Goal: Information Seeking & Learning: Check status

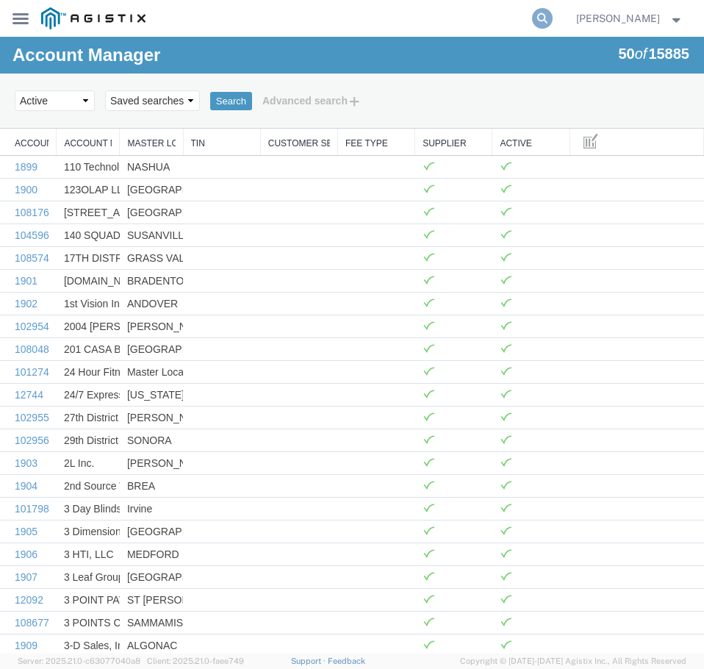
click at [552, 26] on icon at bounding box center [542, 18] width 21 height 21
paste input "57101790"
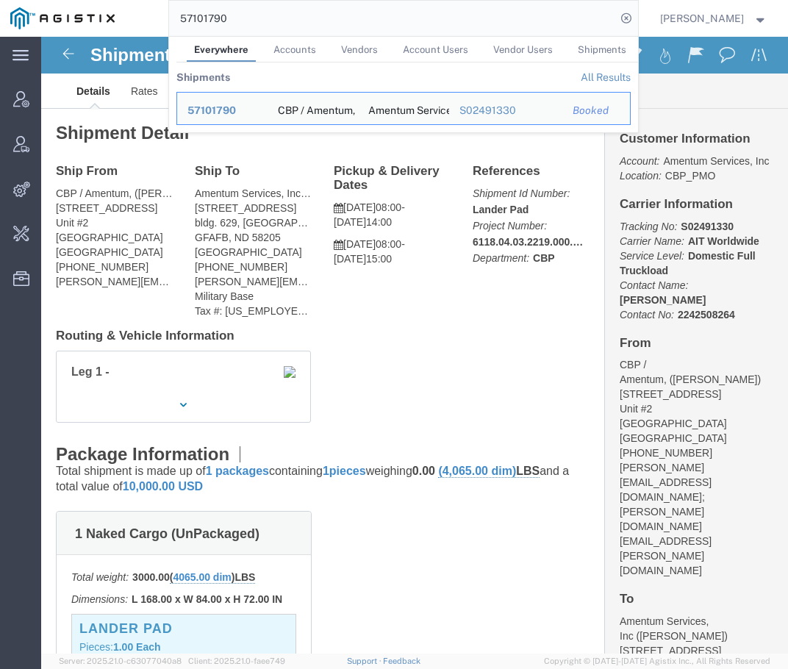
drag, startPoint x: 585, startPoint y: 18, endPoint x: 531, endPoint y: 18, distance: 53.6
click at [531, 18] on input "57101790" at bounding box center [392, 18] width 447 height 35
paste input "6713425"
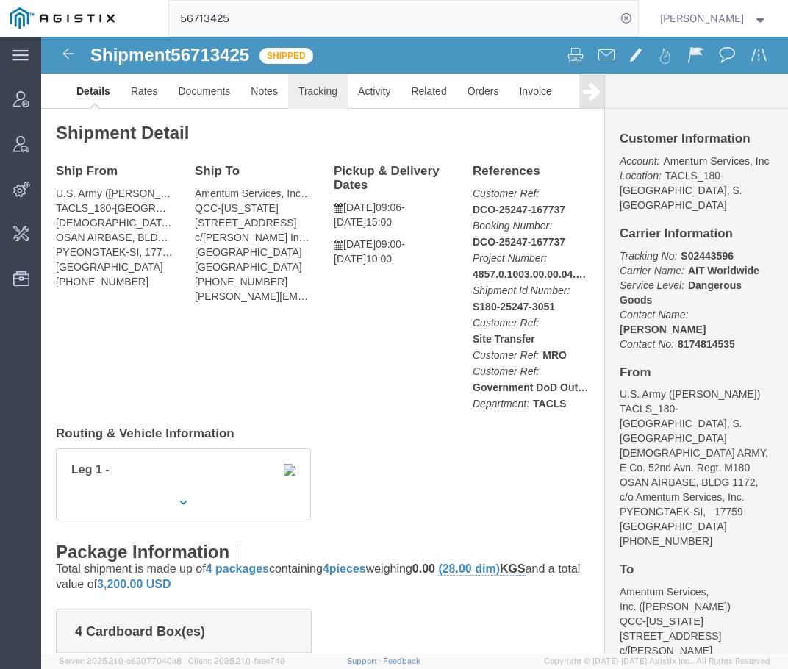
click link "Tracking"
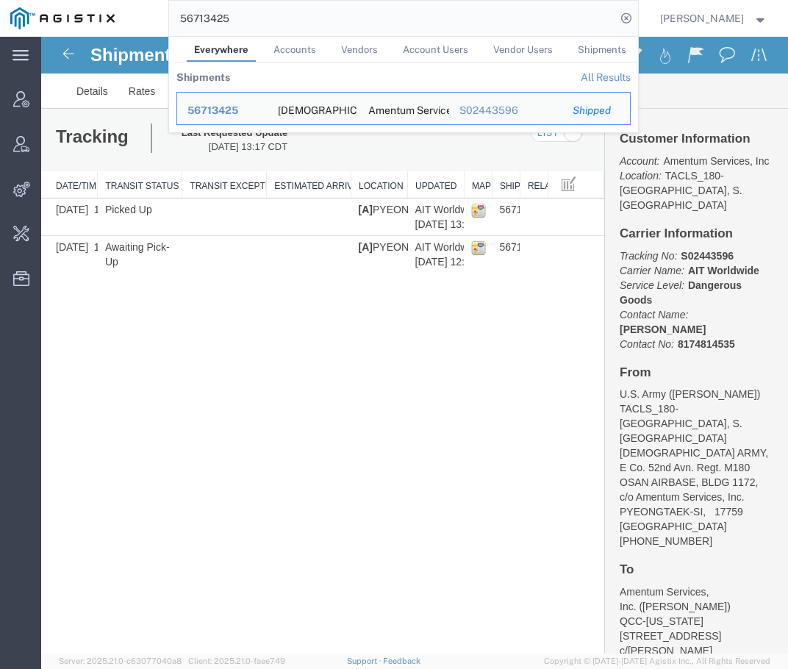
click at [574, 9] on input "56713425" at bounding box center [392, 18] width 447 height 35
paste input "934231"
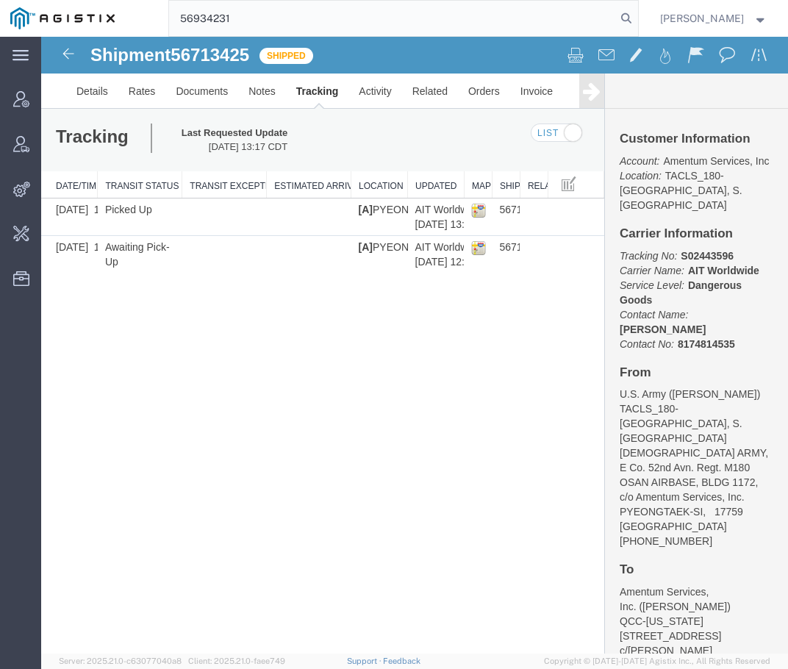
type input "56934231"
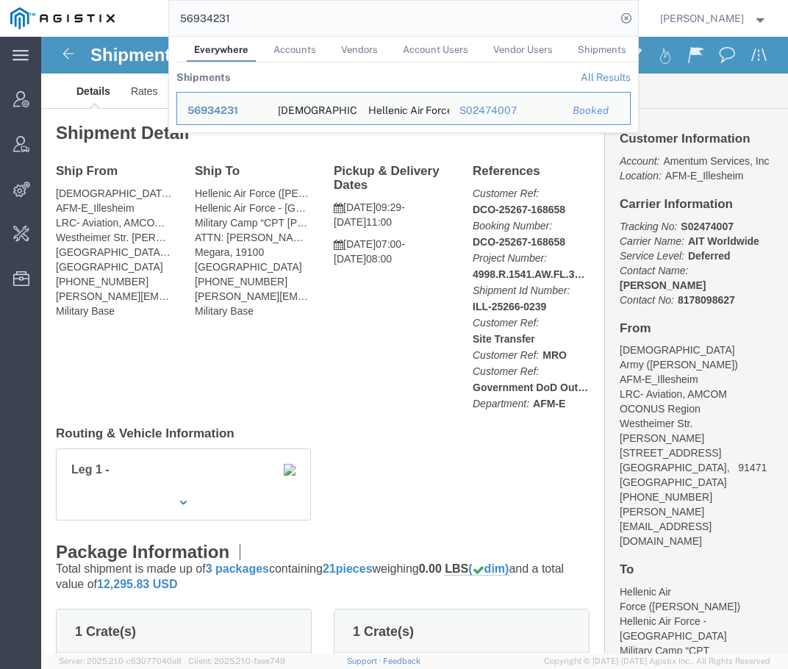
click h4 "Pickup & Delivery Dates"
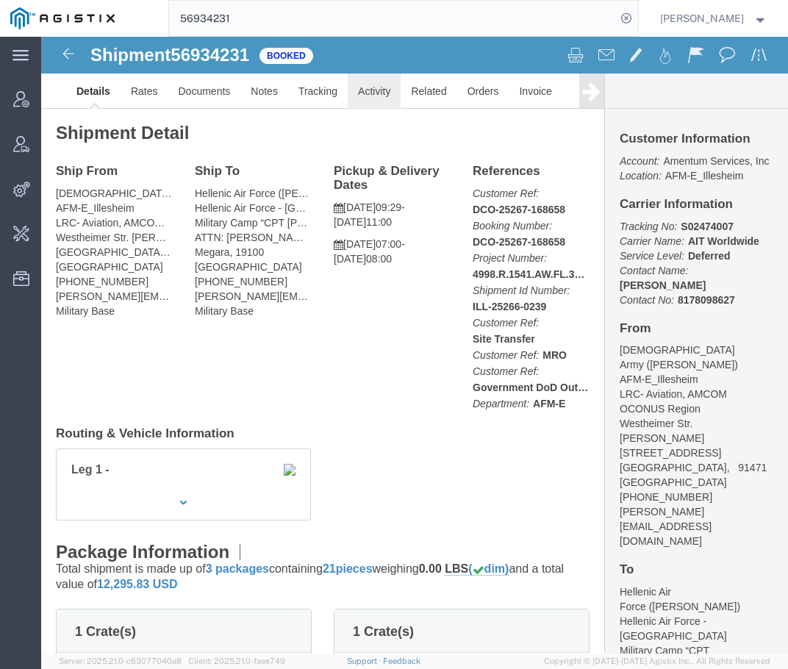
click link "Activity"
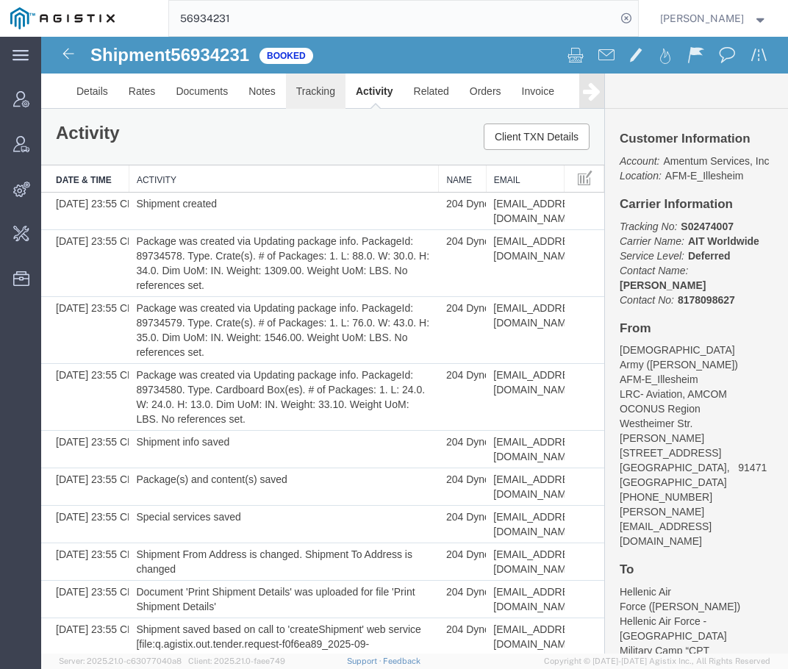
click at [329, 101] on link "Tracking" at bounding box center [316, 90] width 60 height 35
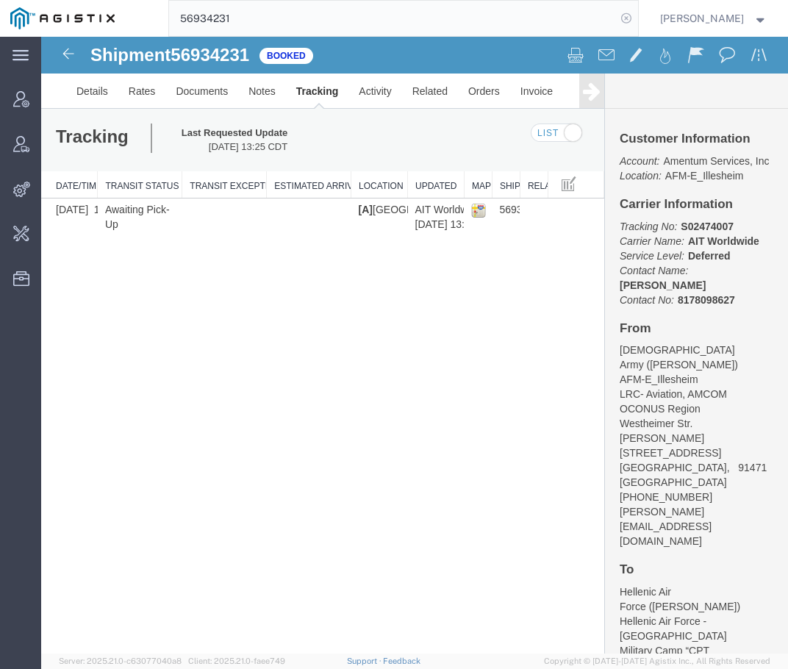
click at [627, 20] on icon at bounding box center [626, 18] width 21 height 21
click at [572, 21] on agx-global-search at bounding box center [403, 18] width 470 height 37
click at [587, 19] on agx-global-search at bounding box center [403, 18] width 470 height 37
click at [619, 16] on agx-global-search at bounding box center [403, 18] width 470 height 37
click at [633, 15] on icon at bounding box center [626, 18] width 21 height 21
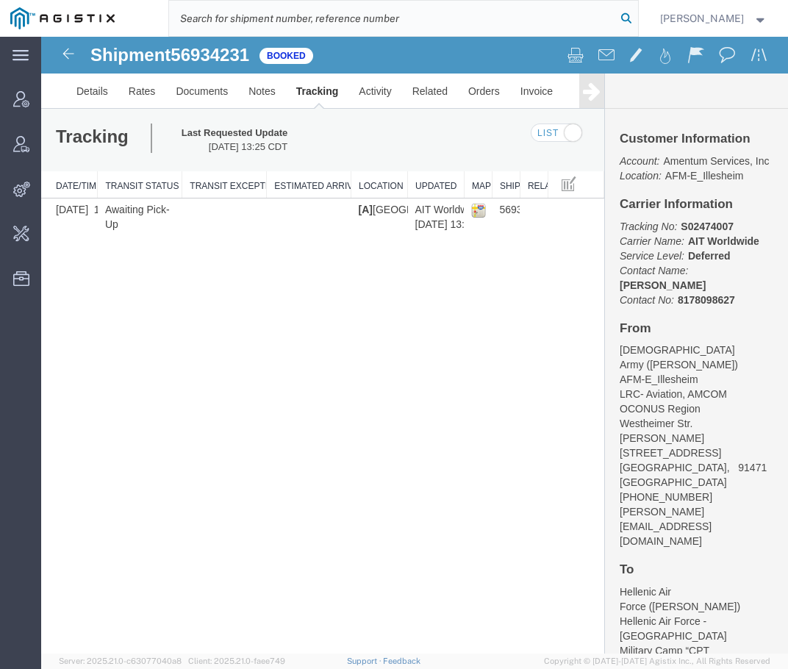
paste input "56737851"
type input "56737851"
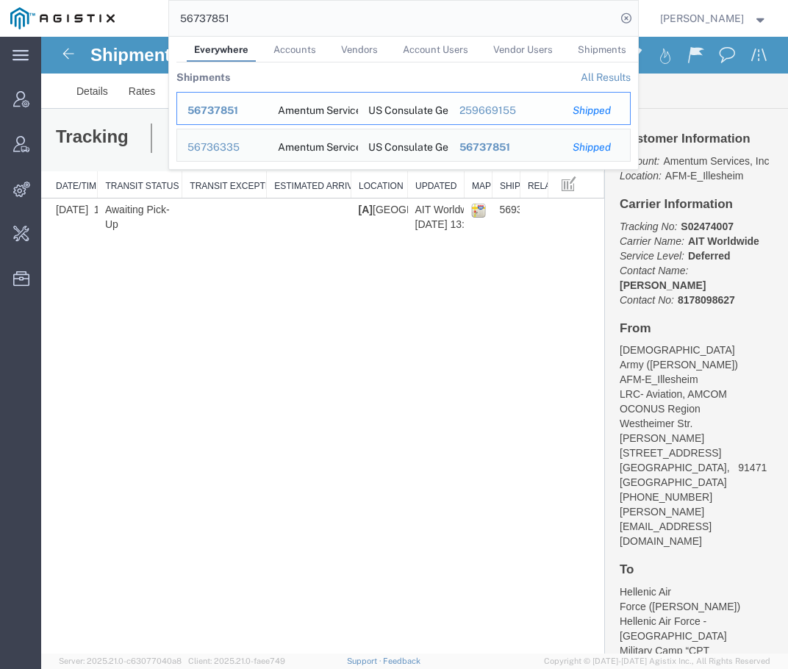
click at [237, 113] on span "56737851" at bounding box center [212, 110] width 51 height 12
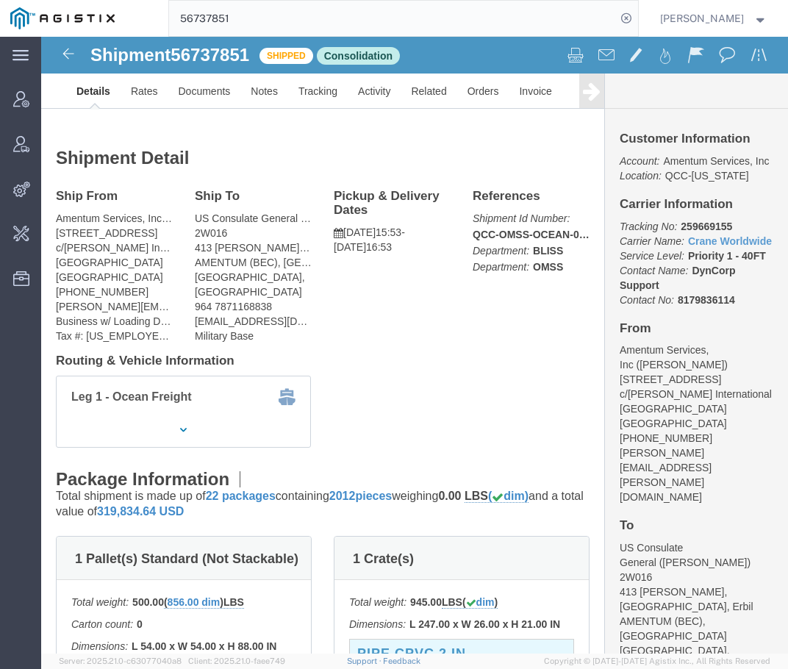
drag, startPoint x: 649, startPoint y: 245, endPoint x: 710, endPoint y: 250, distance: 60.4
click p "Tracking No: 259669155 Carrier Name: Crane Worldwide Crane Worldwide Service Le…"
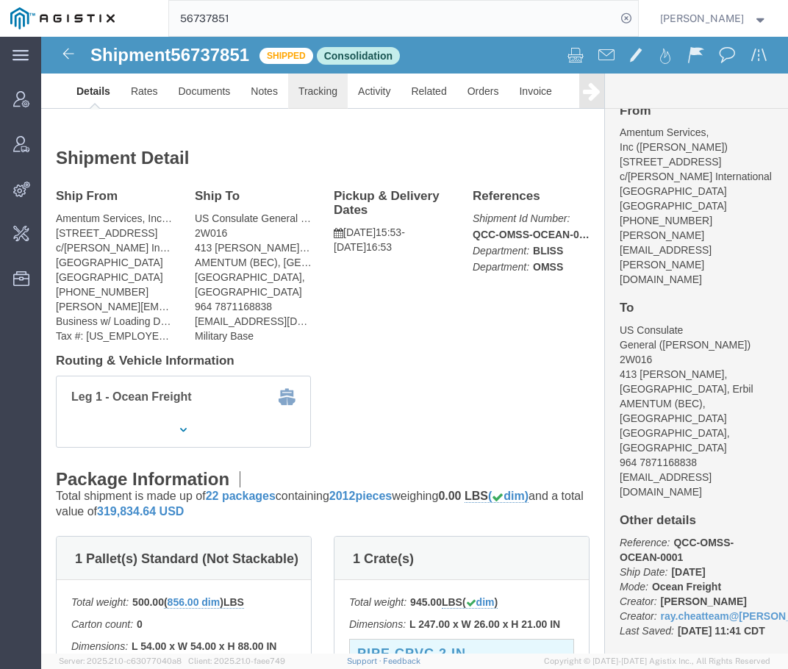
click link "Tracking"
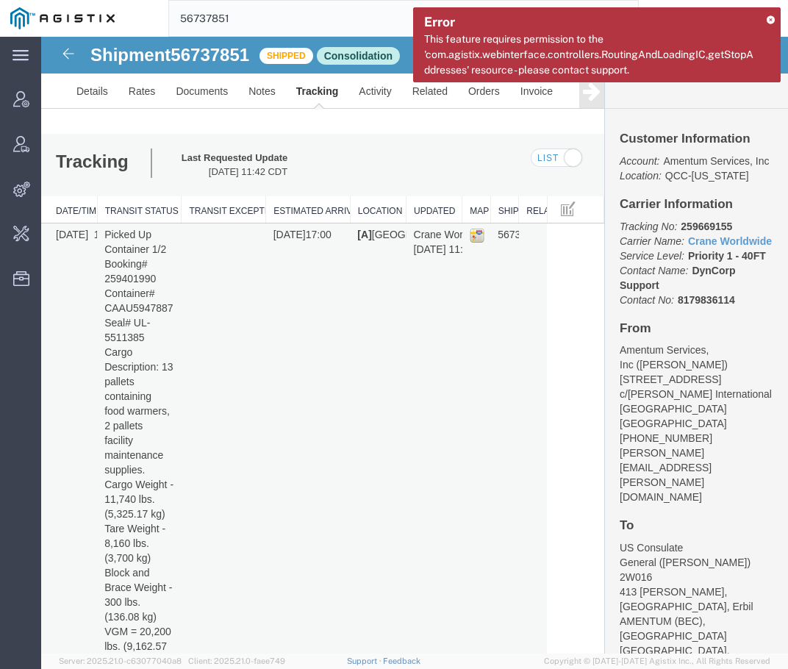
click at [244, 301] on td at bounding box center [223, 543] width 84 height 640
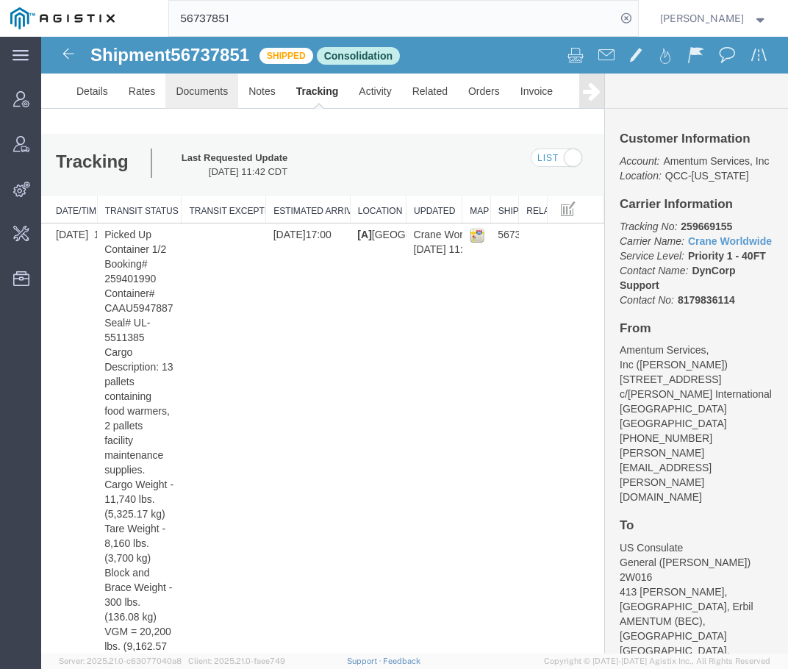
click at [216, 109] on link "Documents" at bounding box center [201, 90] width 73 height 35
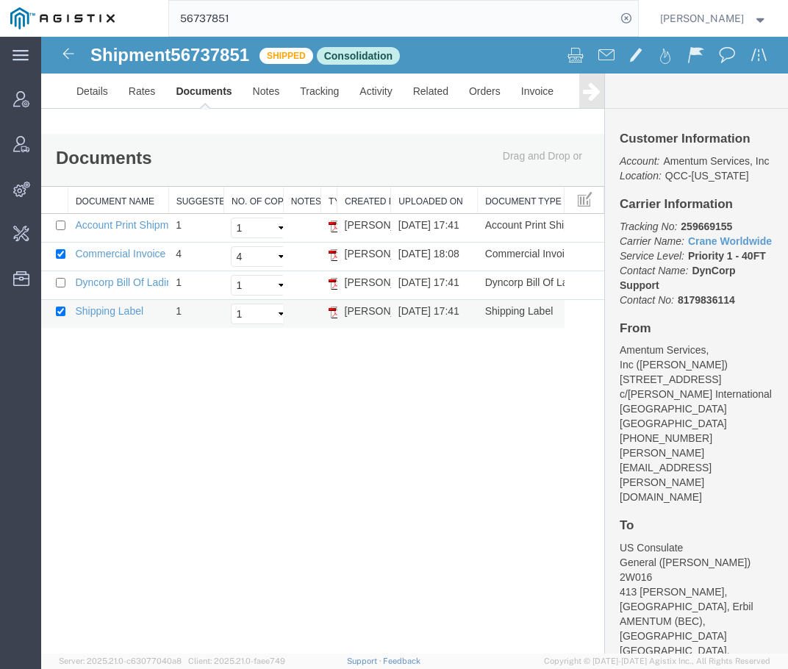
click at [334, 312] on img at bounding box center [334, 312] width 12 height 12
click at [331, 284] on img at bounding box center [334, 284] width 12 height 12
click at [635, 18] on icon at bounding box center [626, 18] width 21 height 21
click at [557, 23] on agx-global-search at bounding box center [403, 18] width 470 height 37
click at [603, 19] on agx-global-search at bounding box center [403, 18] width 470 height 37
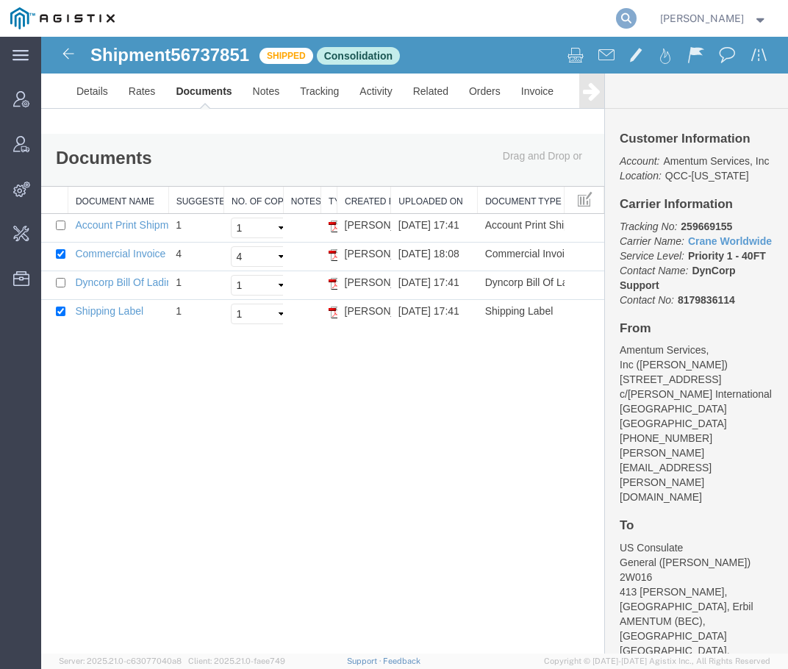
click at [633, 18] on icon at bounding box center [626, 18] width 21 height 21
paste input "57140159"
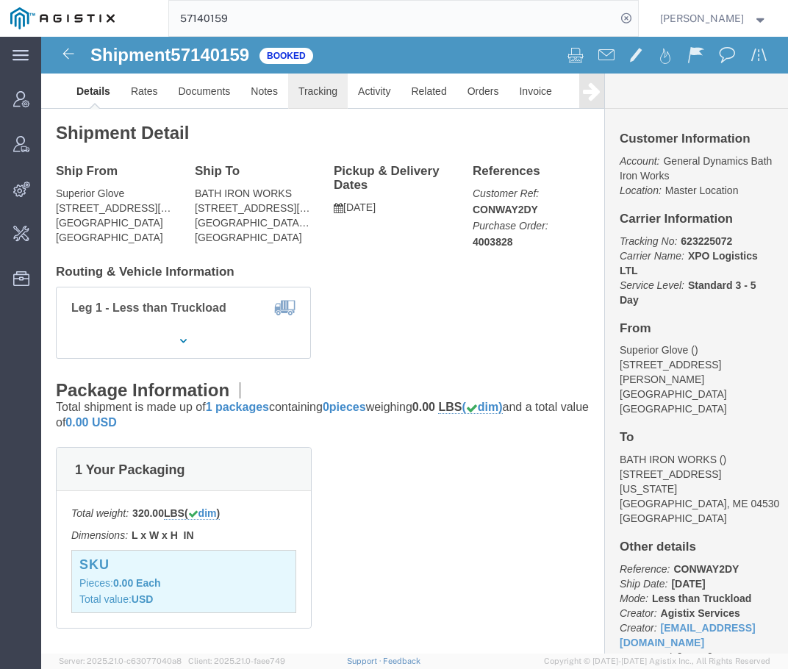
click link "Tracking"
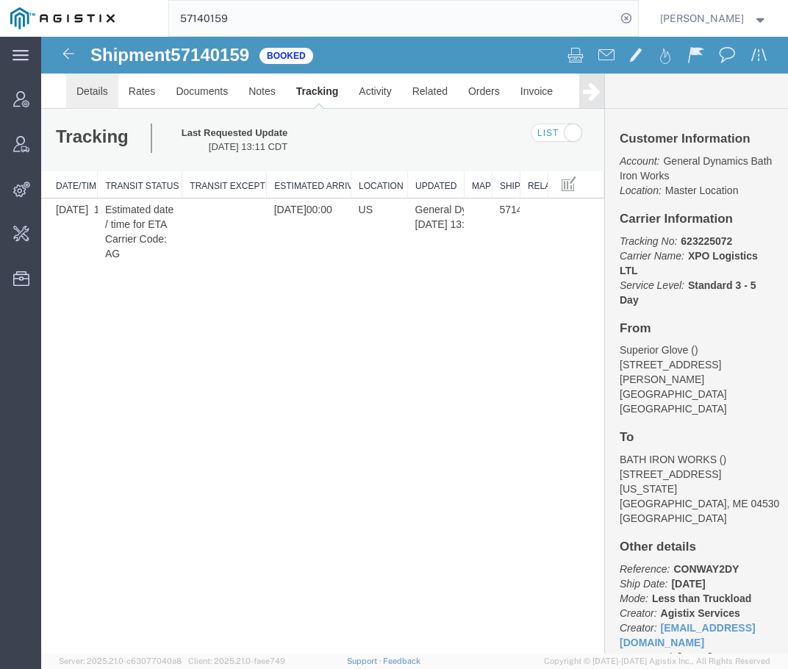
click at [90, 87] on link "Details" at bounding box center [92, 90] width 52 height 35
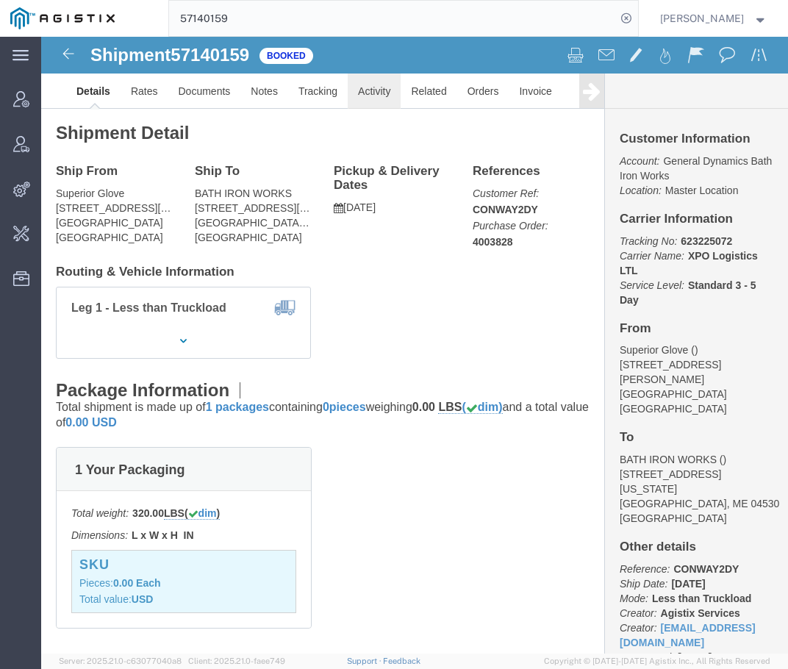
click link "Activity"
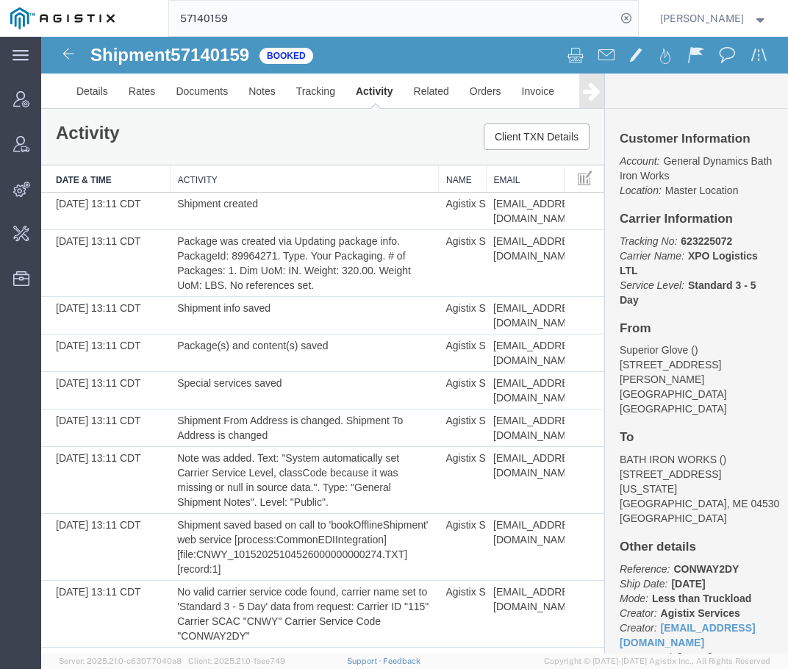
drag, startPoint x: 127, startPoint y: 186, endPoint x: 170, endPoint y: 185, distance: 42.6
click at [170, 185] on div "Date & Time Activity Name Email 10/15/2025 13:11 CDT Shipment created Agistix S…" at bounding box center [322, 663] width 563 height 996
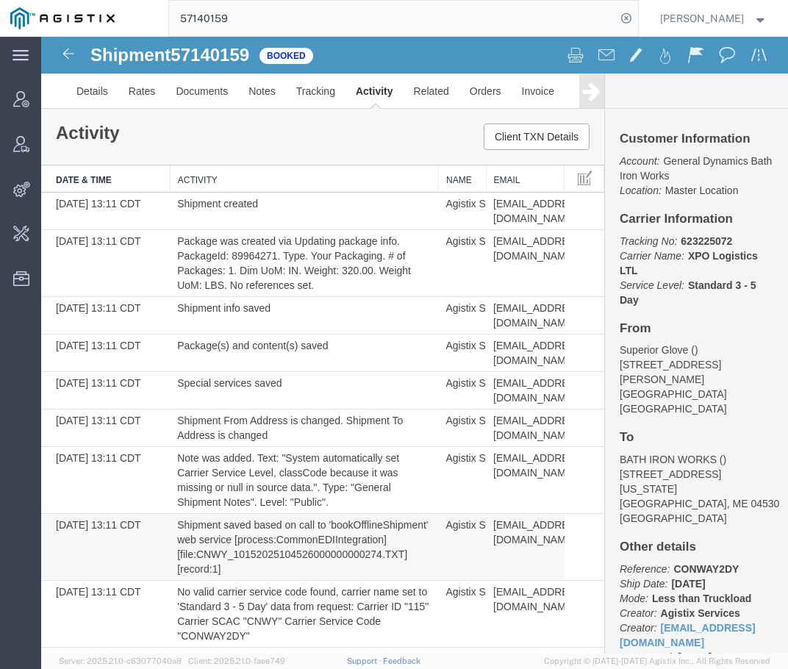
scroll to position [465, 0]
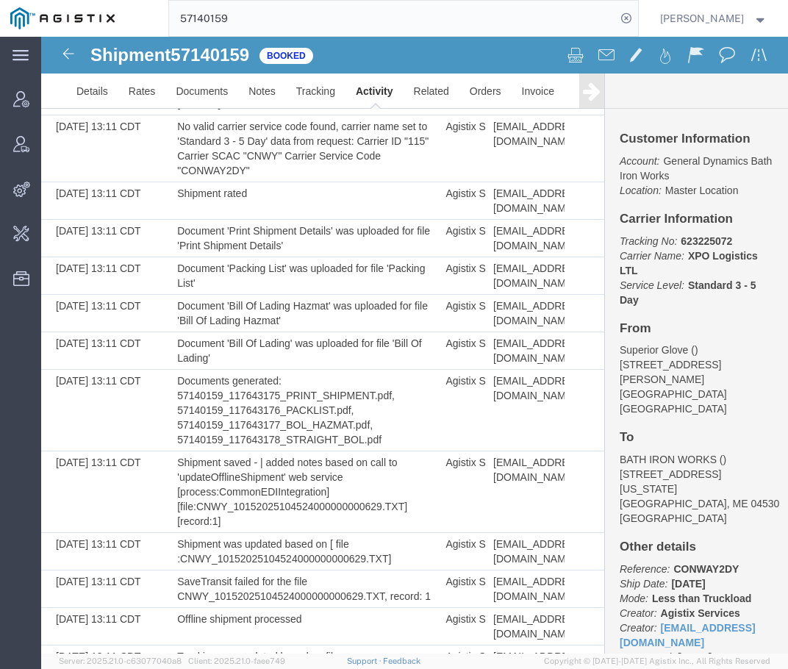
click at [596, 13] on input "57140159" at bounding box center [392, 18] width 447 height 35
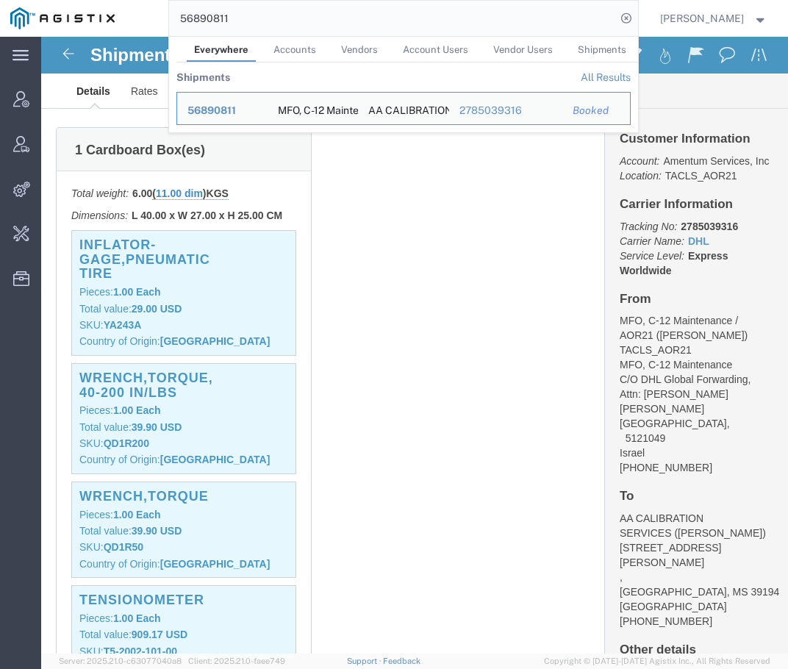
click at [593, 24] on input "56890811" at bounding box center [392, 18] width 447 height 35
paste input "923554"
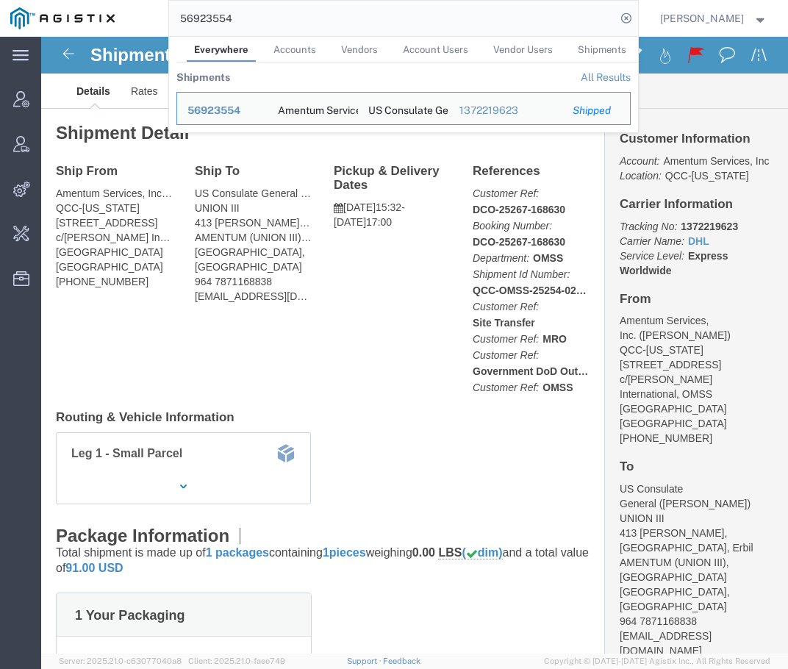
click at [314, 90] on tr "Shipments All Results" at bounding box center [403, 76] width 454 height 29
click div "Ship From Amentum Services, Inc. (Jason Martin) QCC-Texas 4050 Valley View LN, …"
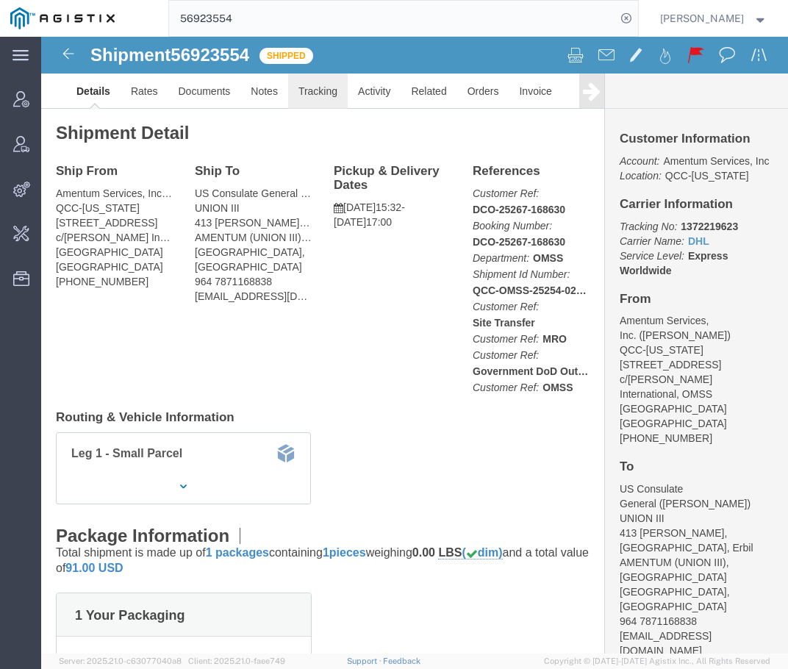
click link "Tracking"
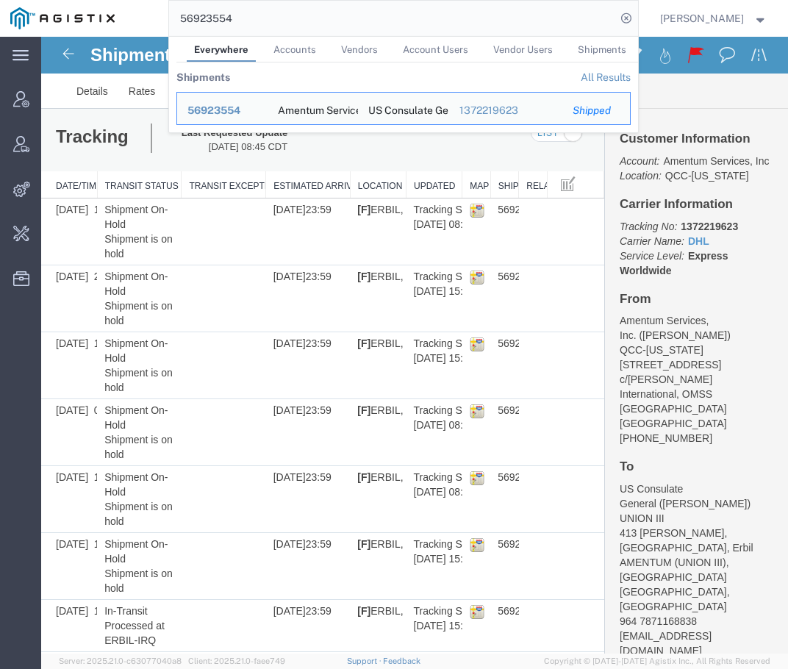
drag, startPoint x: 449, startPoint y: 21, endPoint x: 206, endPoint y: 22, distance: 242.5
click at [206, 22] on input "56923554" at bounding box center [392, 18] width 447 height 35
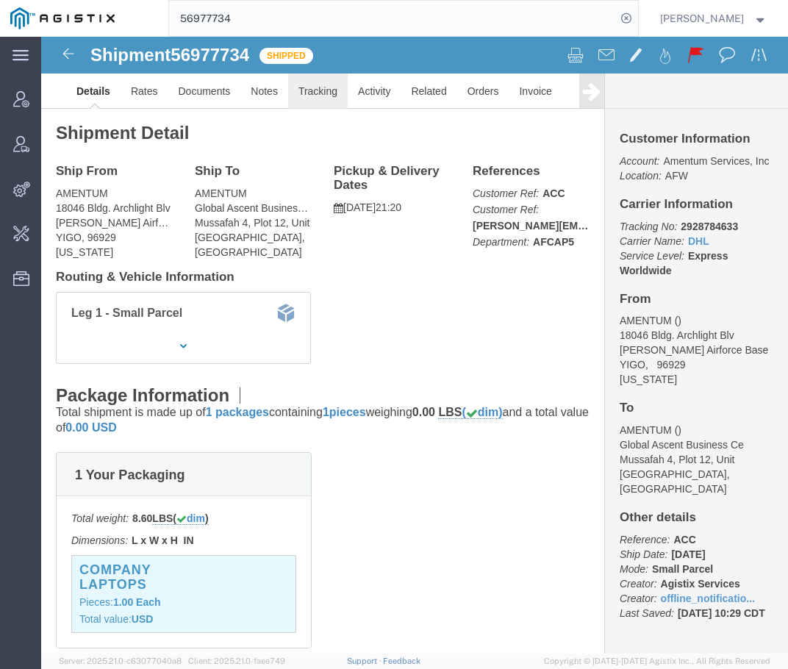
click link "Tracking"
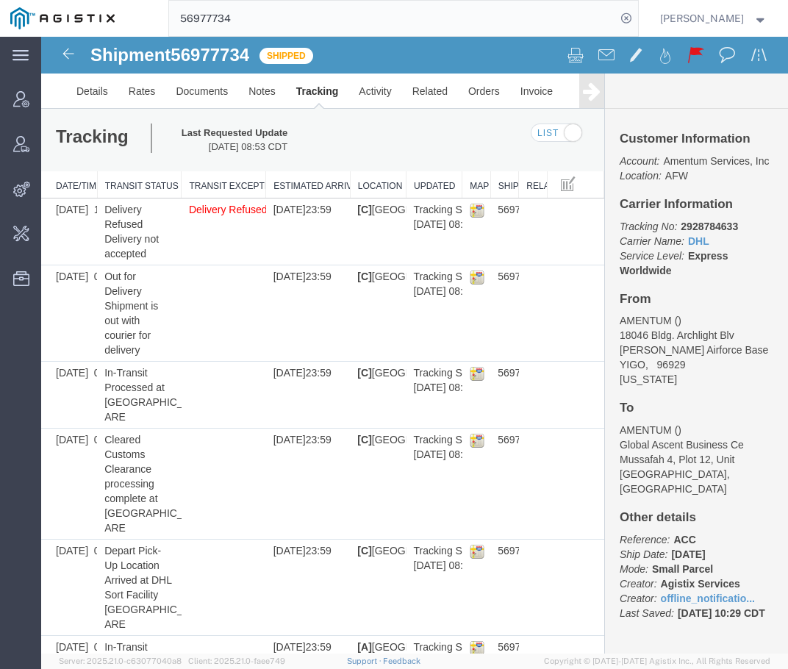
click at [537, 20] on input "56977734" at bounding box center [392, 18] width 447 height 35
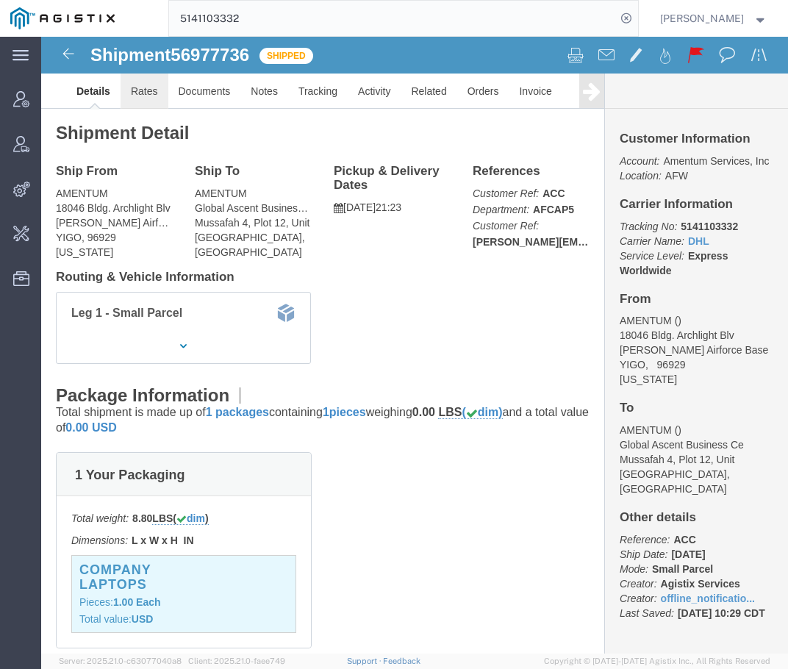
click link "Rates"
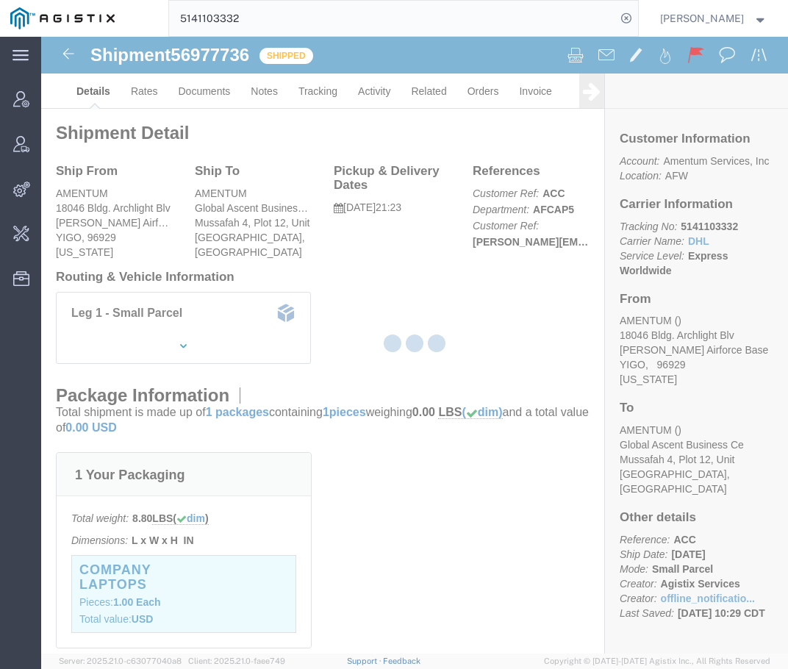
click at [381, 89] on div at bounding box center [414, 345] width 746 height 616
click at [308, 91] on div at bounding box center [414, 345] width 746 height 616
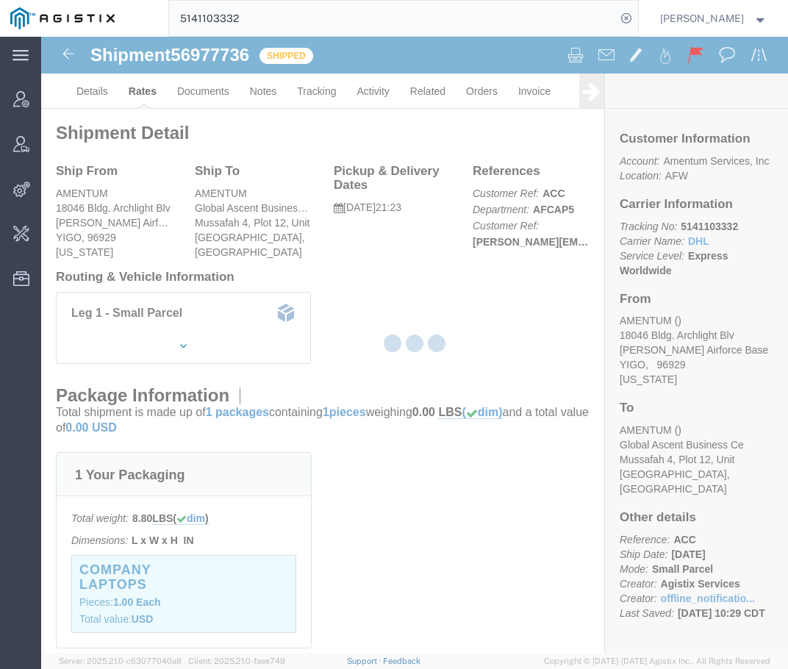
click at [308, 91] on div at bounding box center [414, 345] width 746 height 616
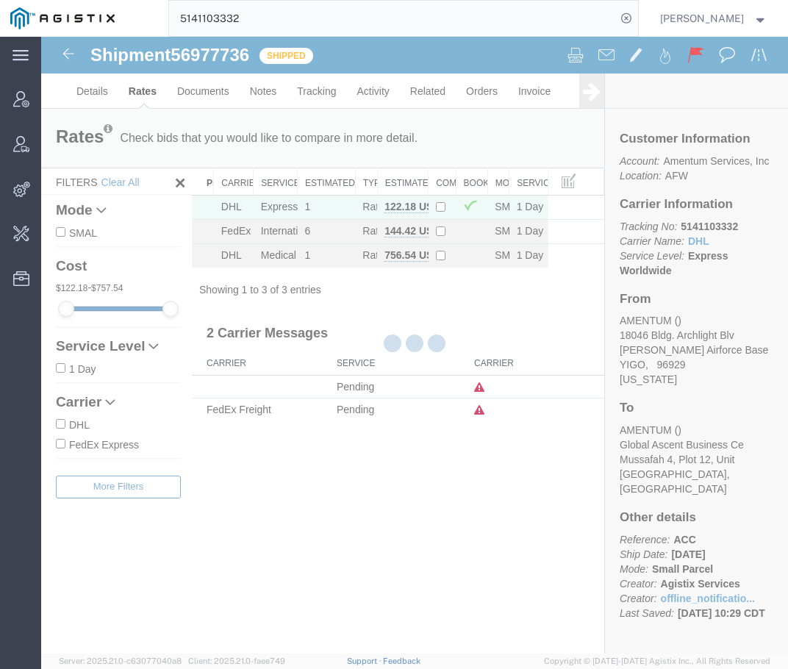
click at [308, 91] on div at bounding box center [414, 345] width 746 height 616
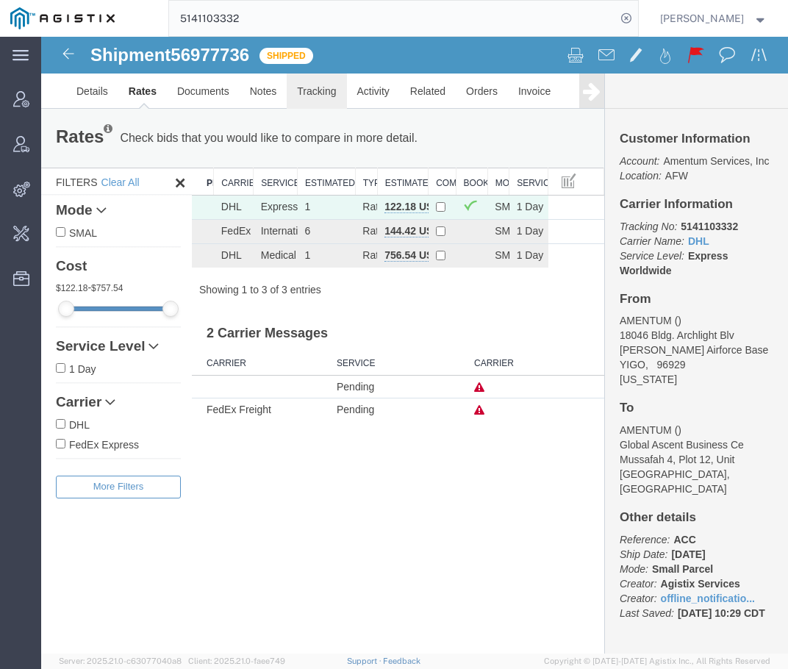
click at [308, 91] on link "Tracking" at bounding box center [317, 90] width 60 height 35
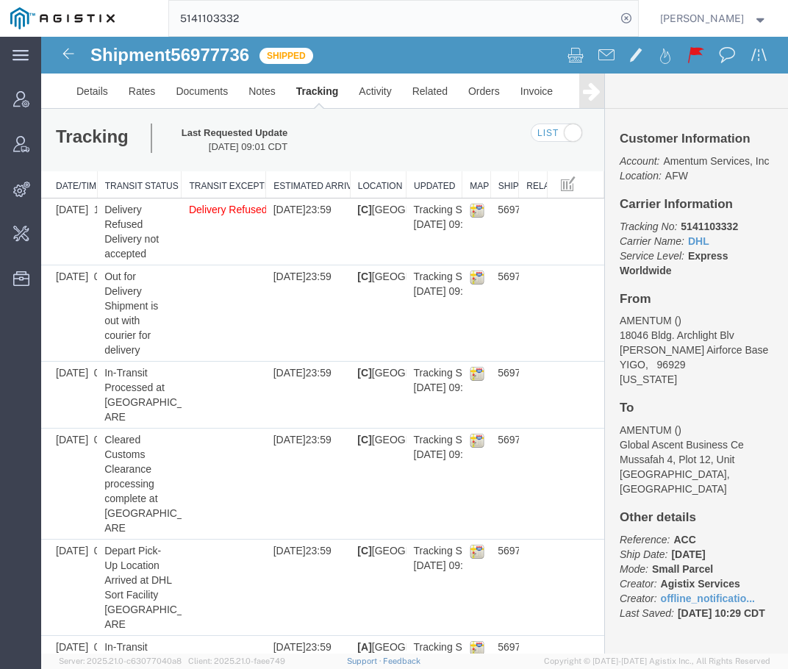
click at [616, 21] on input "5141103332" at bounding box center [392, 18] width 447 height 35
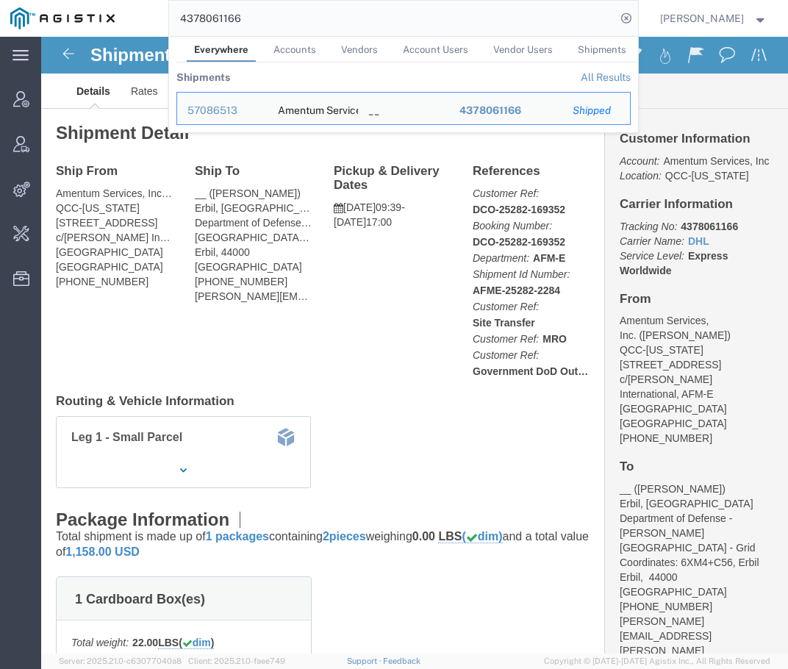
click at [515, 16] on input "4378061166" at bounding box center [392, 18] width 447 height 35
paste input "556424427"
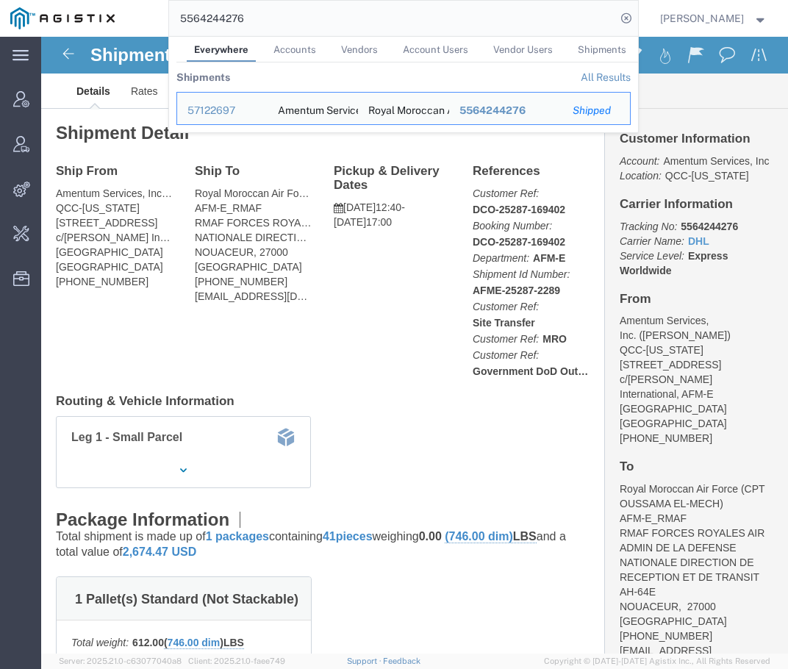
click at [441, 20] on input "5564244276" at bounding box center [392, 18] width 447 height 35
paste input "4939284114"
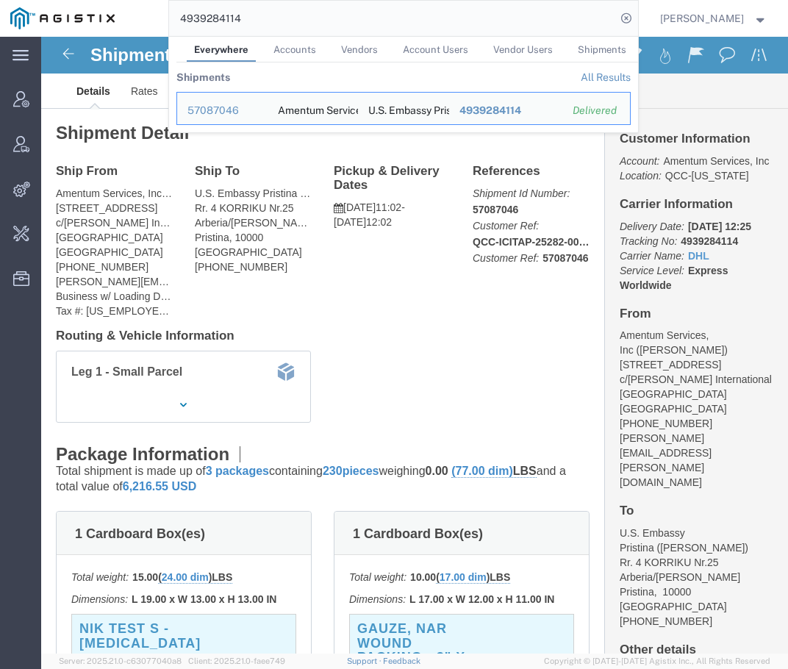
click at [486, 14] on input "4939284114" at bounding box center [392, 18] width 447 height 35
paste input "1429539381"
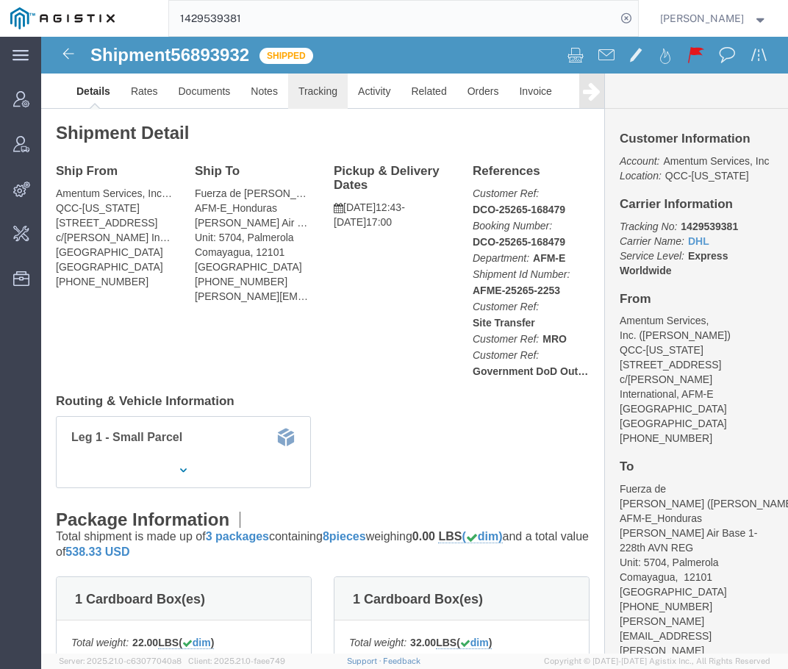
click link "Tracking"
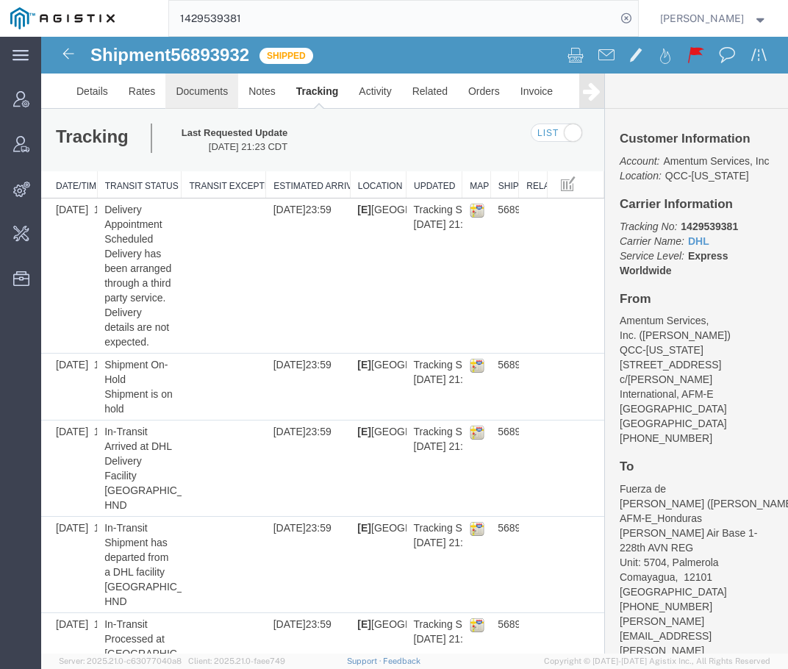
click at [201, 100] on link "Documents" at bounding box center [201, 90] width 73 height 35
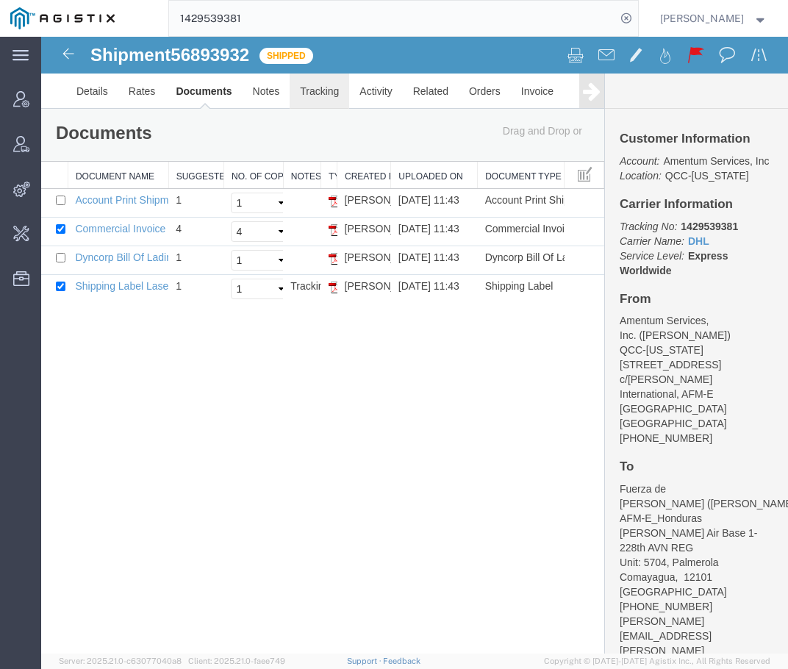
click at [321, 98] on link "Tracking" at bounding box center [319, 90] width 60 height 35
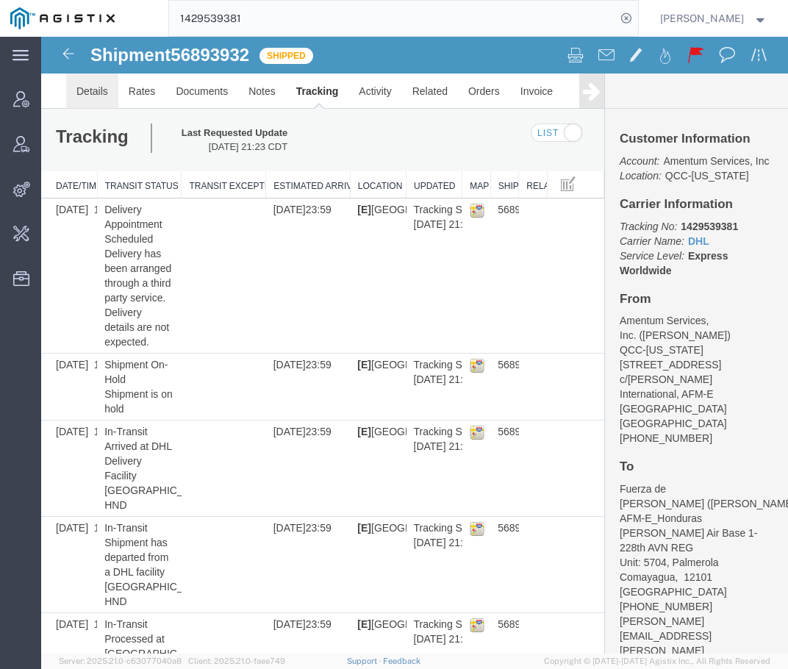
click at [92, 103] on link "Details" at bounding box center [92, 90] width 52 height 35
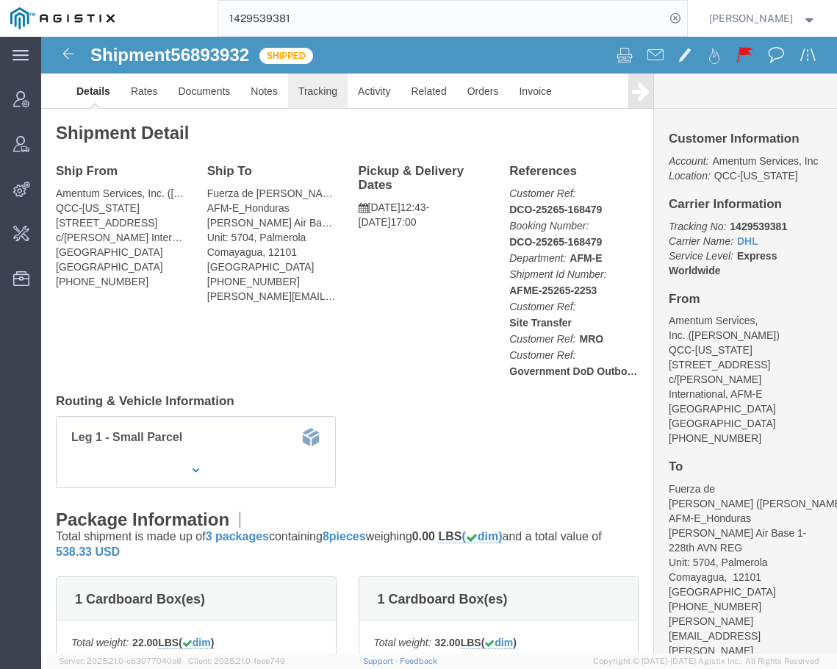
click link "Tracking"
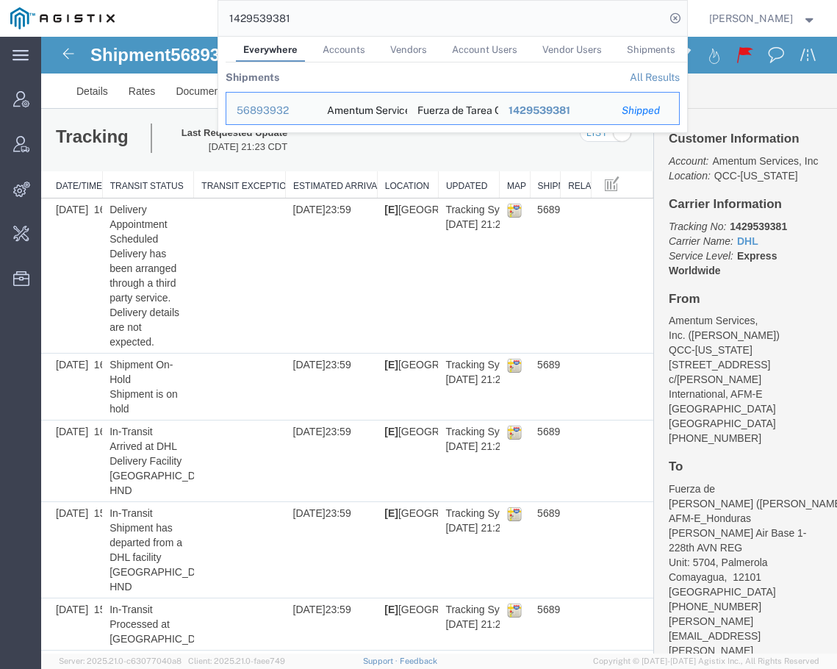
click at [548, 19] on input "1429539381" at bounding box center [441, 18] width 447 height 35
paste input "57141869"
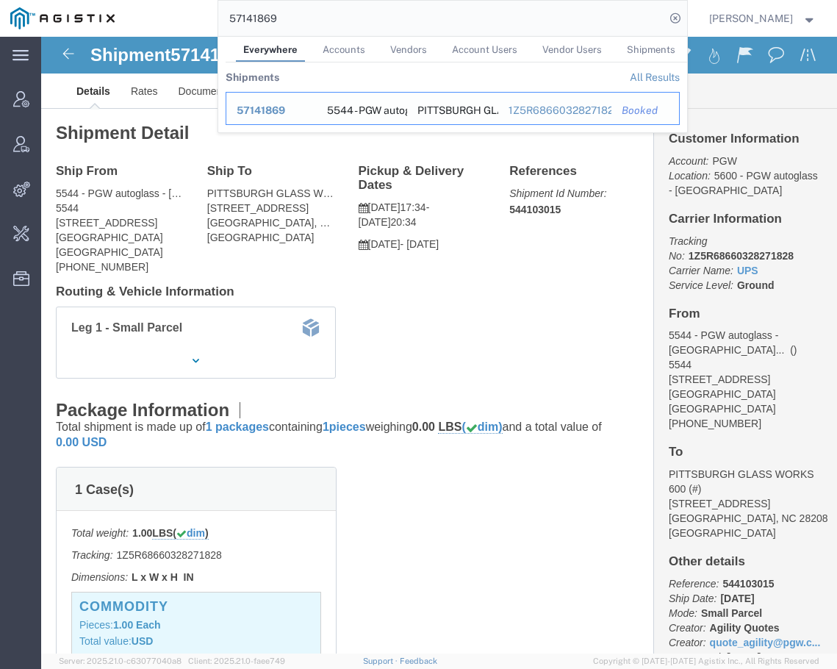
drag, startPoint x: 284, startPoint y: 113, endPoint x: 285, endPoint y: 88, distance: 25.0
click at [284, 113] on span "57141869" at bounding box center [261, 110] width 48 height 12
drag, startPoint x: 624, startPoint y: 24, endPoint x: 122, endPoint y: 8, distance: 502.0
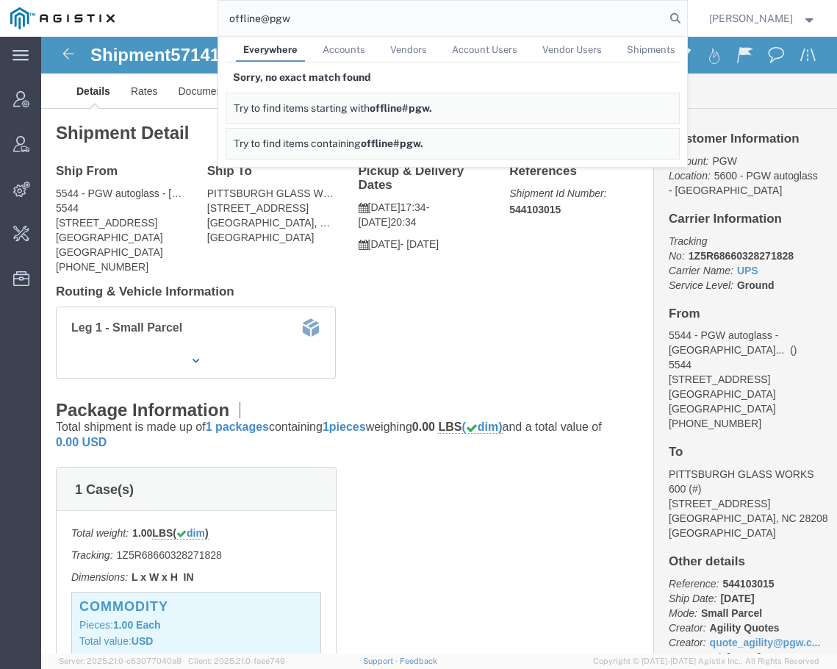
type input "offline@pgw"
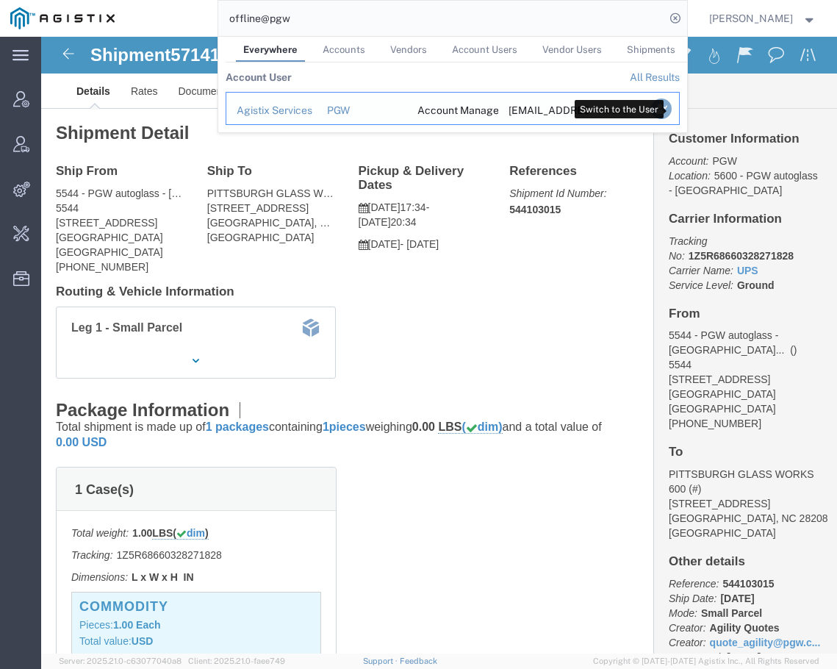
click at [671, 116] on icon "Search Results" at bounding box center [660, 108] width 21 height 21
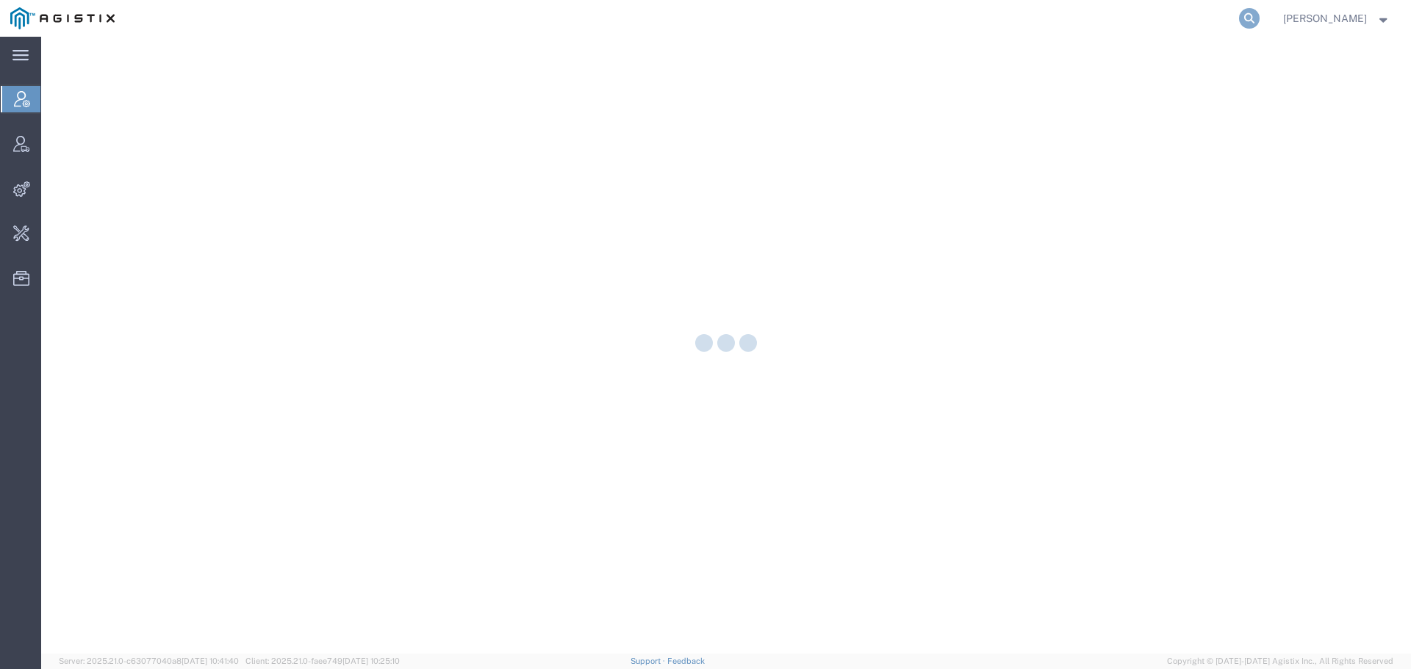
click at [1259, 15] on icon at bounding box center [1249, 18] width 21 height 21
paste input "56927134"
type input "56927134"
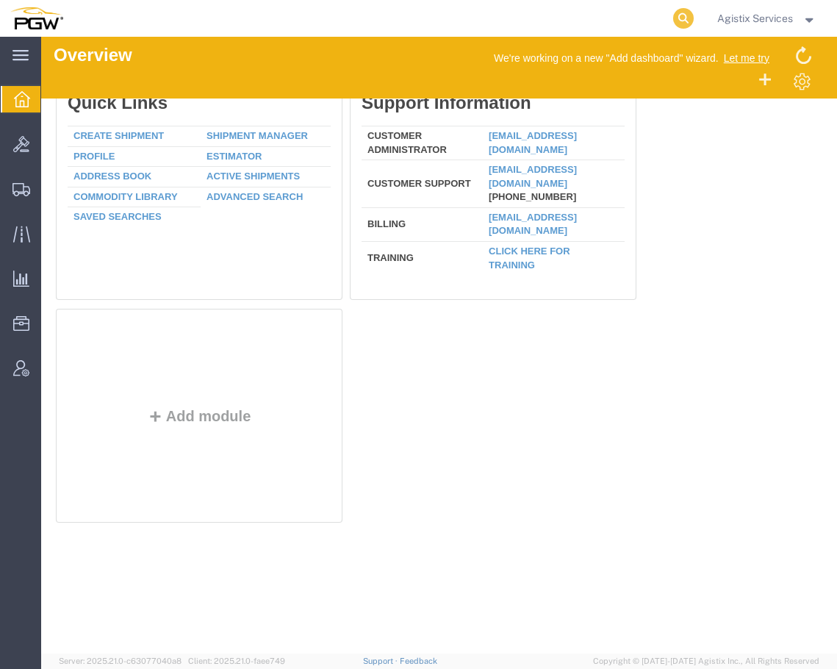
click at [680, 15] on icon at bounding box center [683, 18] width 21 height 21
paste input "57141869"
type input "57141869"
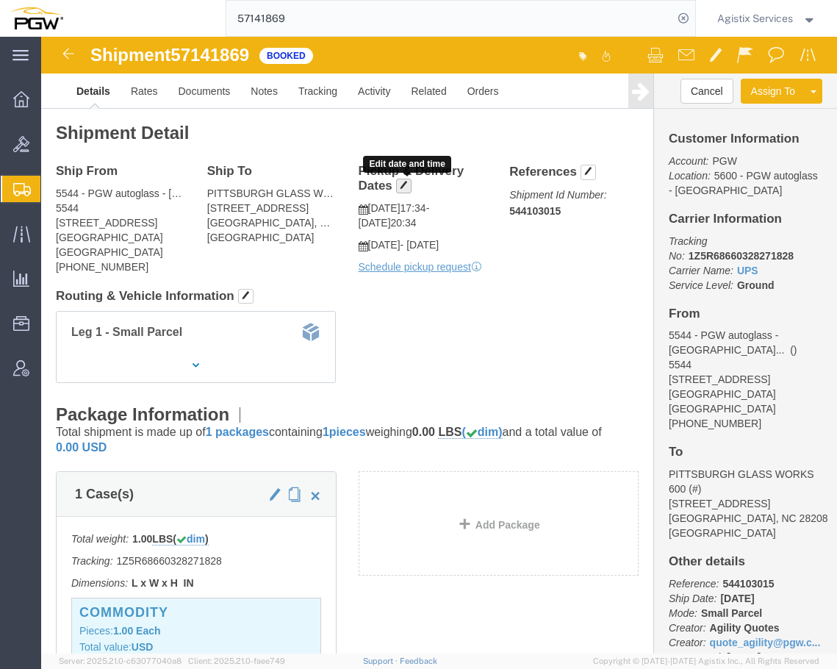
click button "button"
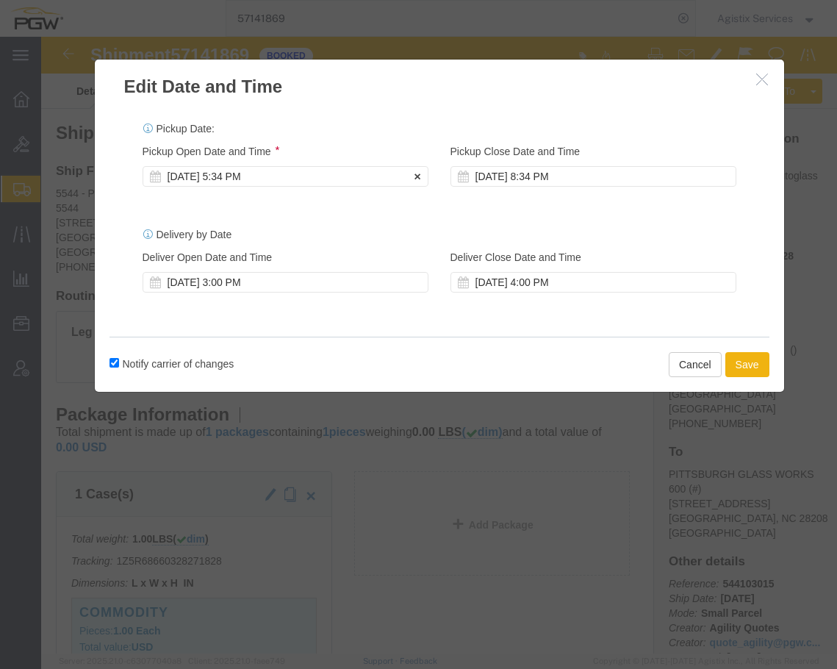
click div "Oct 16 2025 5:34 PM"
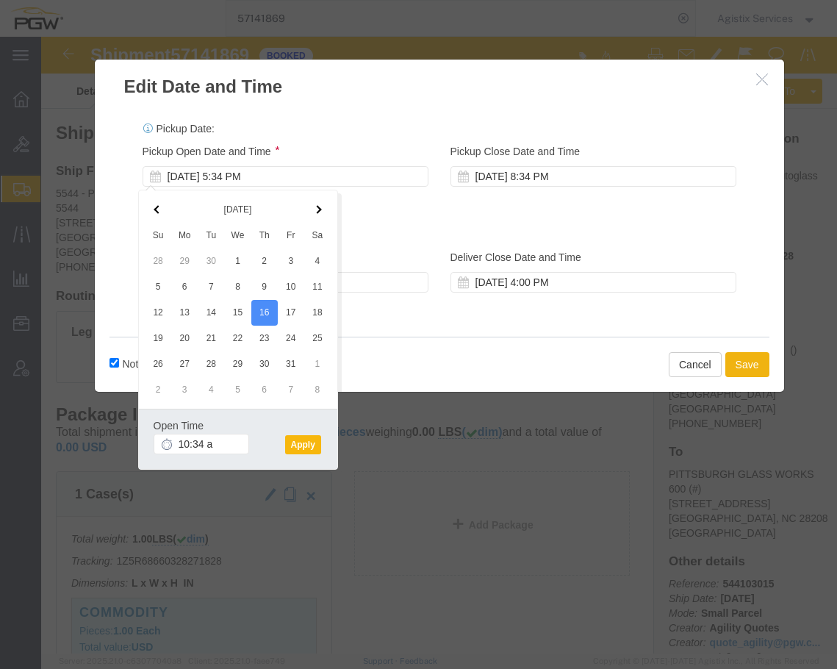
type input "10:34 AM"
click button "Apply"
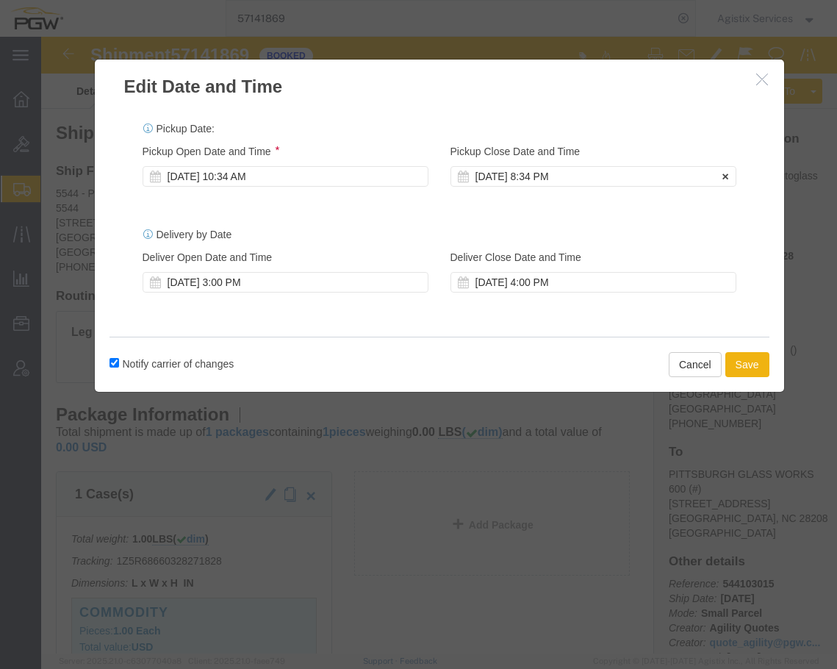
click div "Oct 16 2025 8:34 PM"
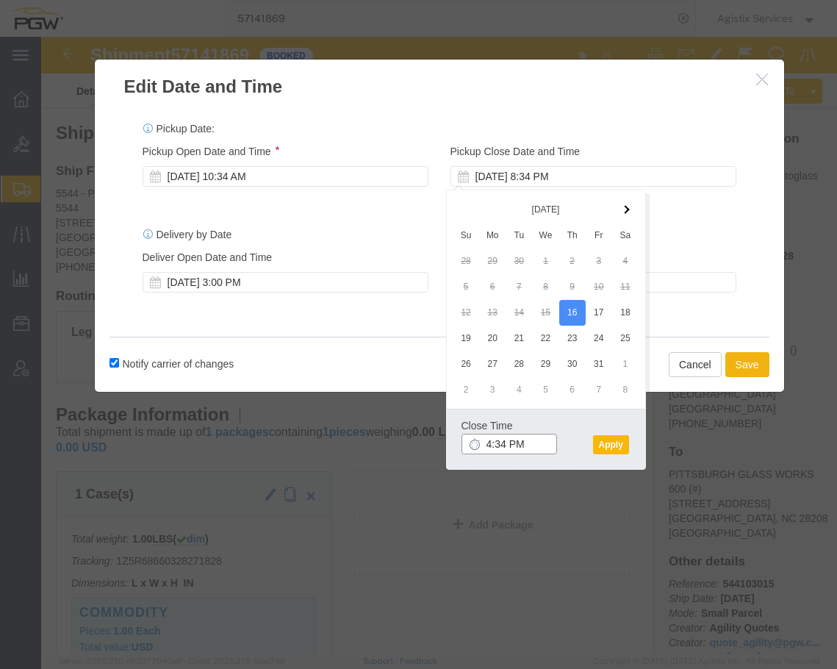
type input "4:34 PM"
click button "Apply"
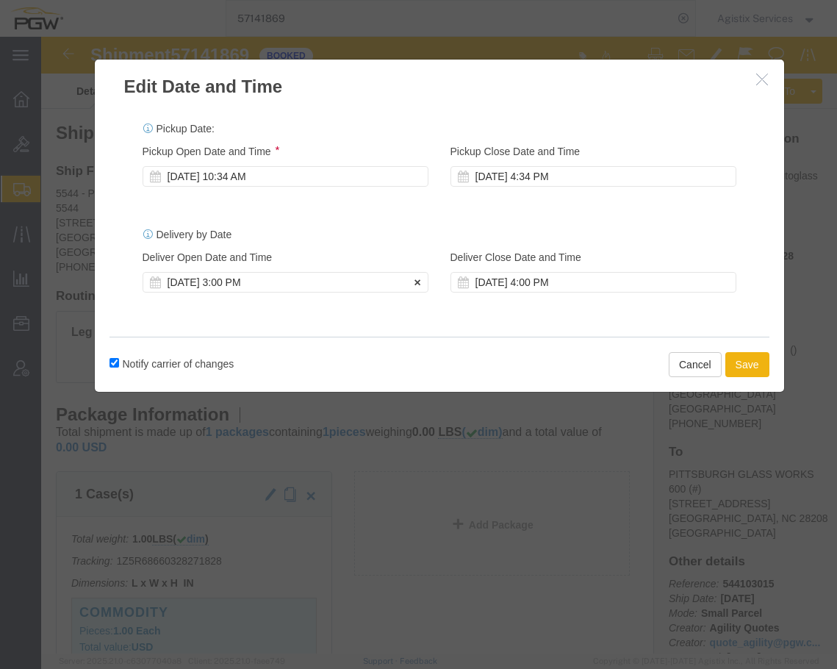
click div "Oct 17 2025 3:00 PM"
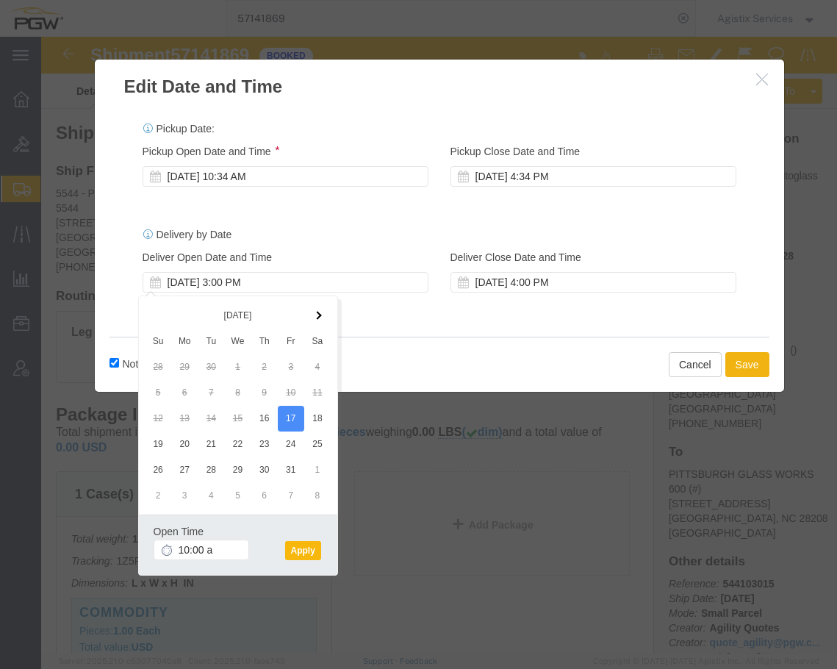
type input "10:00 AM"
click button "Apply"
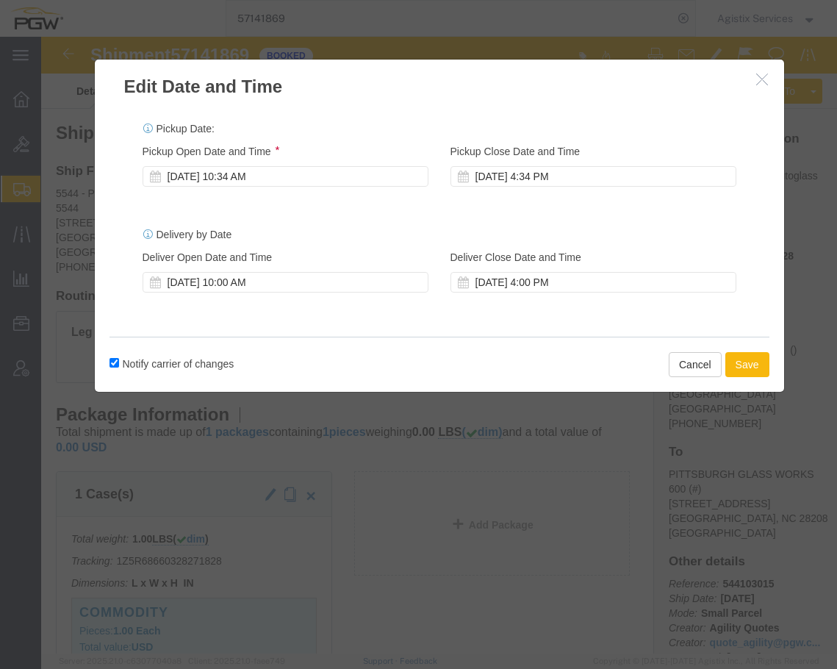
click button "Save"
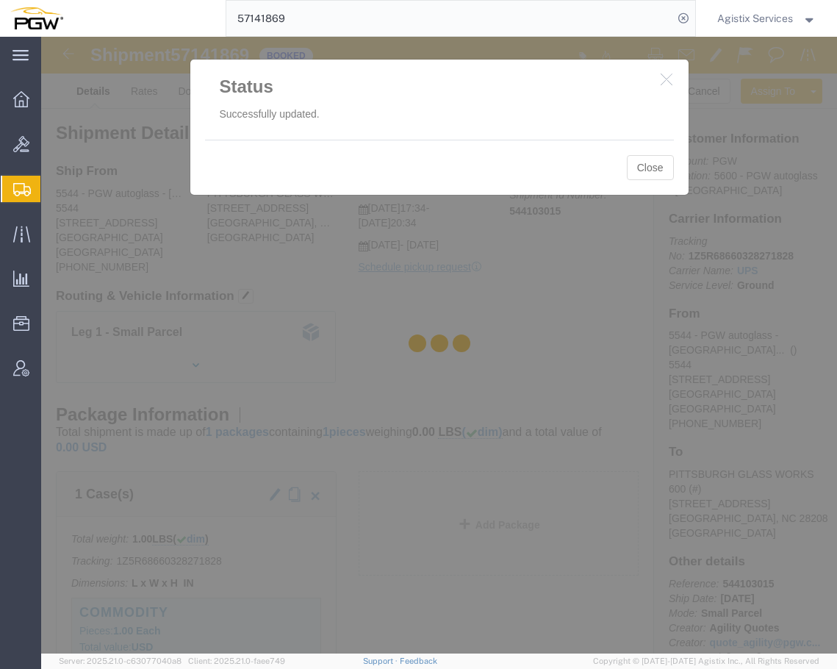
click at [643, 178] on div at bounding box center [439, 345] width 796 height 616
click at [647, 169] on div at bounding box center [439, 345] width 796 height 616
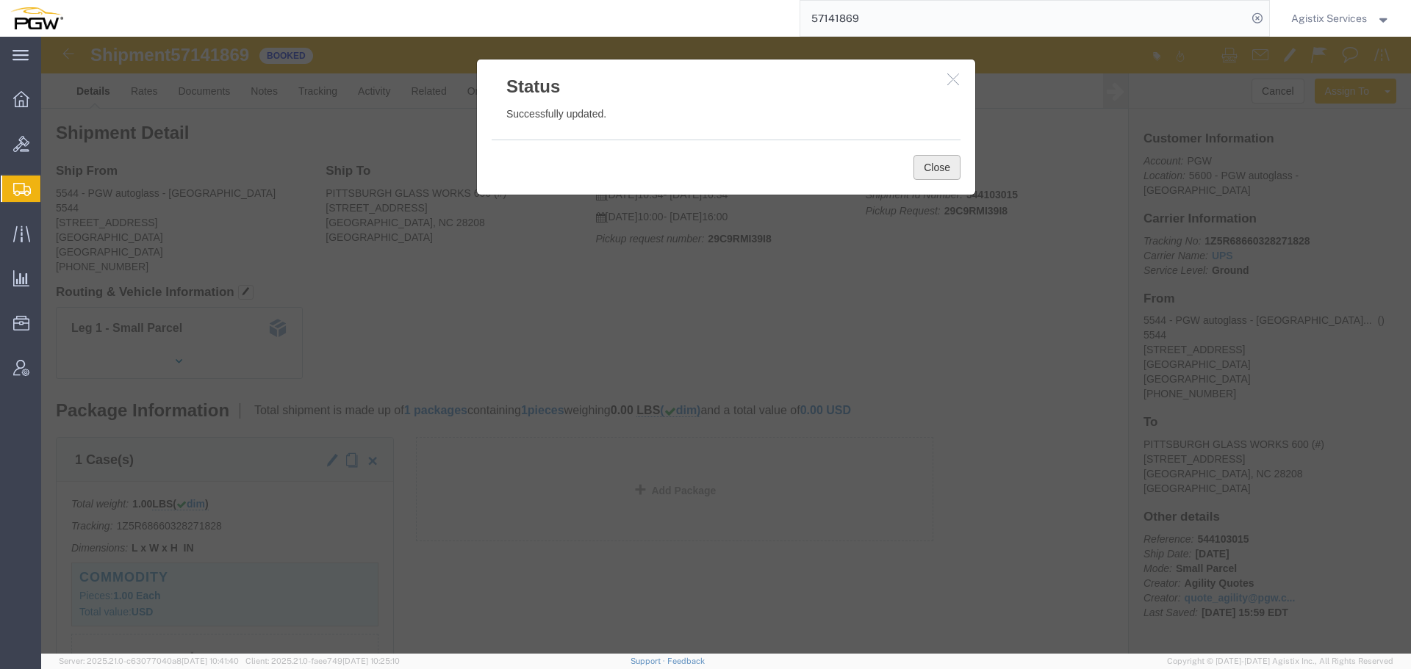
click button "Close"
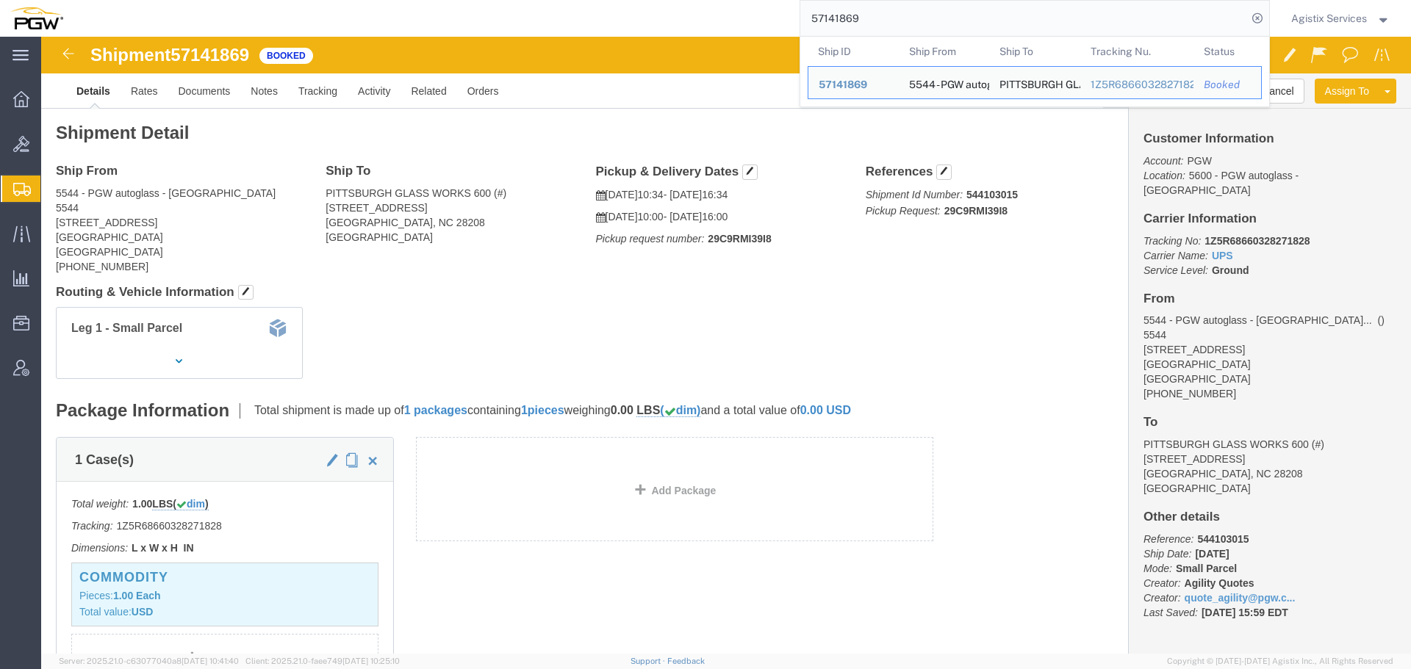
drag, startPoint x: 855, startPoint y: 20, endPoint x: 770, endPoint y: 24, distance: 85.3
click at [770, 24] on div "57141869 Ship ID Ship From Ship To Tracking Nu. Status Ship ID 57141869 Ship Fr…" at bounding box center [671, 18] width 1196 height 37
paste input "956117411"
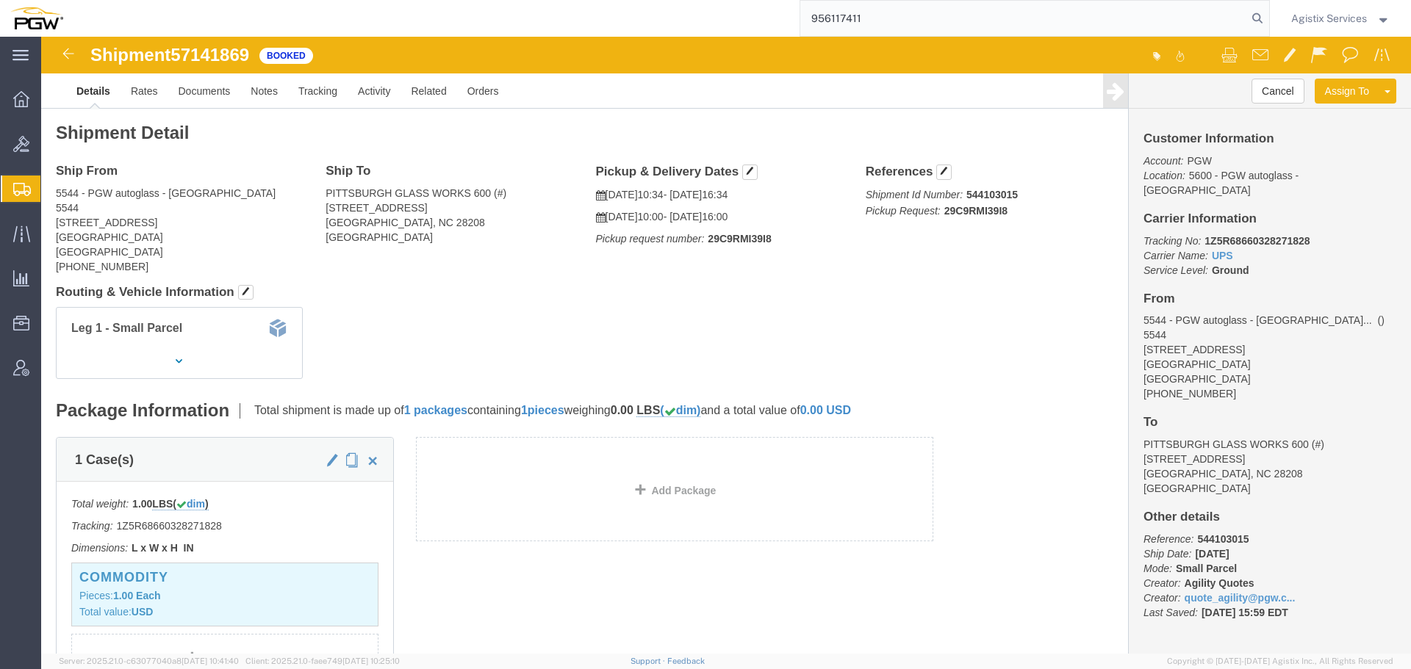
type input "956117411"
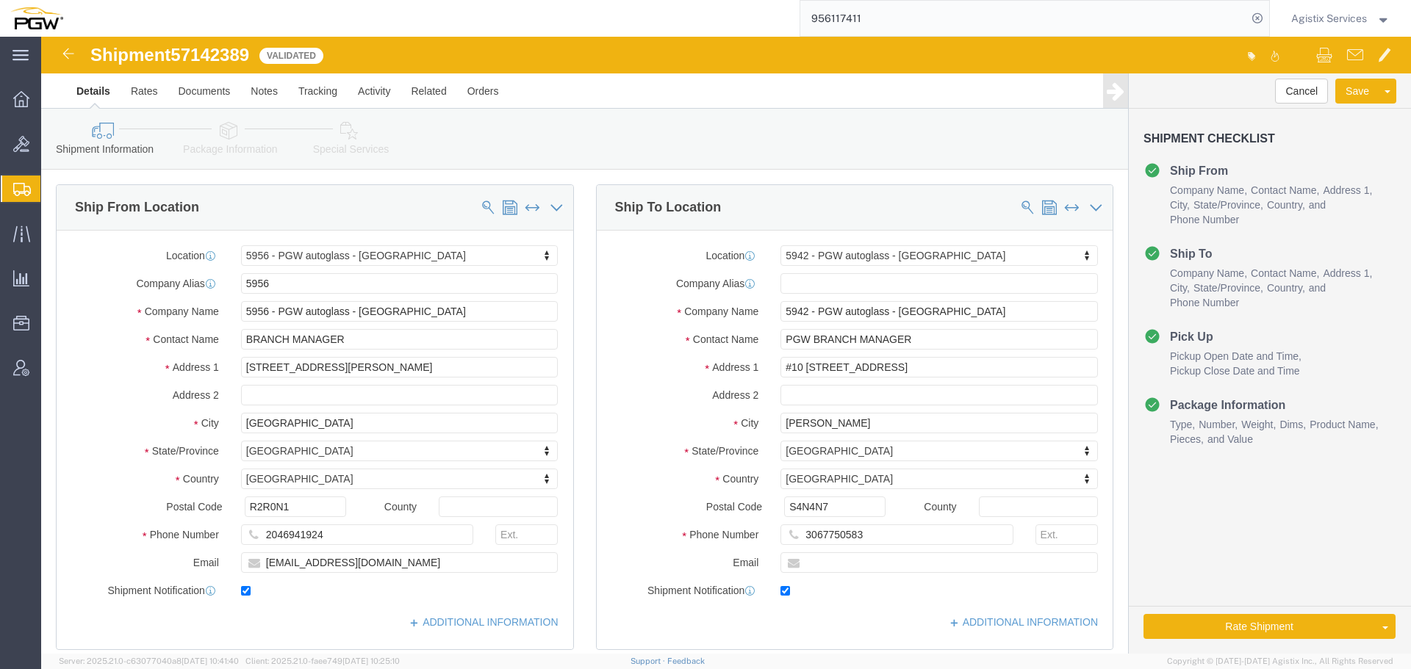
select select "28529"
select select "28521"
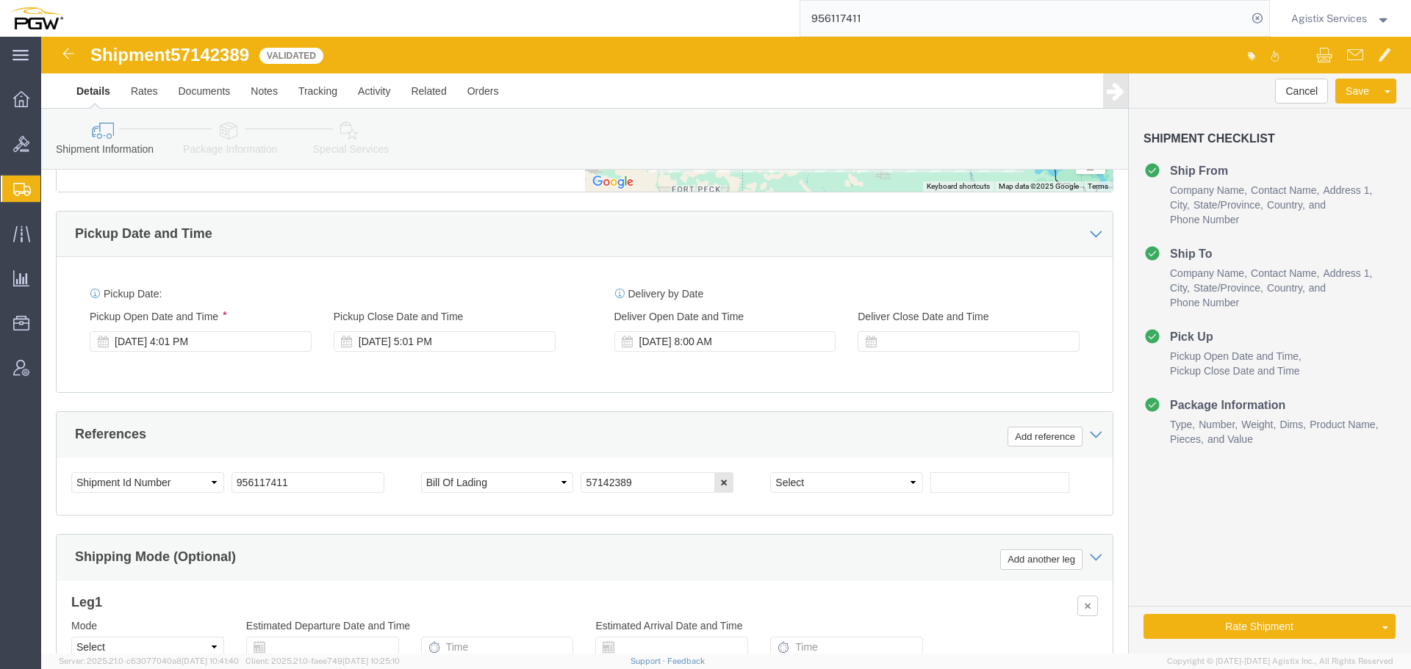
scroll to position [879, 0]
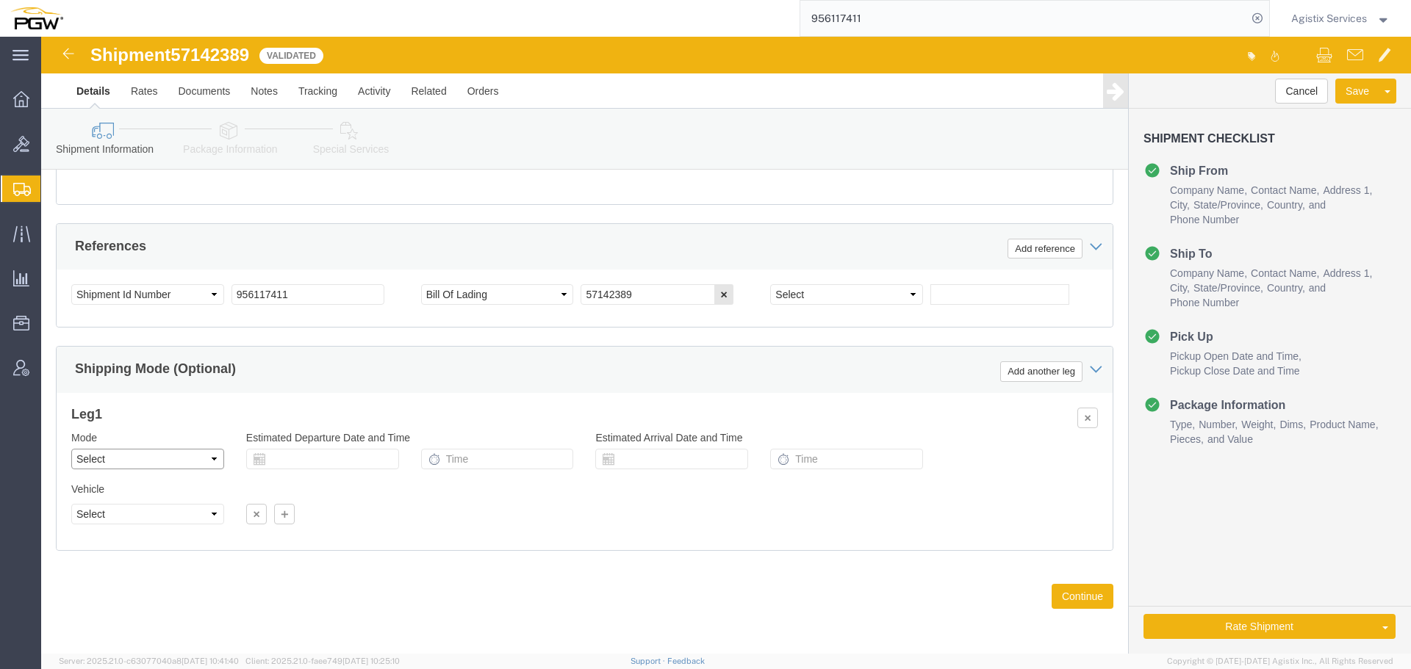
click select "Select Air Less than Truckload Multi-Leg Ocean Freight Rail Small Parcel Truckl…"
select select "LTL"
click select "Select Air Less than Truckload Multi-Leg Ocean Freight Rail Small Parcel Truckl…"
click button "Rate Shipment"
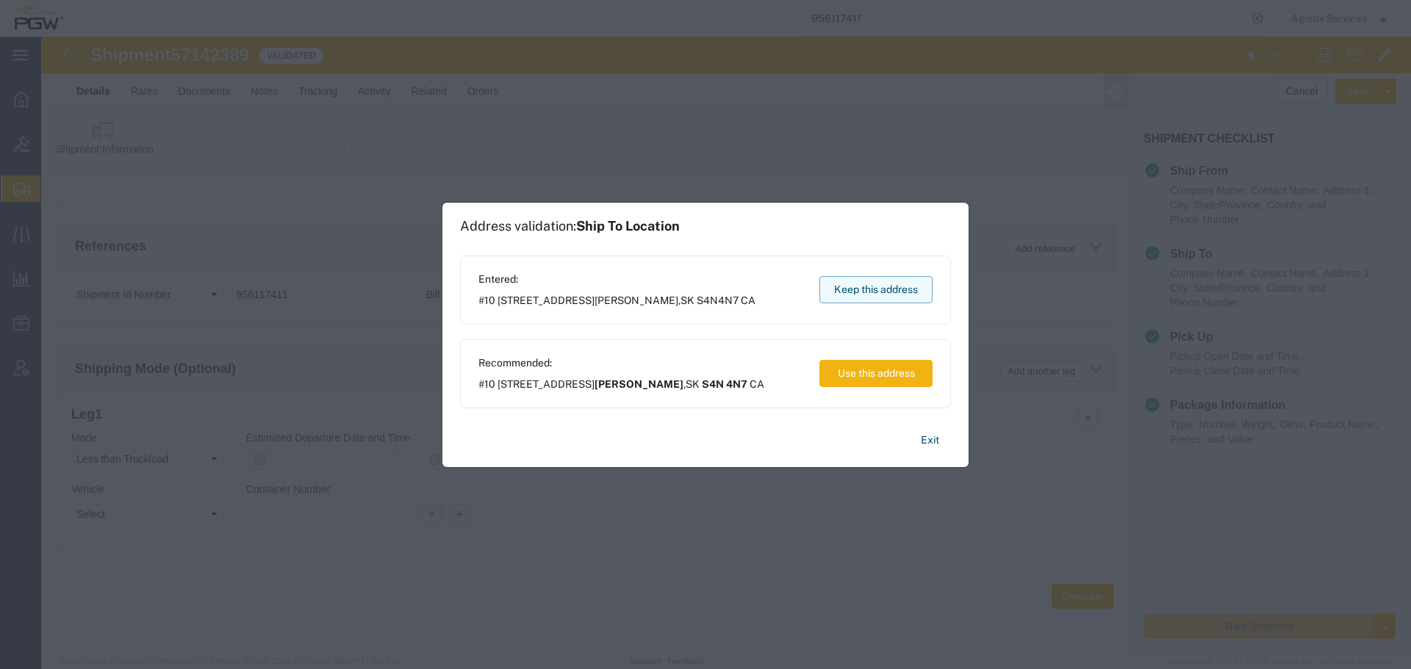
click at [836, 295] on button "Keep this address" at bounding box center [875, 289] width 113 height 27
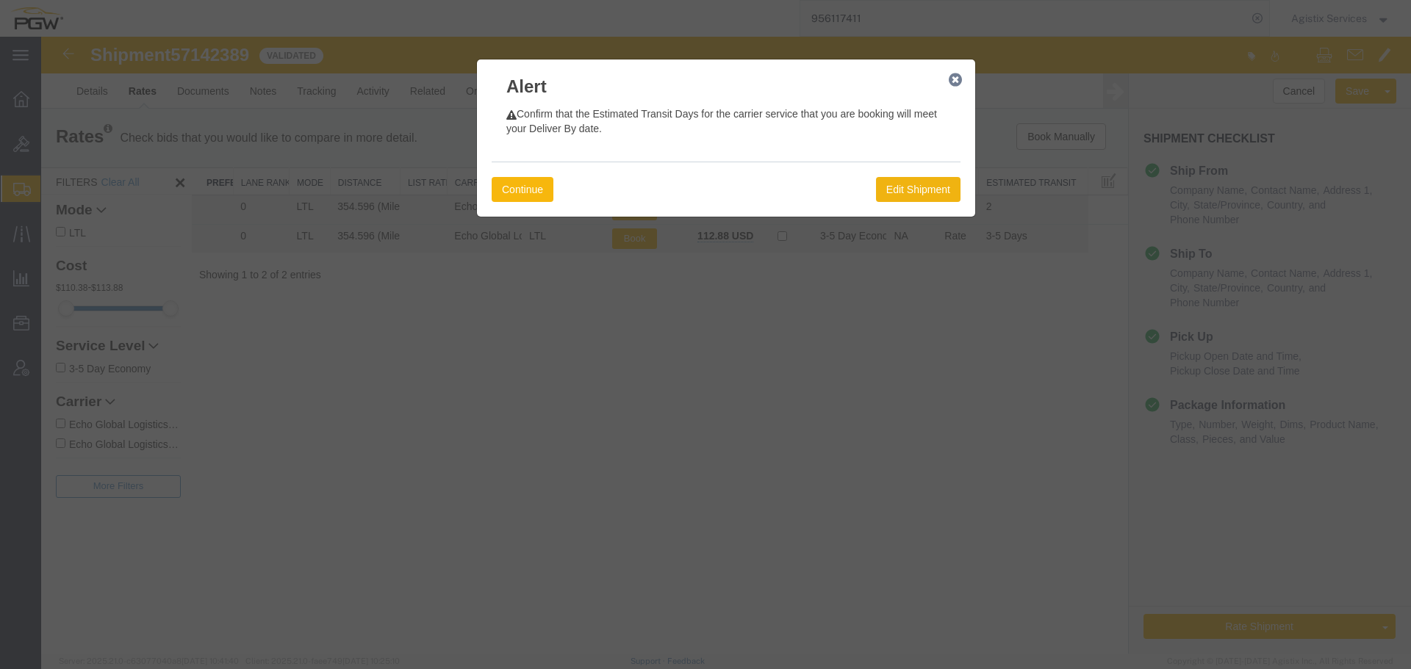
click at [522, 187] on button "Continue" at bounding box center [523, 189] width 62 height 25
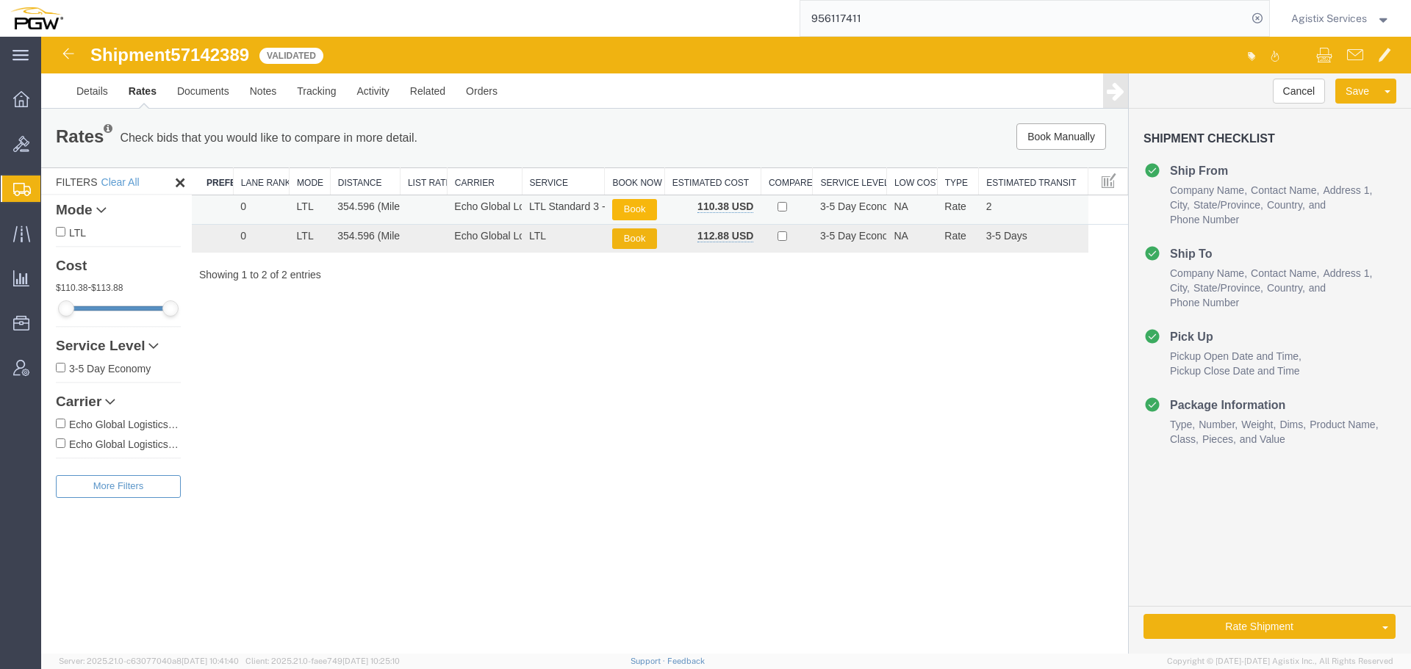
click at [641, 206] on button "Book" at bounding box center [634, 209] width 45 height 21
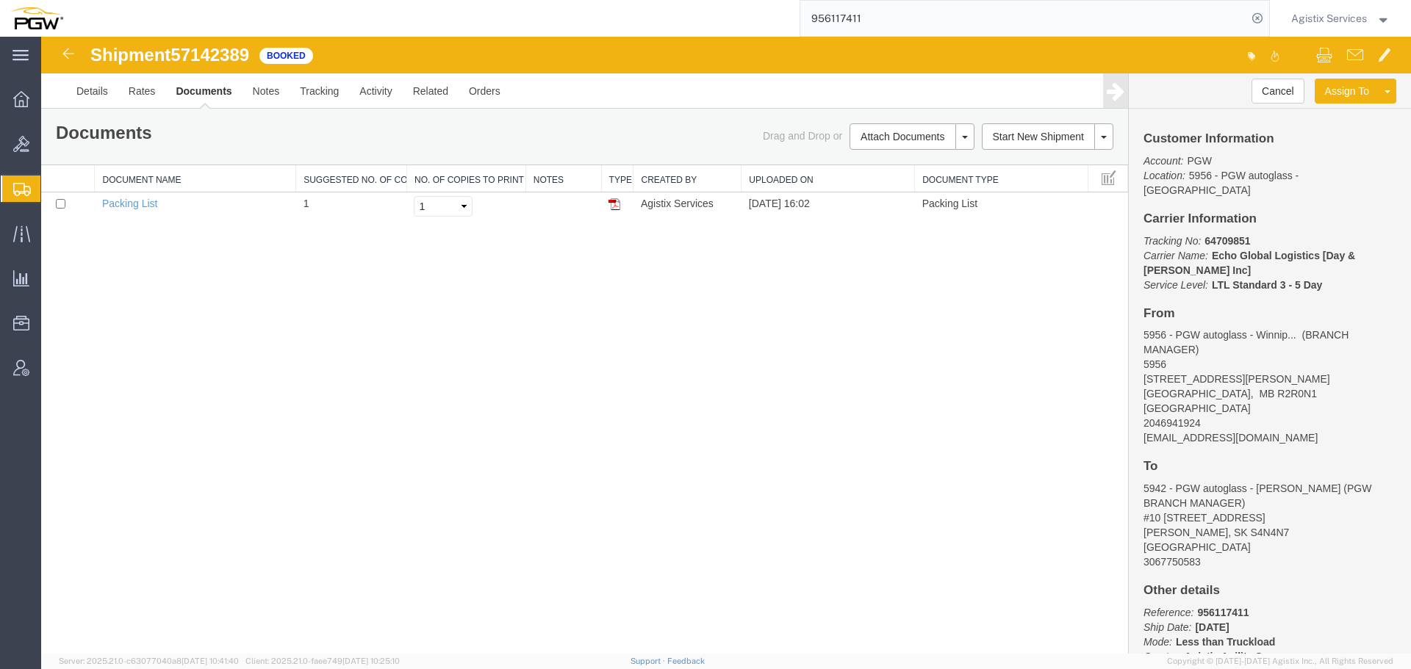
click at [836, 20] on span "Agistix Services" at bounding box center [1329, 18] width 76 height 16
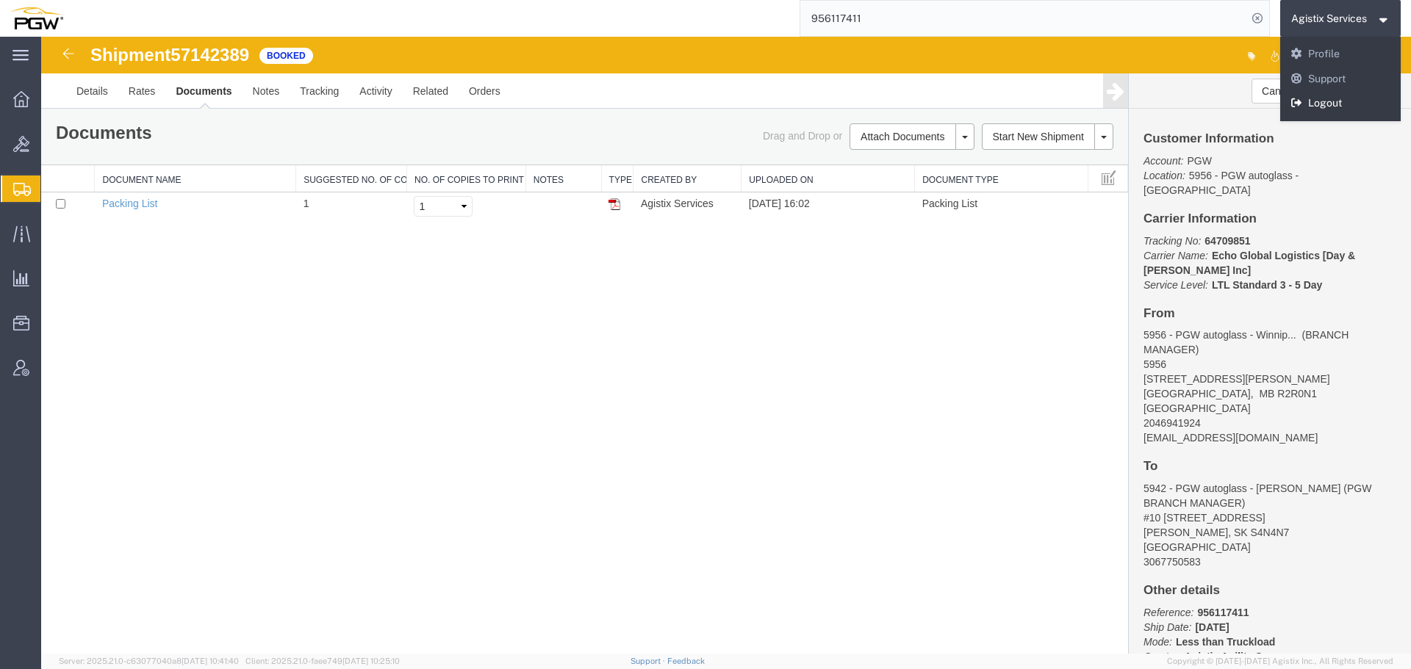
click at [836, 102] on link "Logout" at bounding box center [1340, 103] width 121 height 25
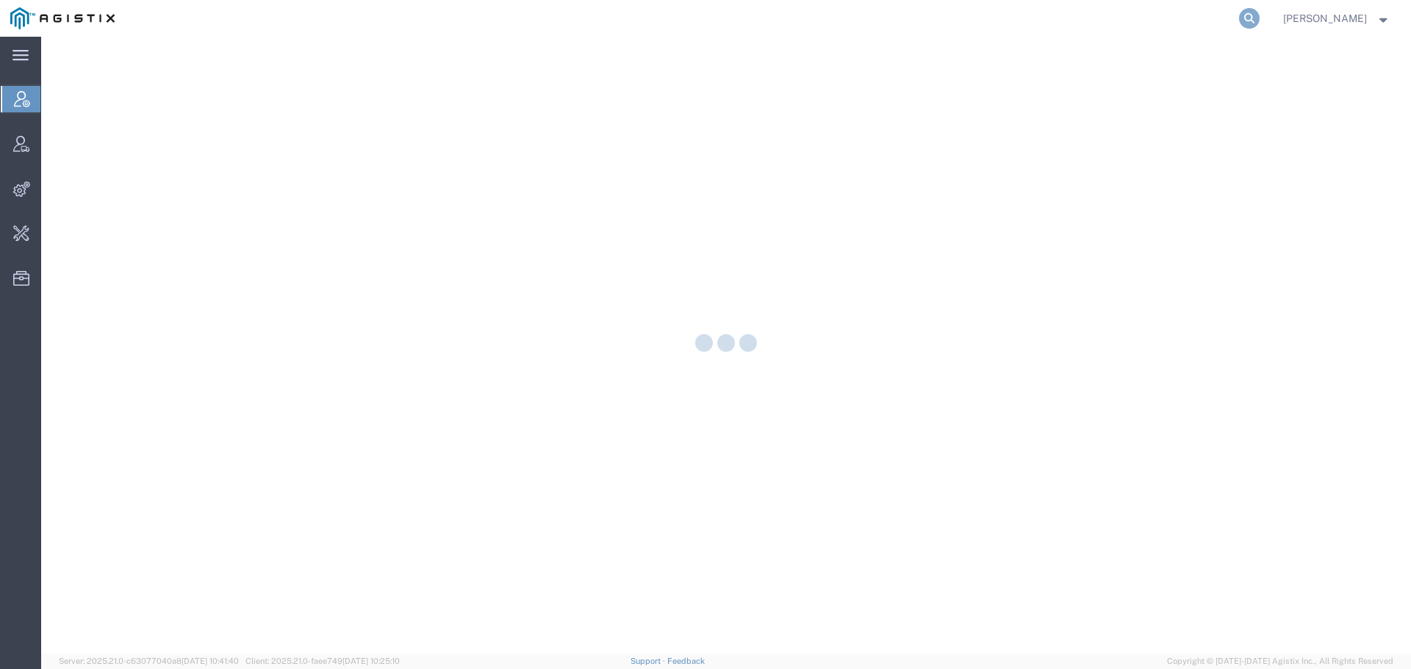
click at [1259, 15] on icon at bounding box center [1249, 18] width 21 height 21
paste input "S02493660"
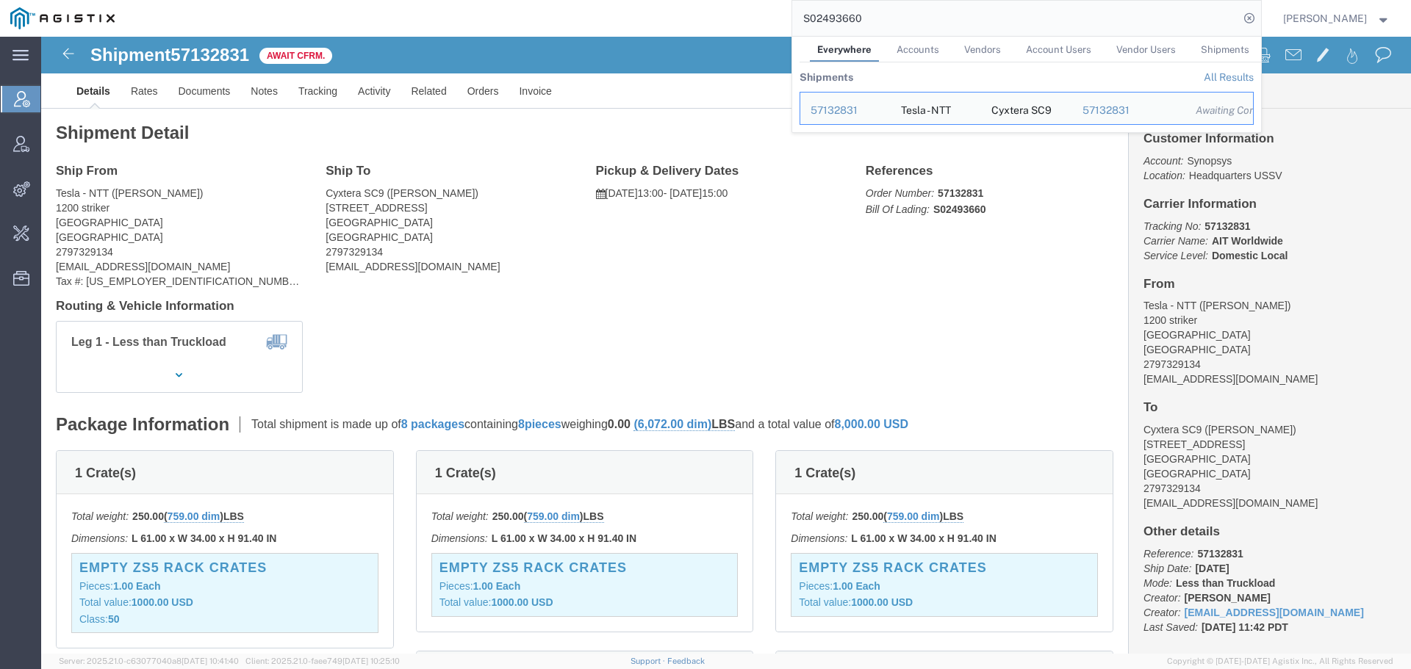
click at [1234, 23] on input "S02493660" at bounding box center [1015, 18] width 447 height 35
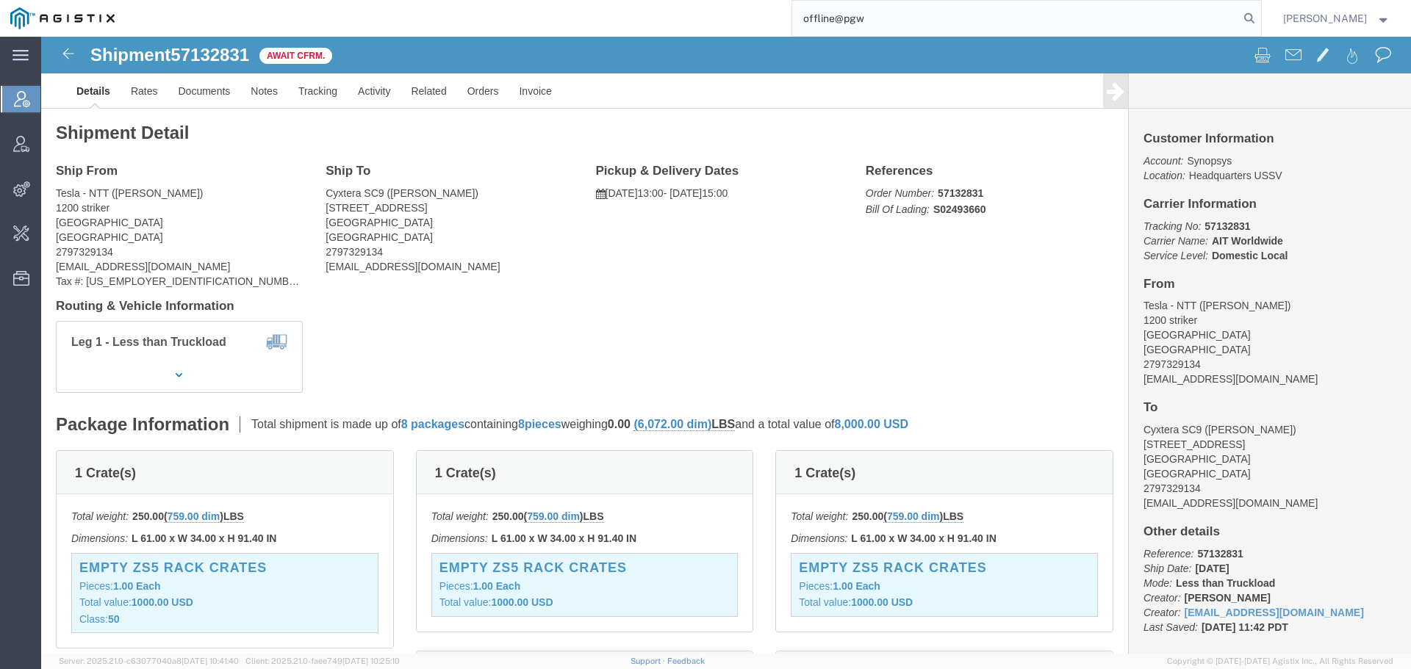
type input "offline@pgw"
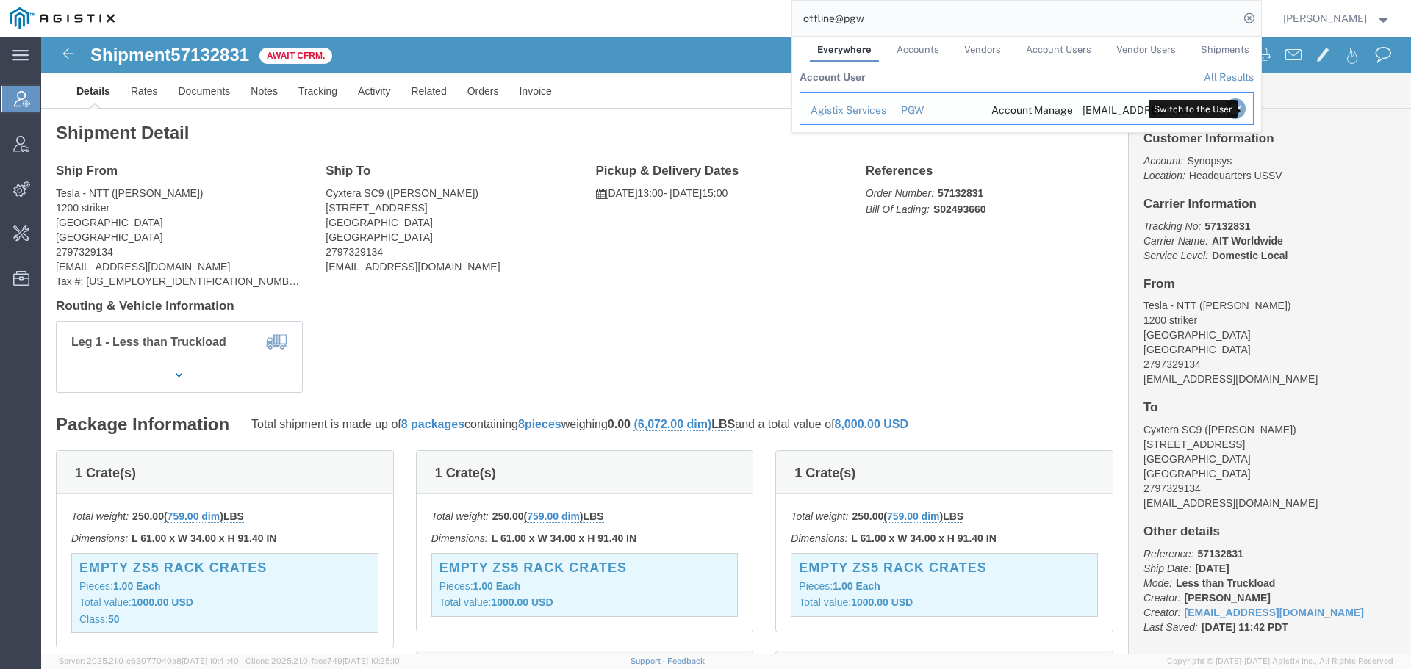
click at [1245, 105] on icon "Search Results" at bounding box center [1234, 108] width 21 height 21
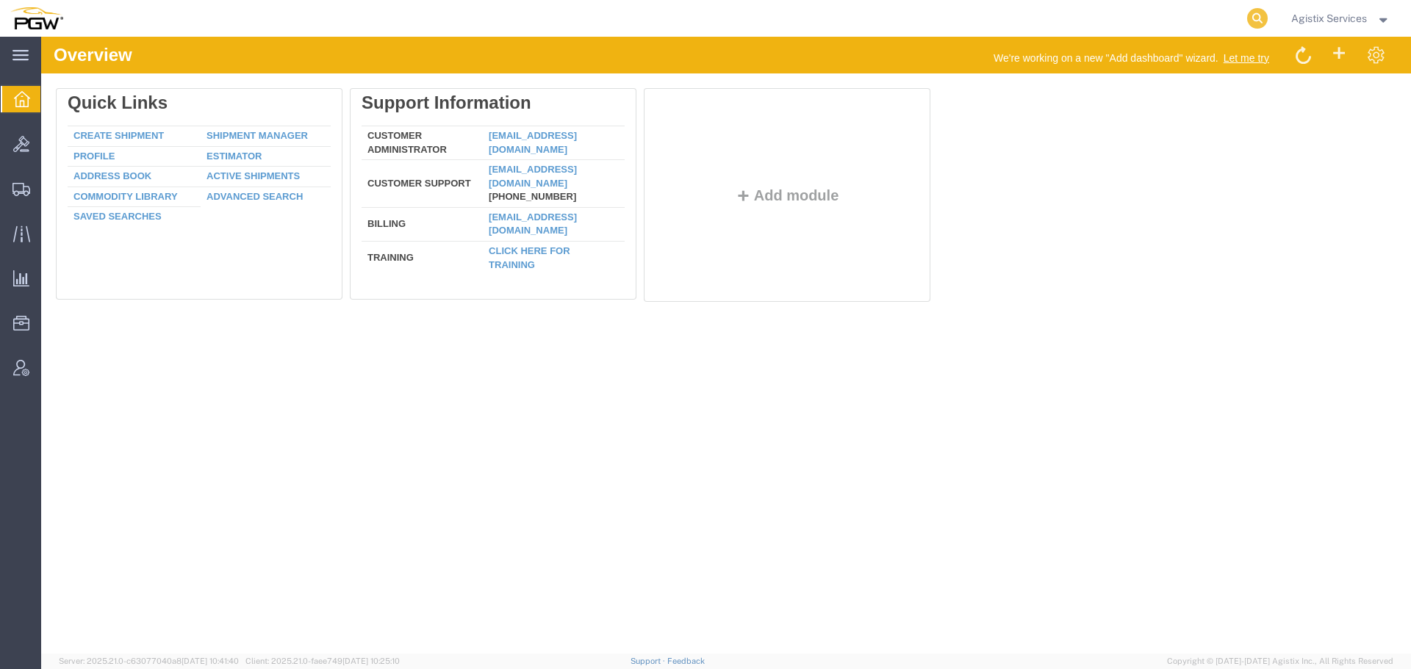
click at [1255, 24] on icon at bounding box center [1257, 18] width 21 height 21
paste input "956117405"
type input "956117405"
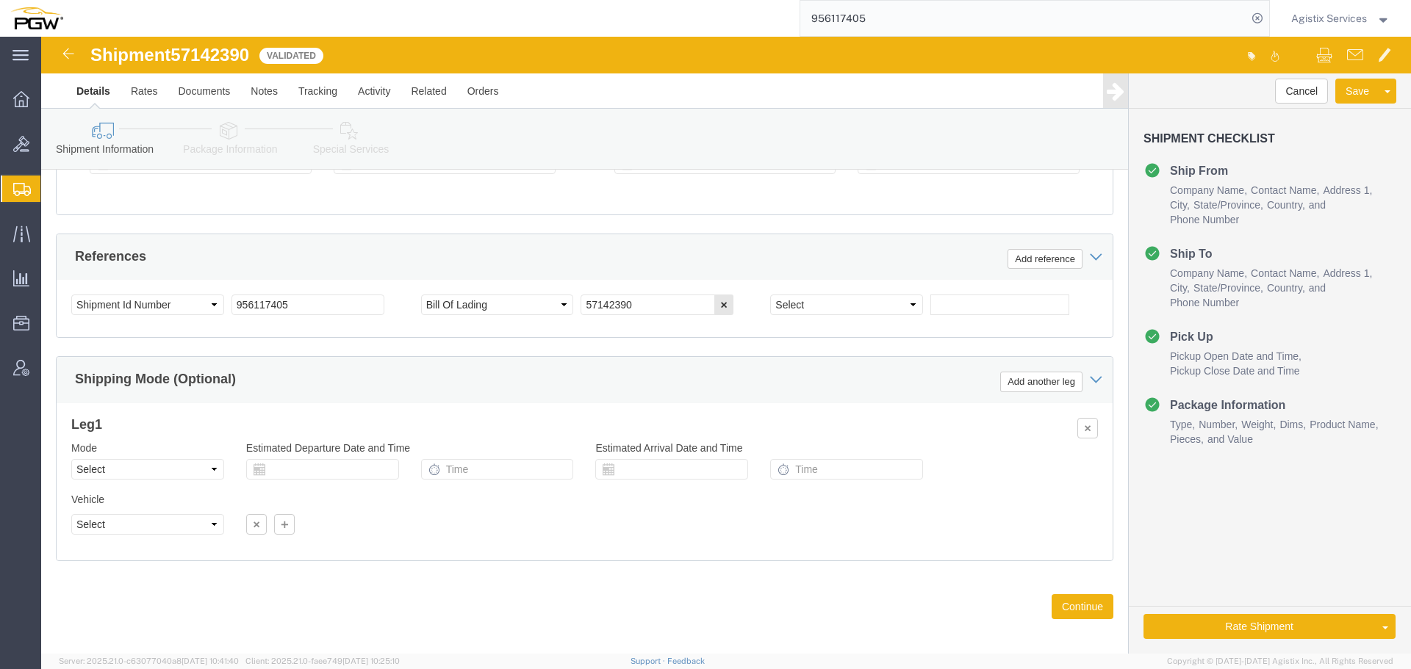
scroll to position [879, 0]
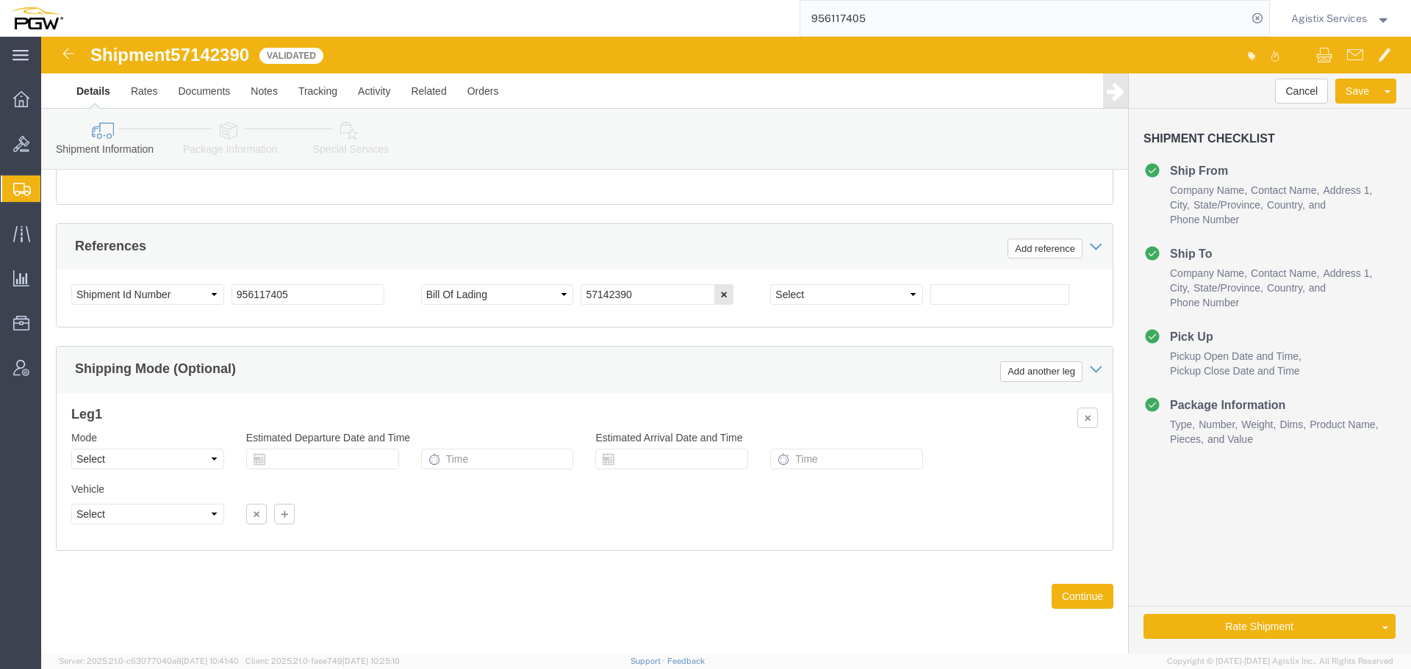
click div "Mode Select Air Less than Truckload Multi-Leg Ocean Freight Rail Small Parcel T…"
drag, startPoint x: 82, startPoint y: 425, endPoint x: 93, endPoint y: 442, distance: 19.6
click select "Select Air Less than Truckload Multi-Leg Ocean Freight Rail Small Parcel Truckl…"
select select "28529"
select select "28523"
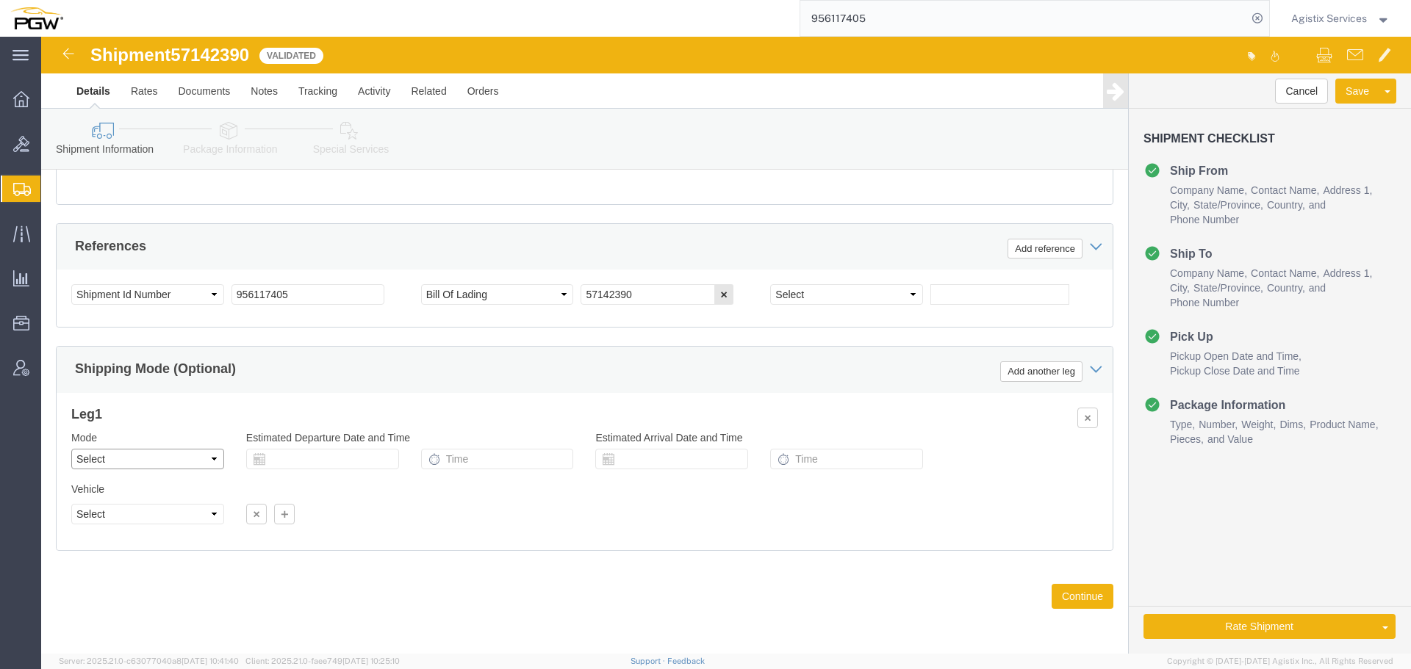
click select "Select Air Less than Truckload Multi-Leg Ocean Freight Rail Small Parcel Truckl…"
select select "LTL"
click select "Select Air Less than Truckload Multi-Leg Ocean Freight Rail Small Parcel Truckl…"
click button "Rate Shipment"
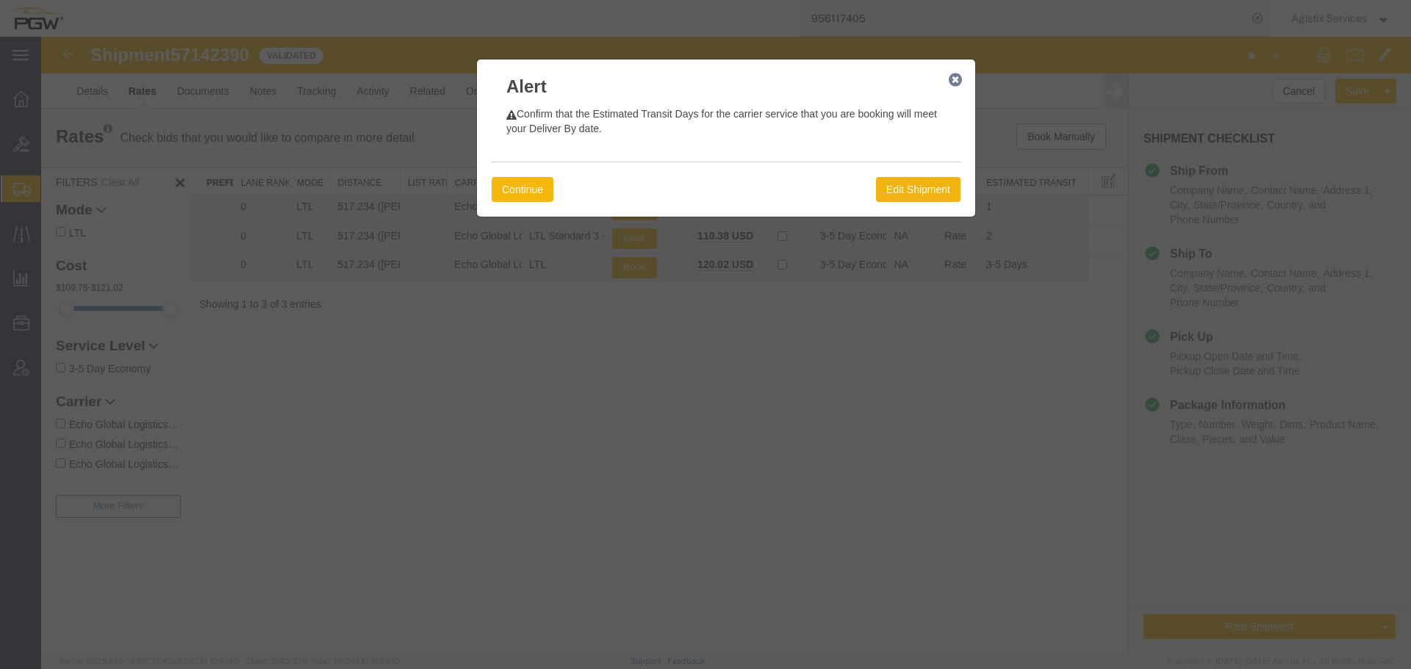
click at [530, 184] on button "Continue" at bounding box center [523, 189] width 62 height 25
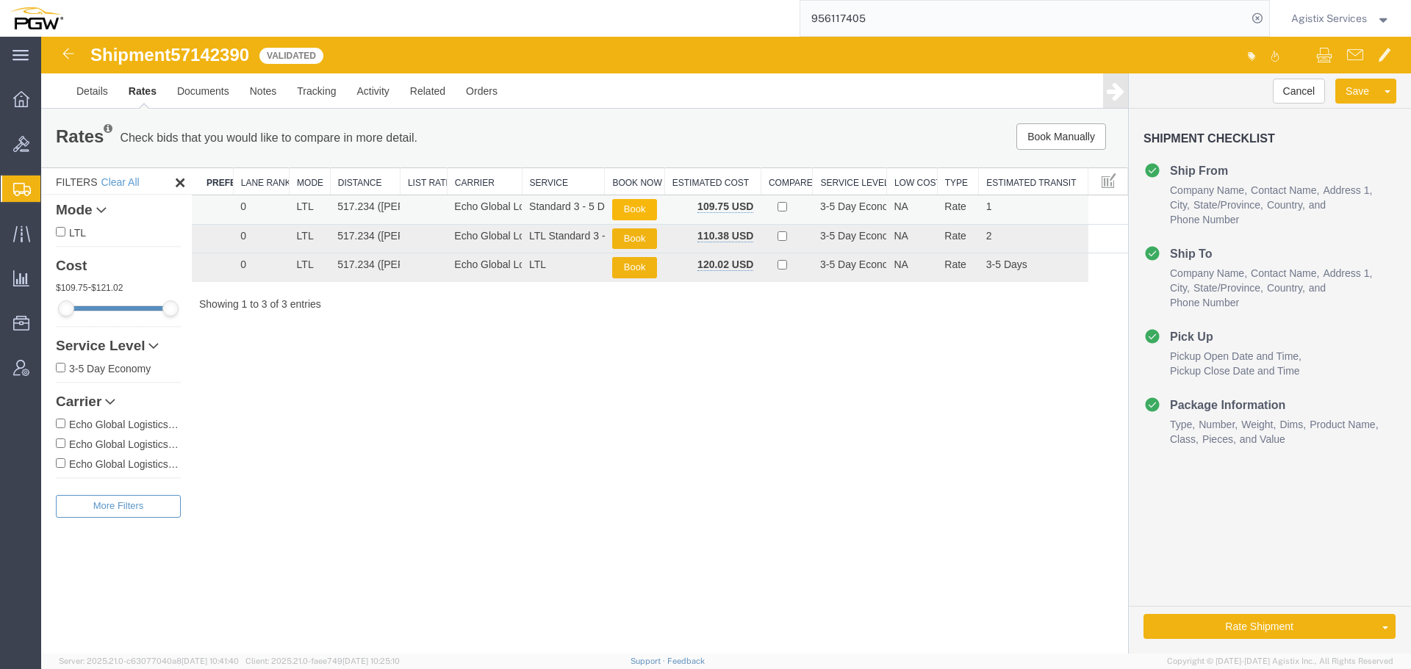
click at [638, 204] on button "Book" at bounding box center [634, 209] width 45 height 21
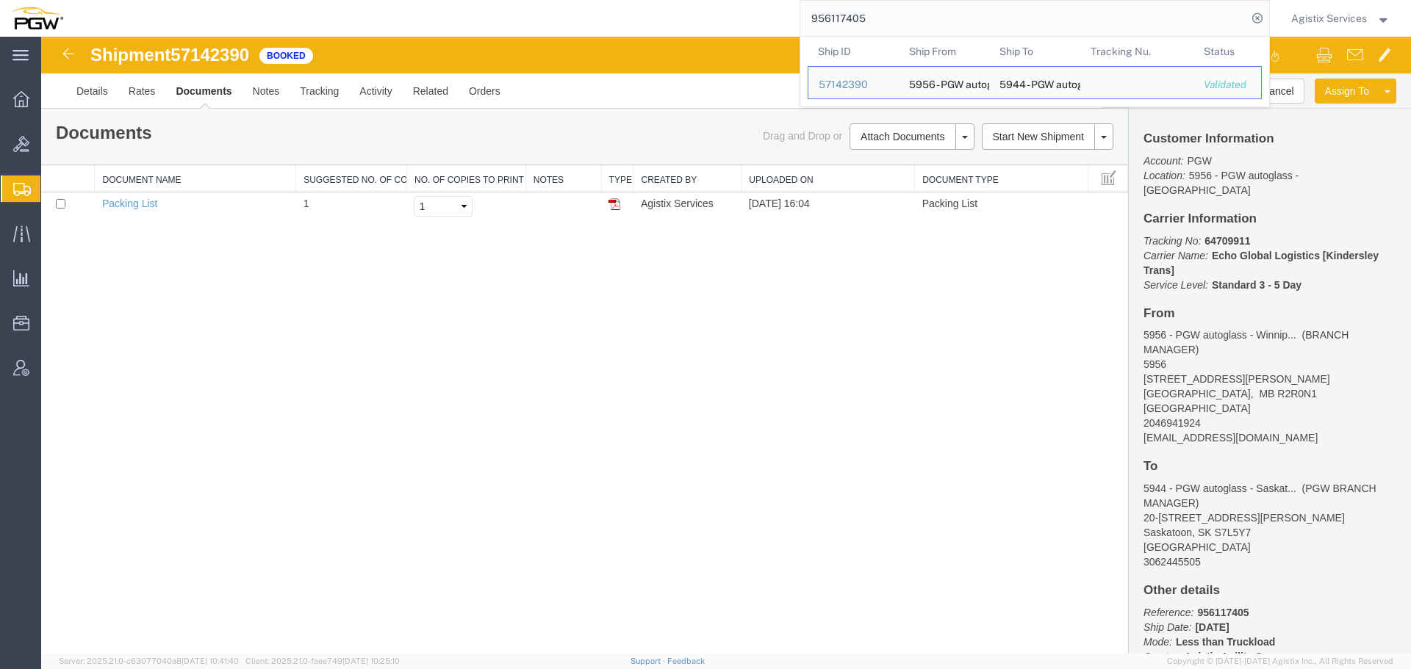
drag, startPoint x: 893, startPoint y: 19, endPoint x: 692, endPoint y: 19, distance: 200.6
click at [692, 19] on div "956117405 Ship ID Ship From Ship To Tracking Nu. Status Ship ID 57142390 Ship F…" at bounding box center [671, 18] width 1196 height 37
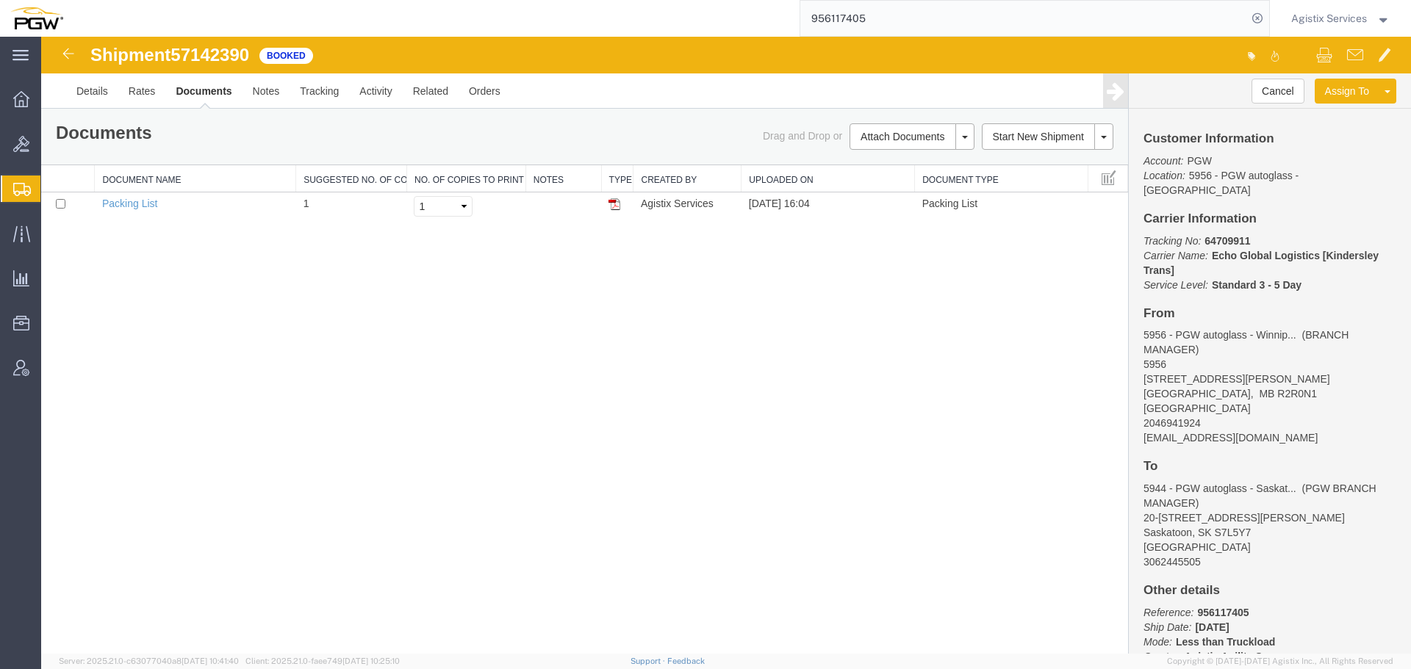
paste input "57142389"
type input "57142389"
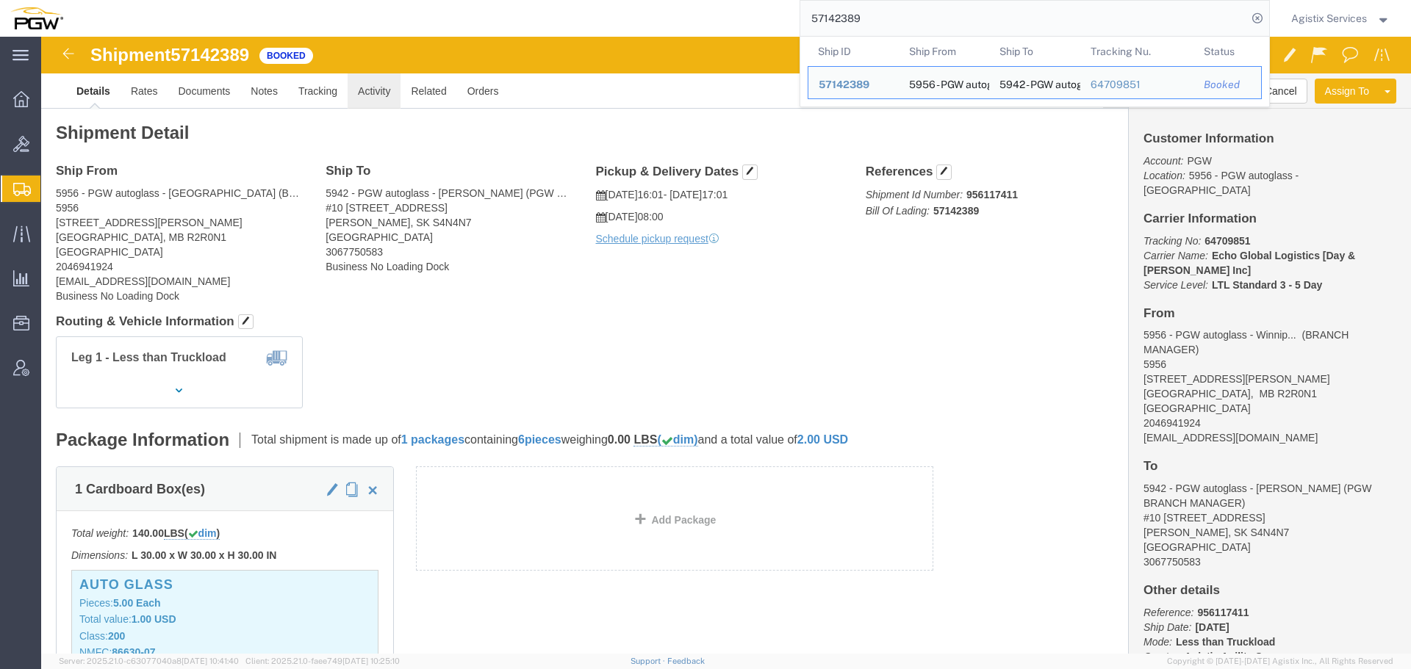
click link "Activity"
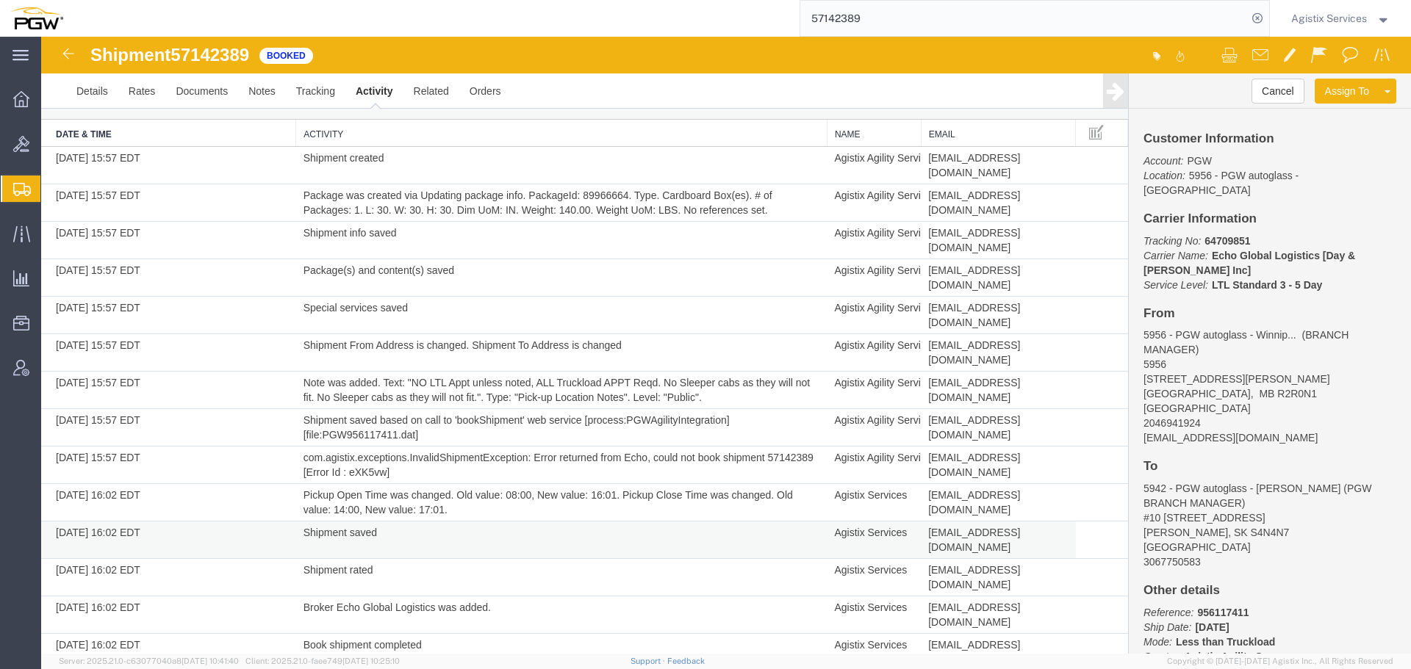
scroll to position [66, 0]
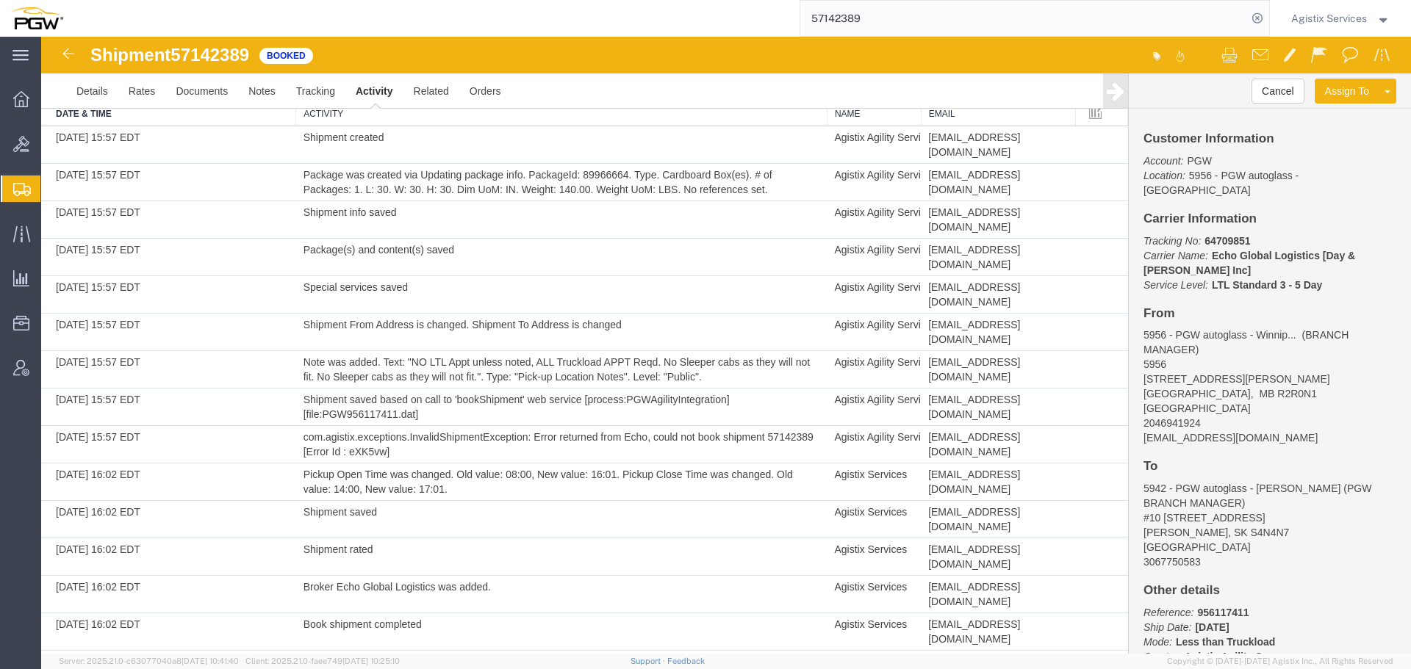
click at [1359, 23] on span "Agistix Services" at bounding box center [1329, 18] width 76 height 16
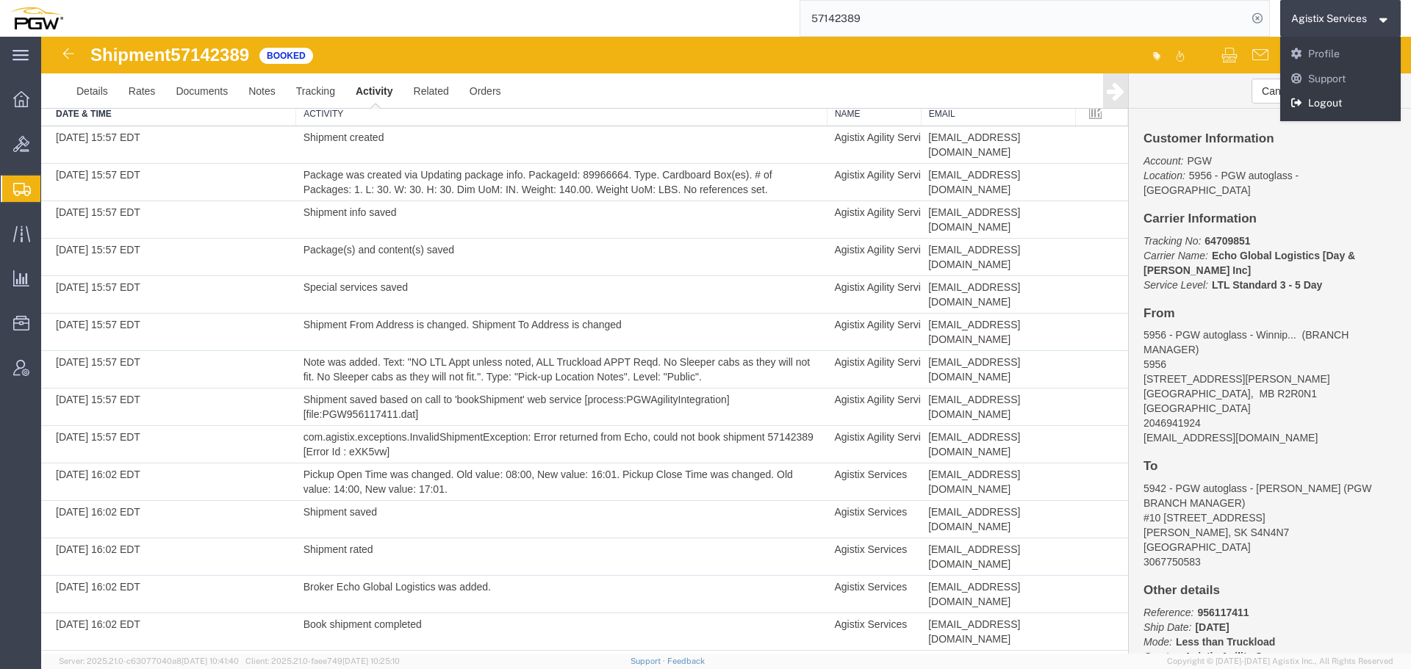
click at [1336, 104] on link "Logout" at bounding box center [1340, 103] width 121 height 25
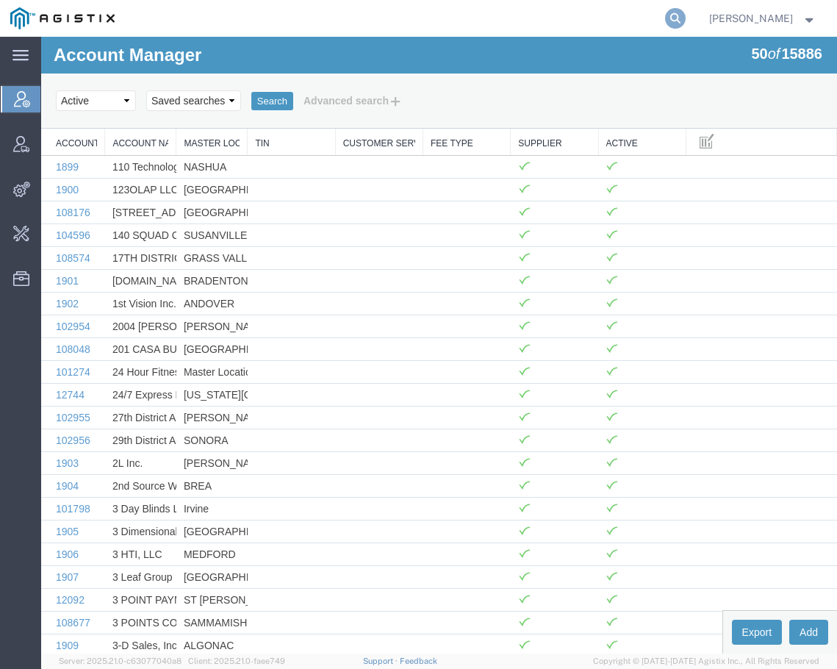
click at [685, 17] on icon at bounding box center [675, 18] width 21 height 21
paste input "56934231"
type input "56934231"
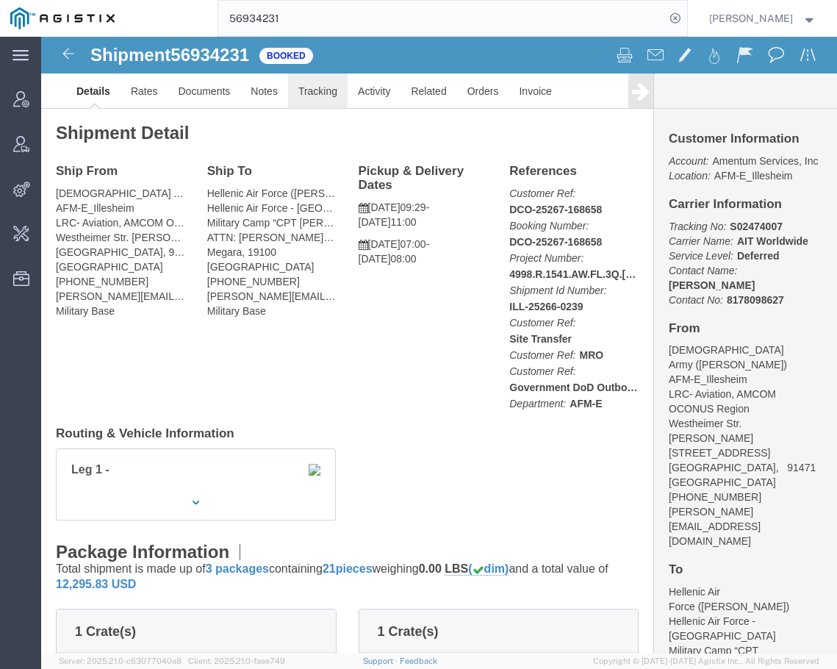
click link "Tracking"
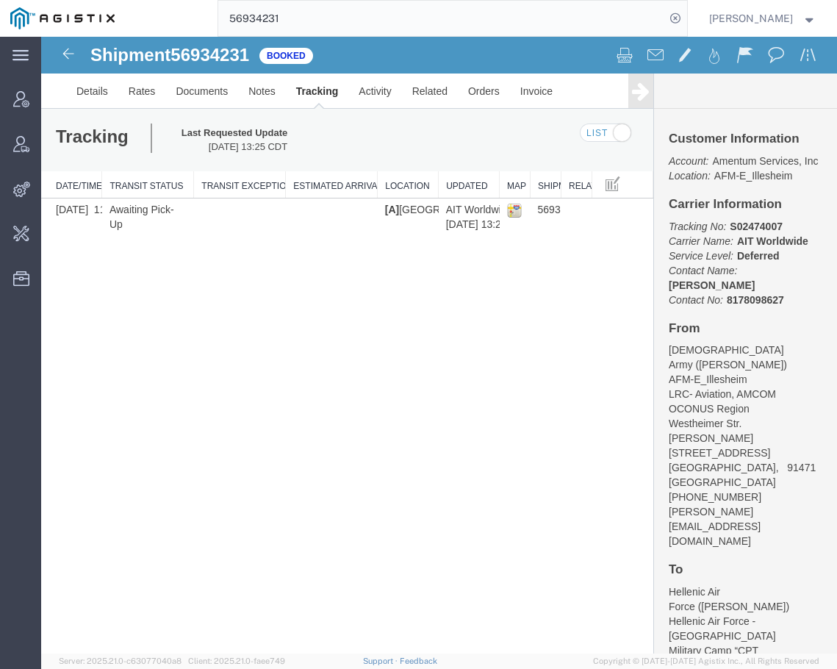
click at [762, 232] on b "S02474007" at bounding box center [756, 226] width 53 height 12
copy b "S02474007"
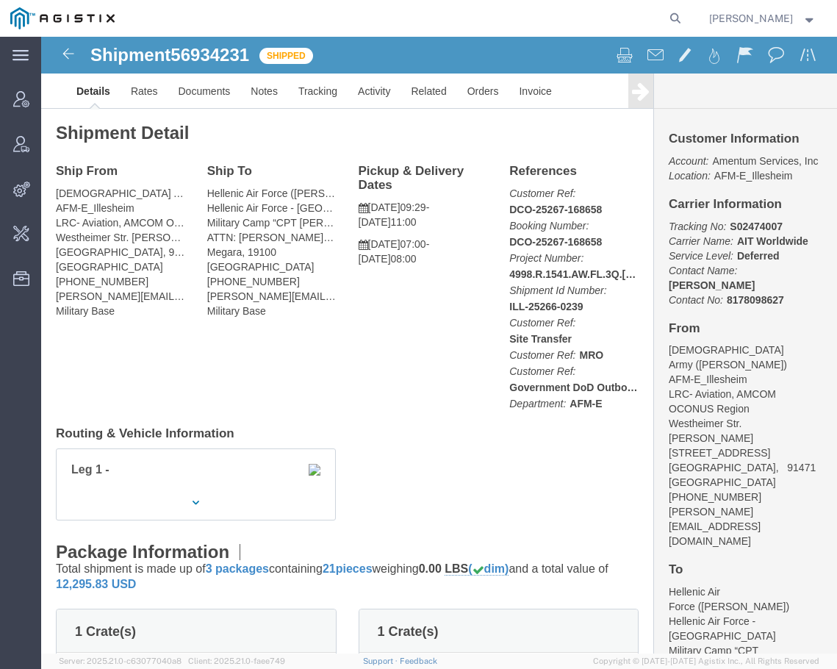
click at [581, 22] on agx-global-search at bounding box center [452, 18] width 470 height 37
click at [676, 12] on form at bounding box center [676, 18] width 24 height 37
click at [685, 14] on icon at bounding box center [675, 18] width 21 height 21
paste input "56713425"
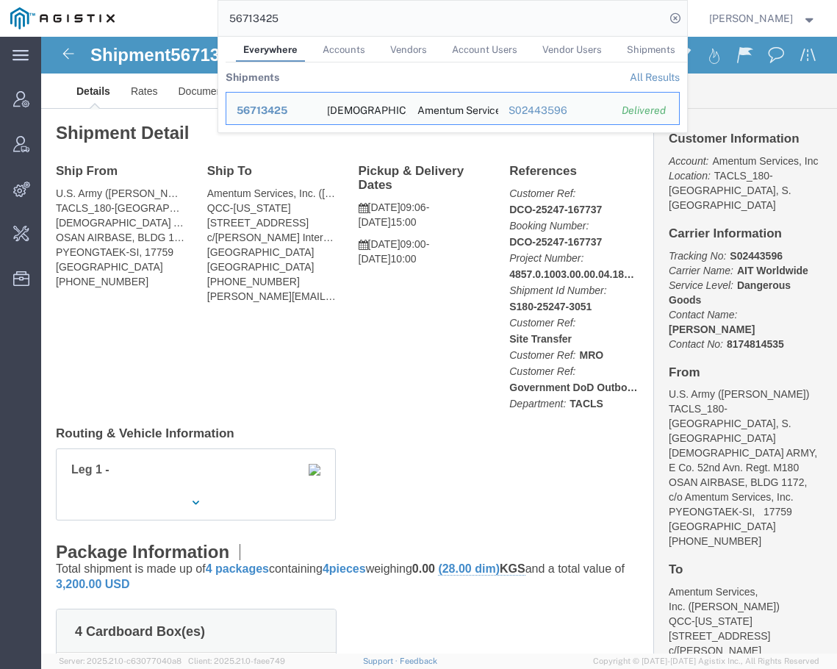
drag, startPoint x: 600, startPoint y: 36, endPoint x: 595, endPoint y: 21, distance: 15.6
click at [600, 35] on form "56713425 Everywhere Accounts Vendors Account Users Vendor Users Shipments Shipm…" at bounding box center [452, 18] width 470 height 37
click at [595, 21] on input "56713425" at bounding box center [441, 18] width 447 height 35
paste input "7023162"
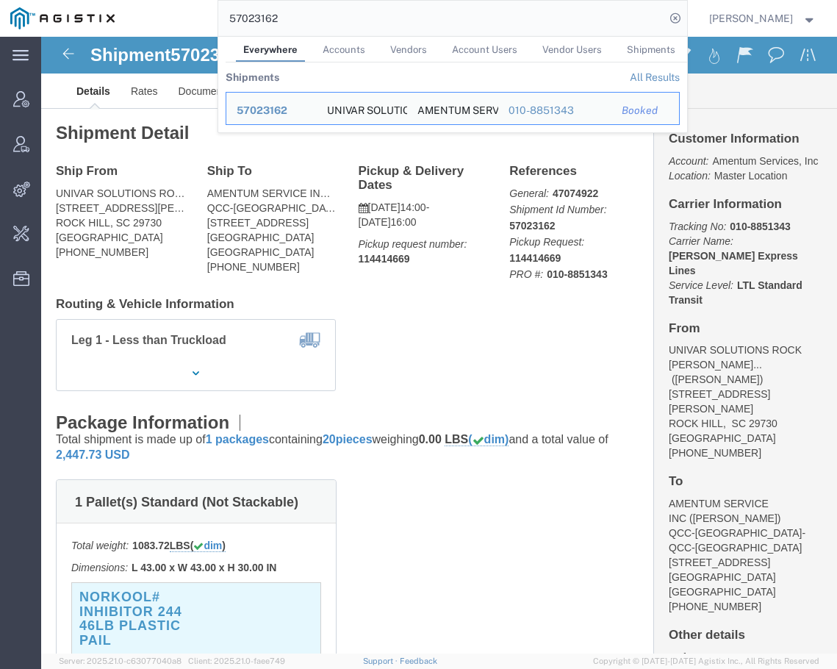
click b "114414669"
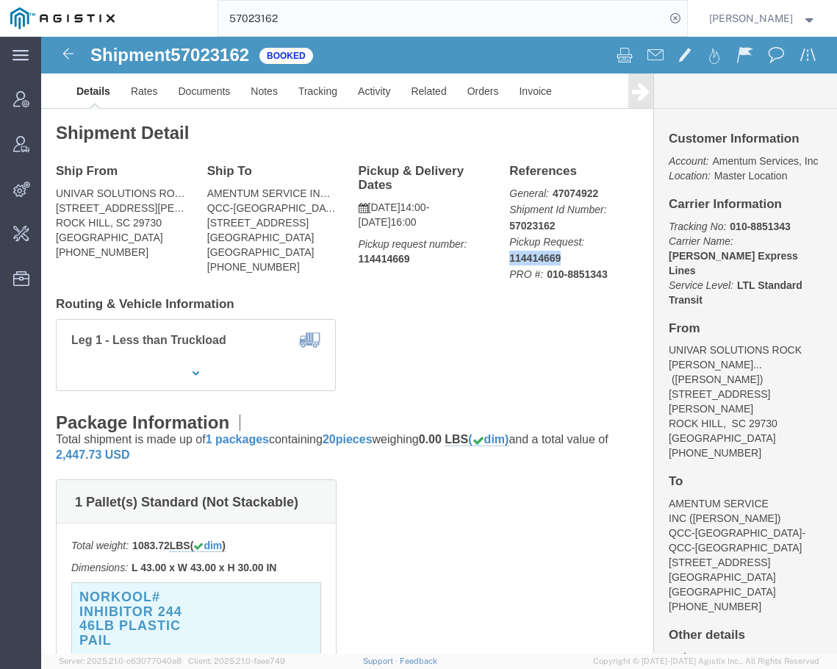
copy b "114414669"
click at [633, 24] on input "57023162" at bounding box center [441, 18] width 447 height 35
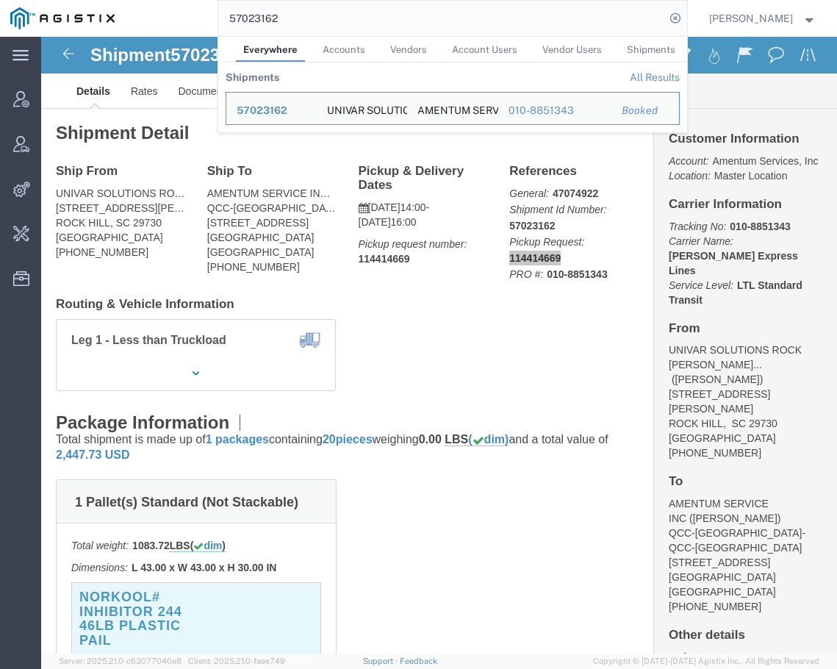
paste input "104775"
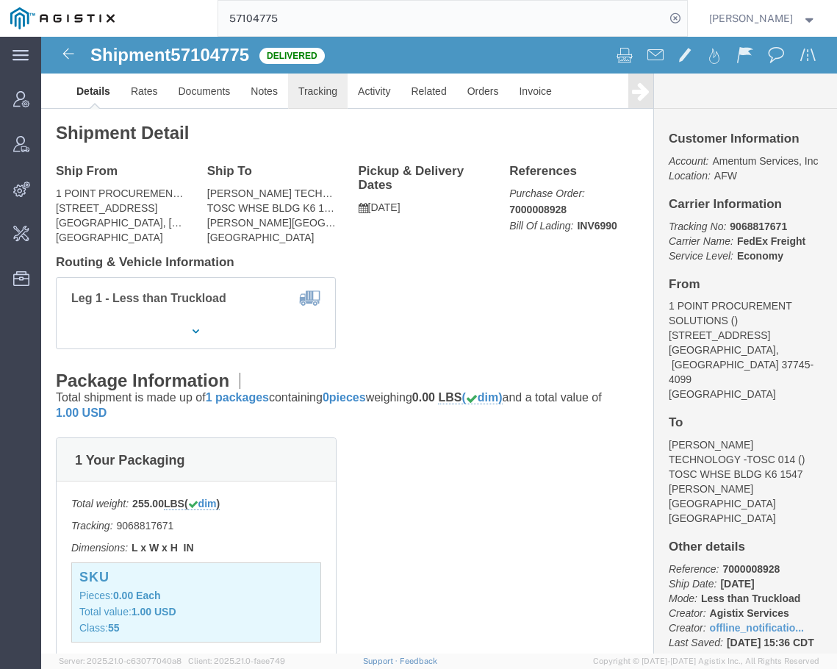
click link "Tracking"
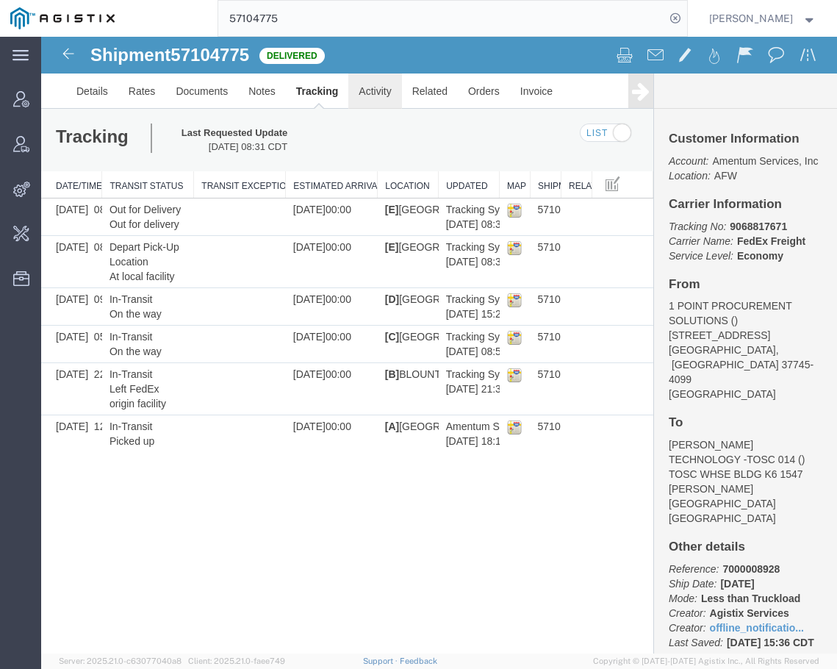
click at [378, 96] on link "Activity" at bounding box center [374, 90] width 53 height 35
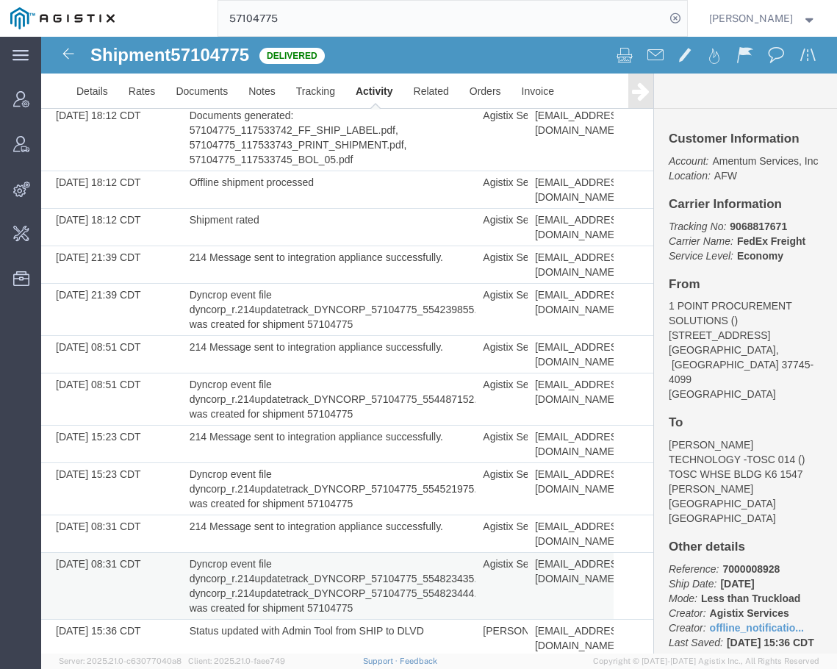
scroll to position [928, 0]
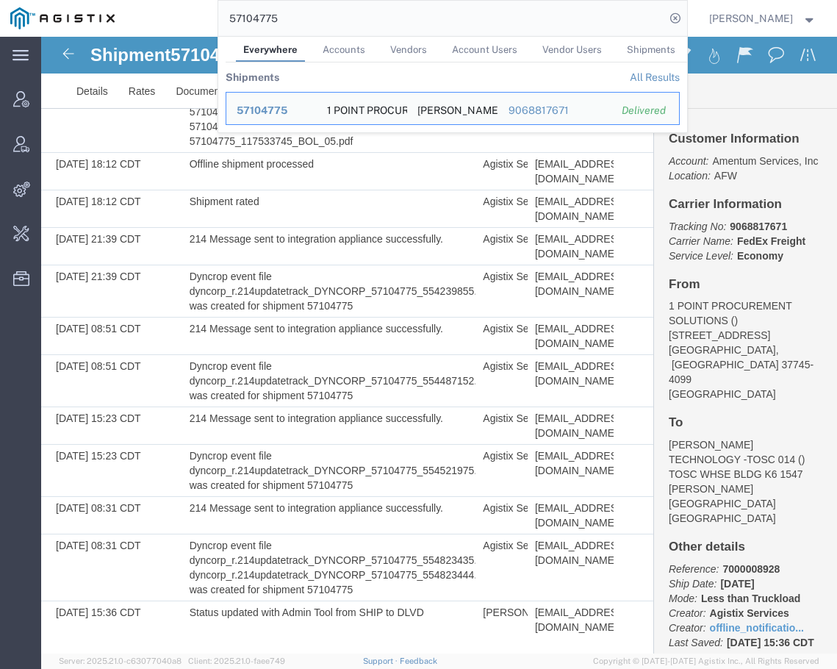
click at [480, 35] on input "57104775" at bounding box center [441, 18] width 447 height 35
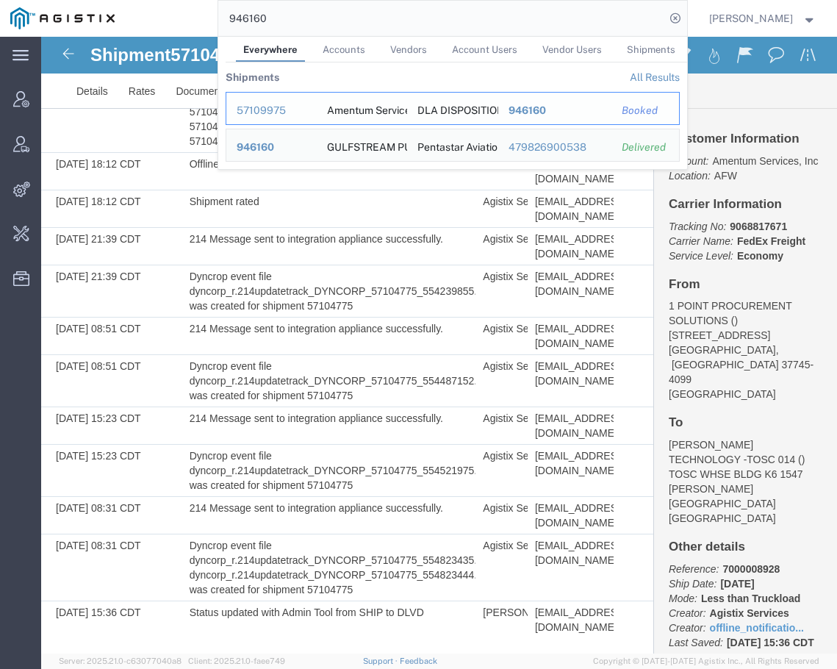
click at [291, 112] on div "57109975" at bounding box center [272, 110] width 70 height 15
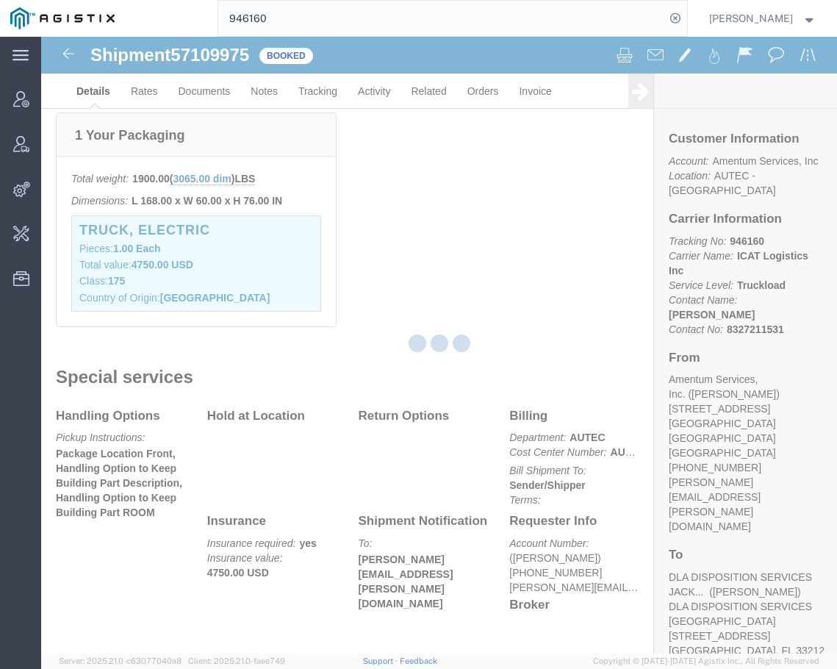
scroll to position [431, 0]
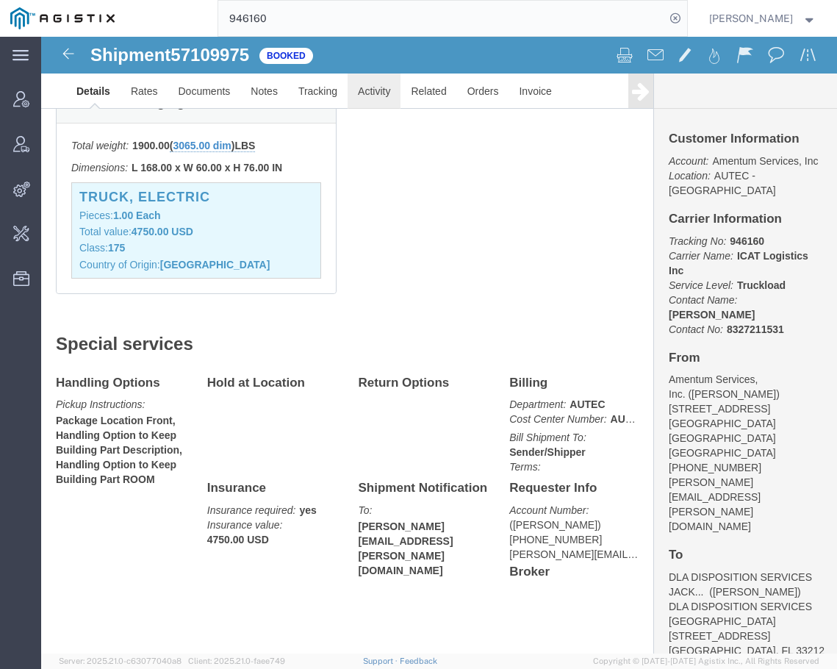
click link "Activity"
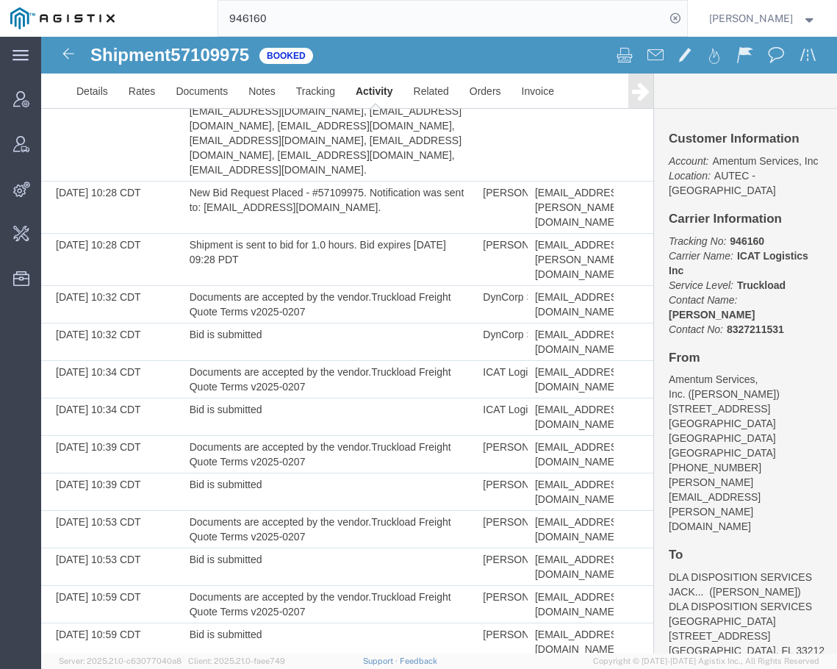
scroll to position [4532, 0]
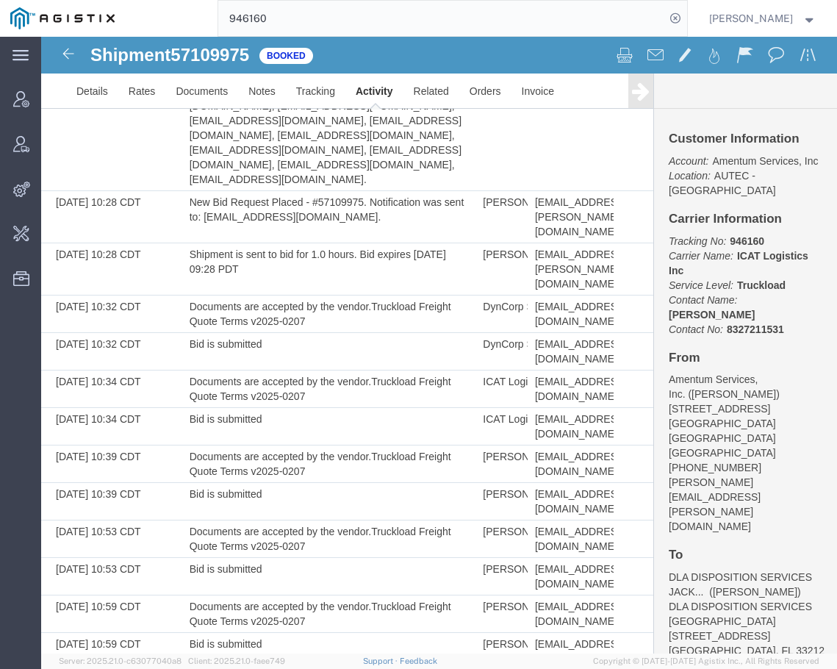
click at [608, 8] on input "946160" at bounding box center [441, 18] width 447 height 35
type input "56721302"
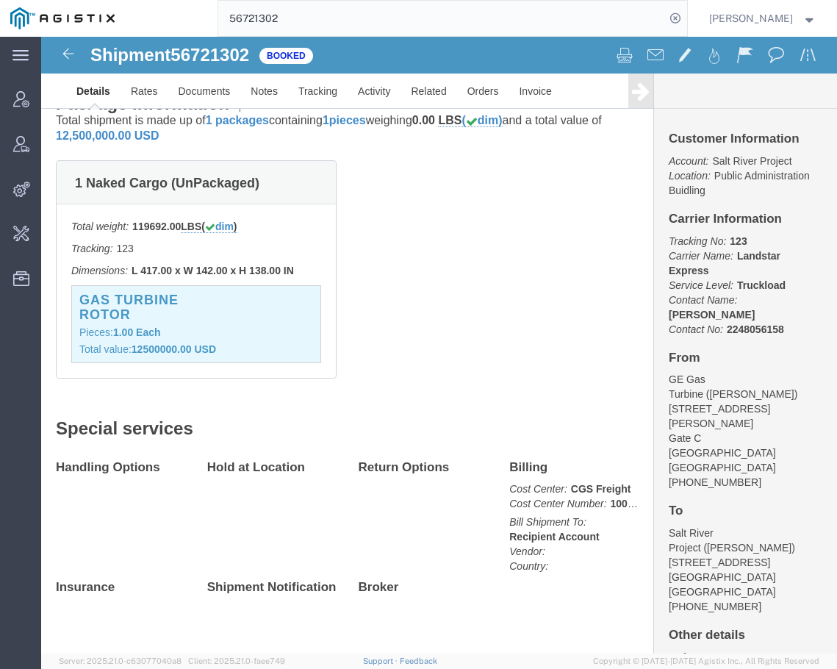
scroll to position [322, 0]
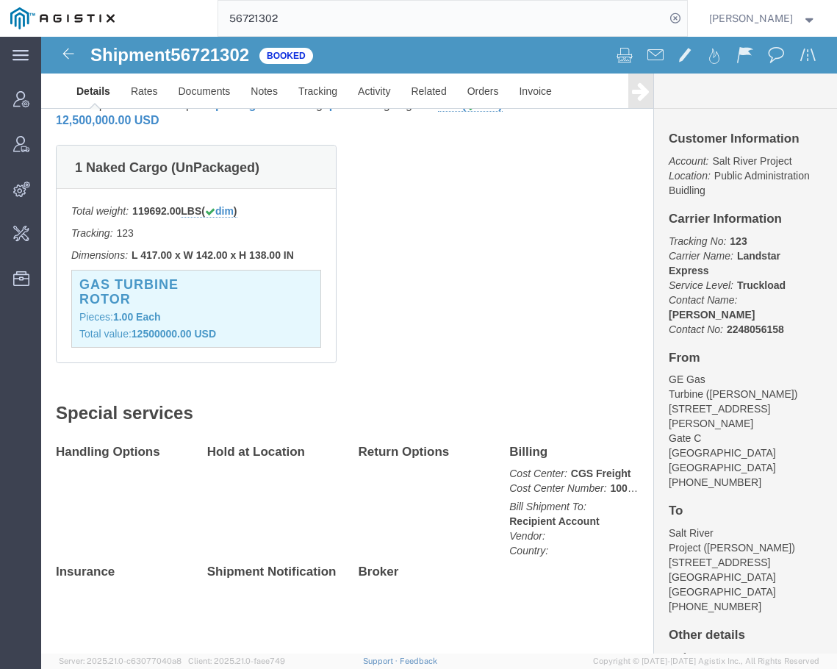
click b "1000051070"
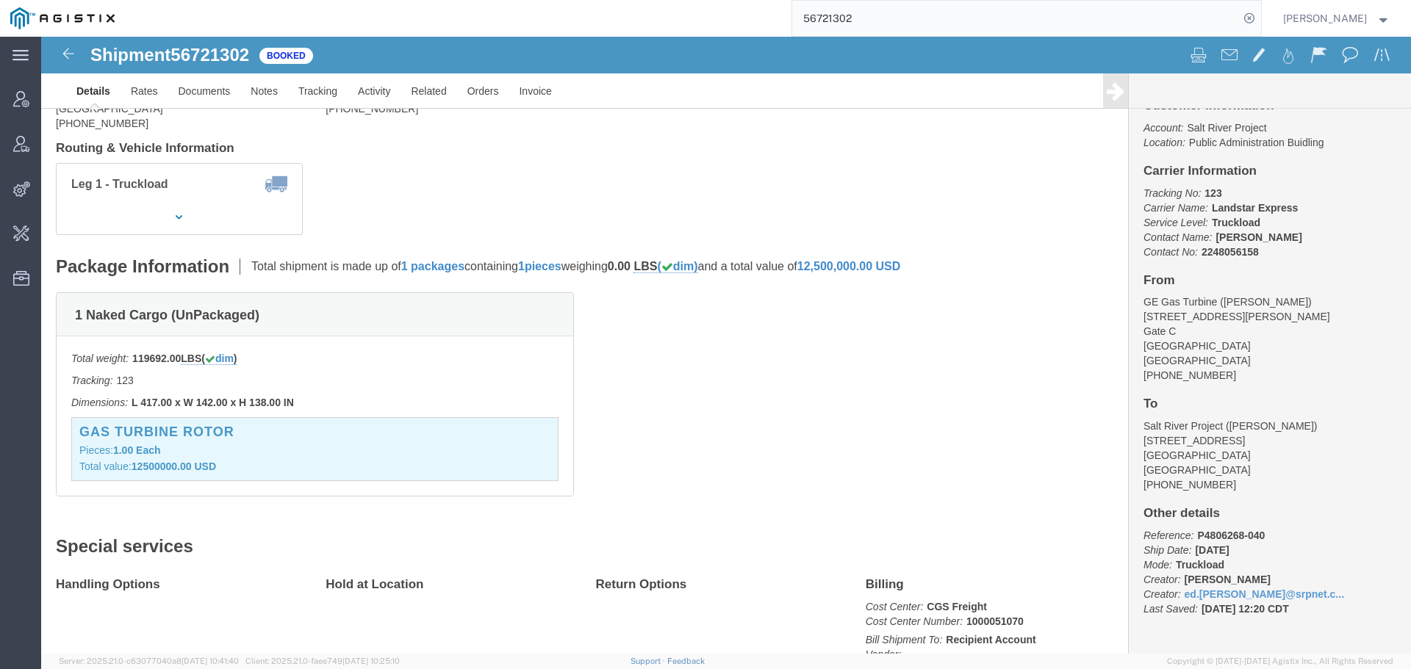
scroll to position [0, 0]
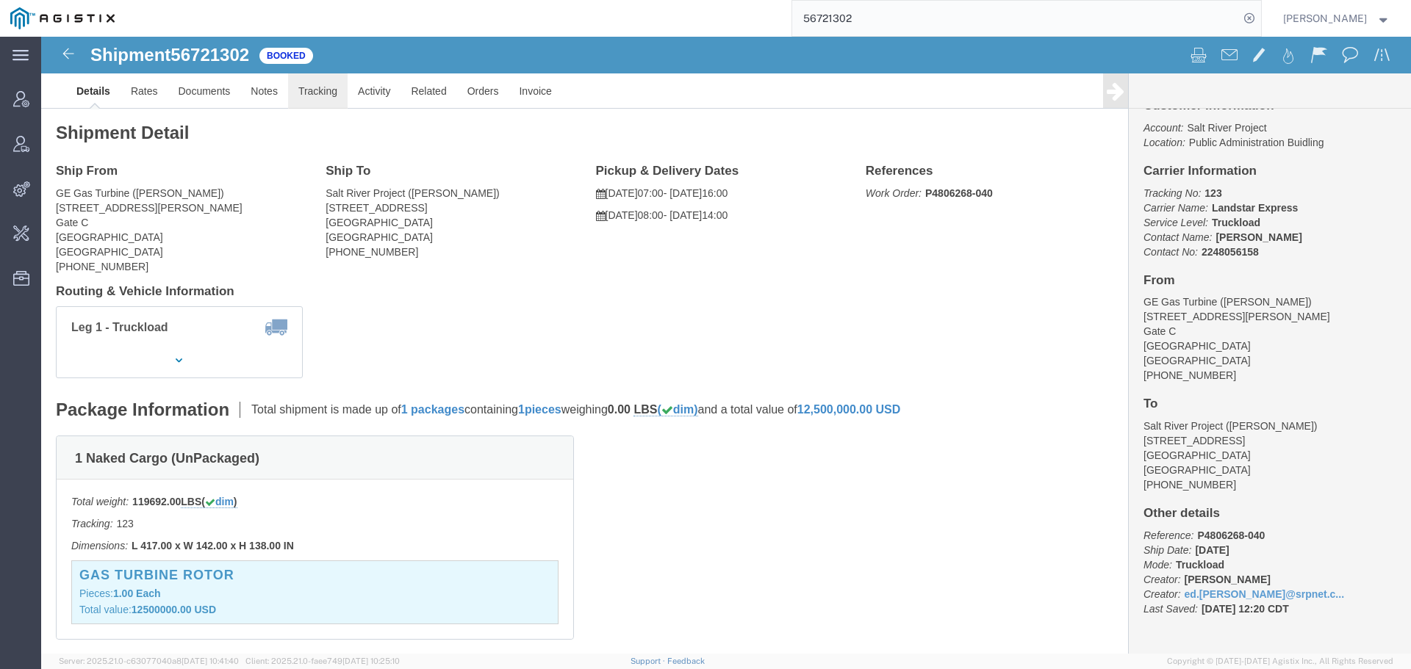
click link "Tracking"
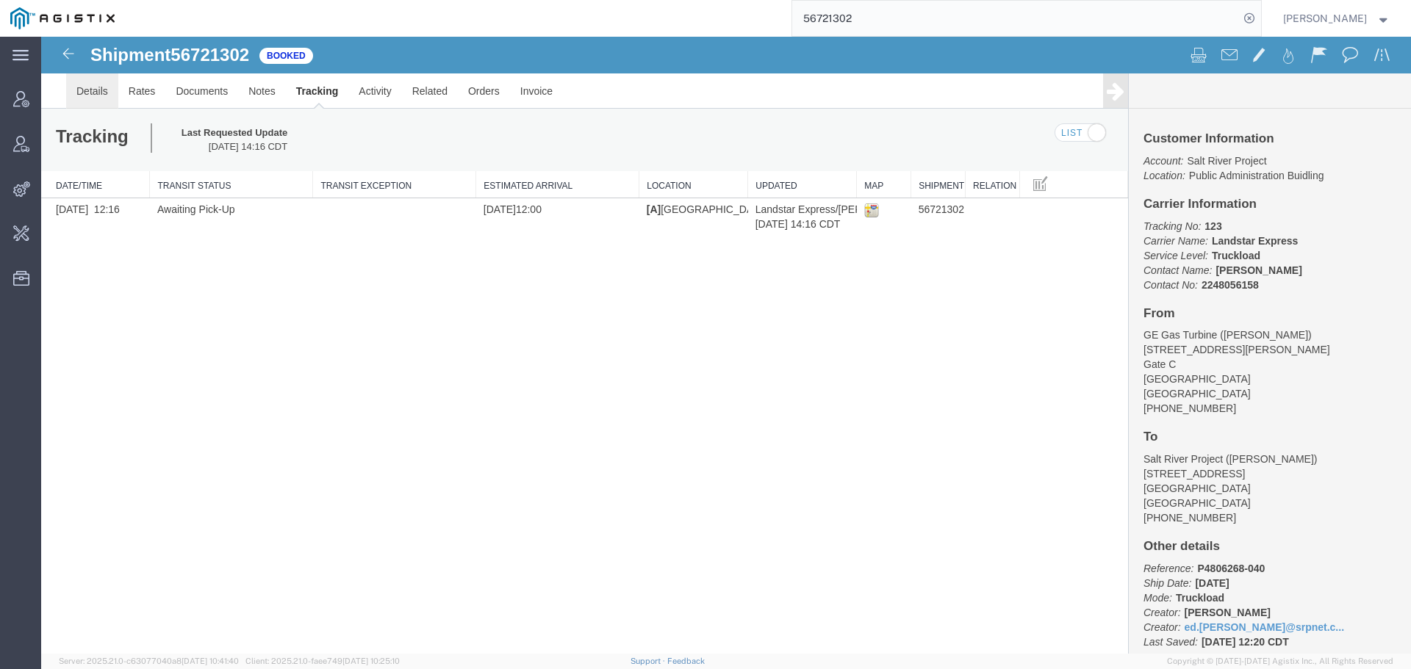
click at [93, 93] on link "Details" at bounding box center [92, 90] width 52 height 35
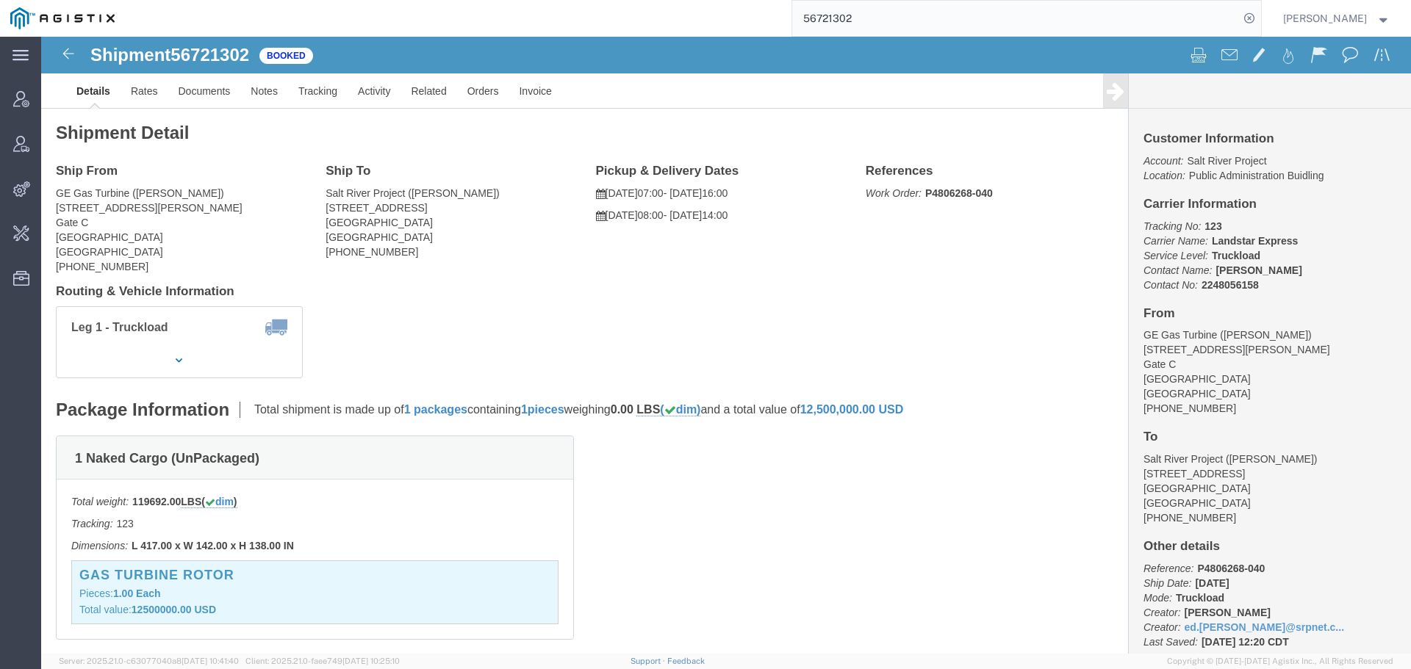
click div "Leg 1 - Truckload Vehicle 1: Flat Bed Number of trucks: 1"
drag, startPoint x: 1223, startPoint y: 533, endPoint x: 1142, endPoint y: 536, distance: 80.9
click p "Reference: P4806268-040 Ship Date: [DATE] Mode: Truckload Creator: [PERSON_NAME…"
copy b "P4806268-040"
click span "56721302"
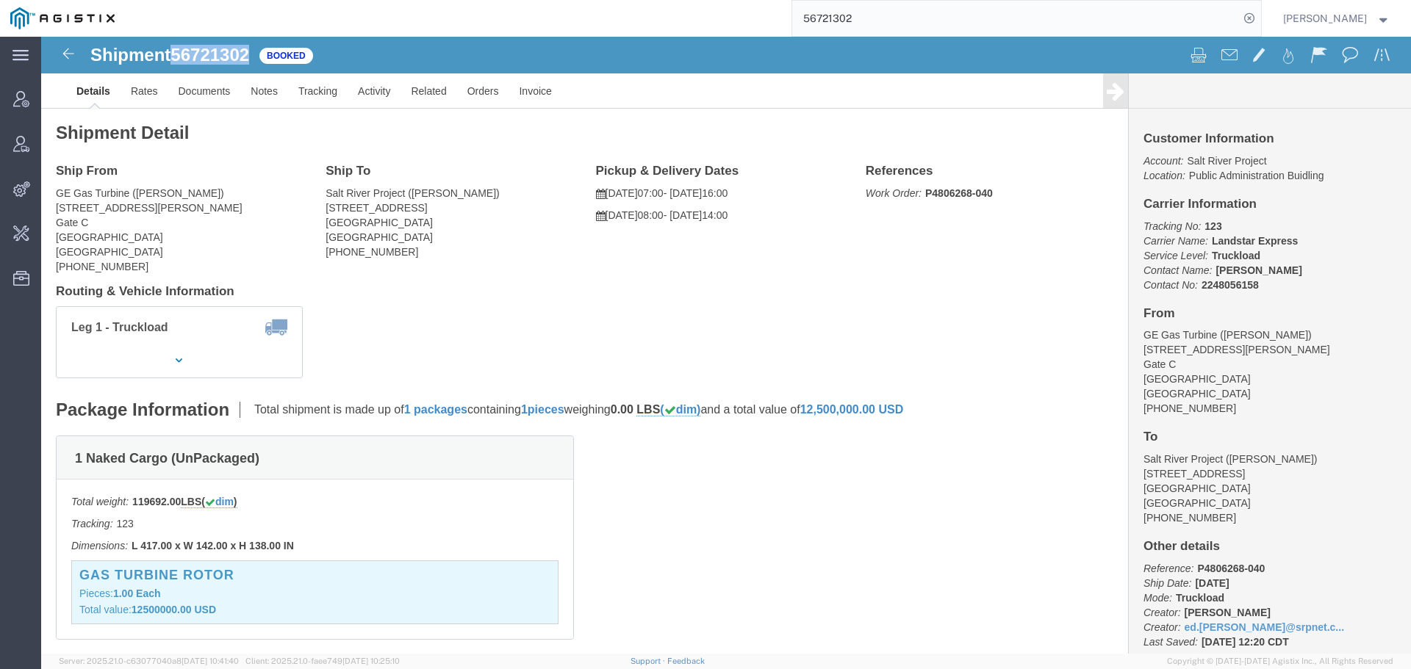
click span "56721302"
copy span "56721302"
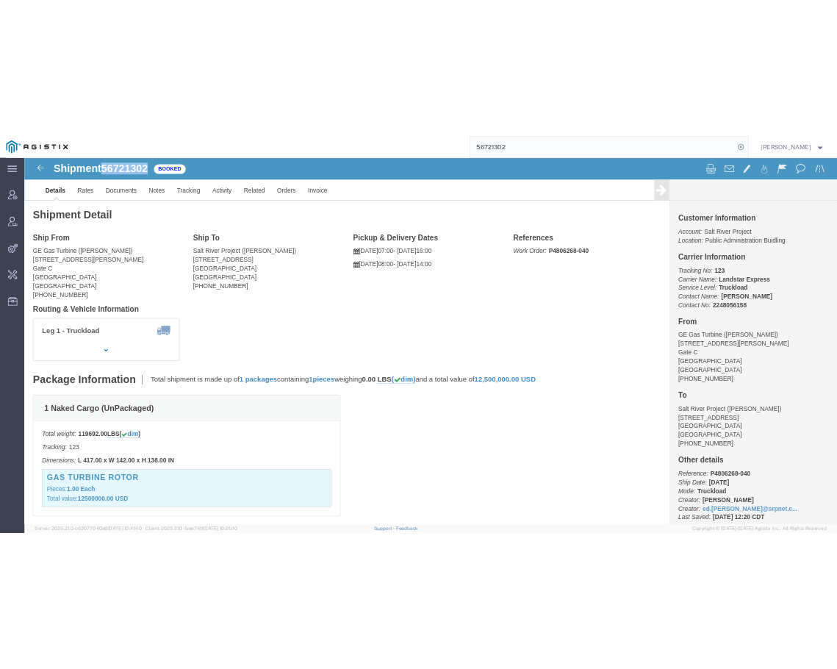
scroll to position [33, 0]
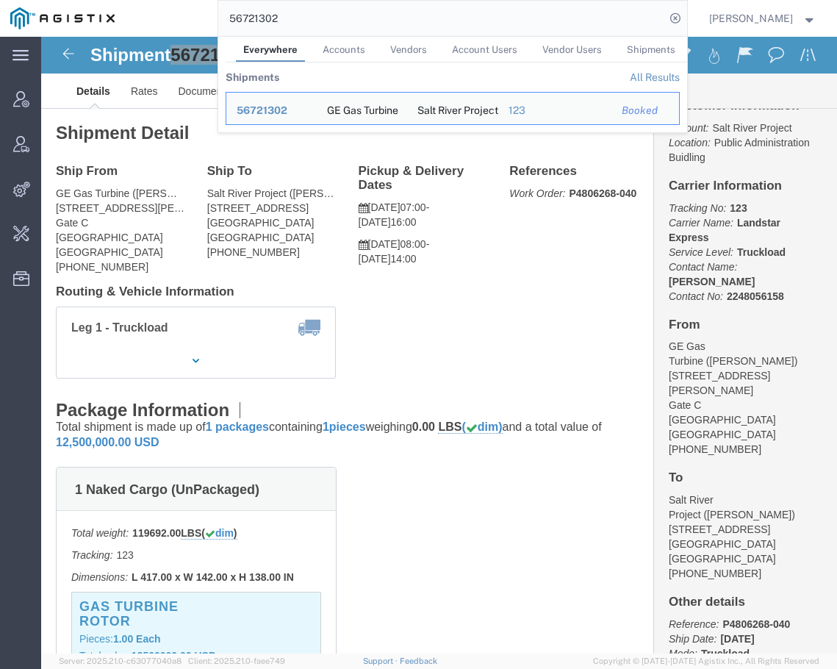
click at [617, 33] on input "56721302" at bounding box center [441, 18] width 447 height 35
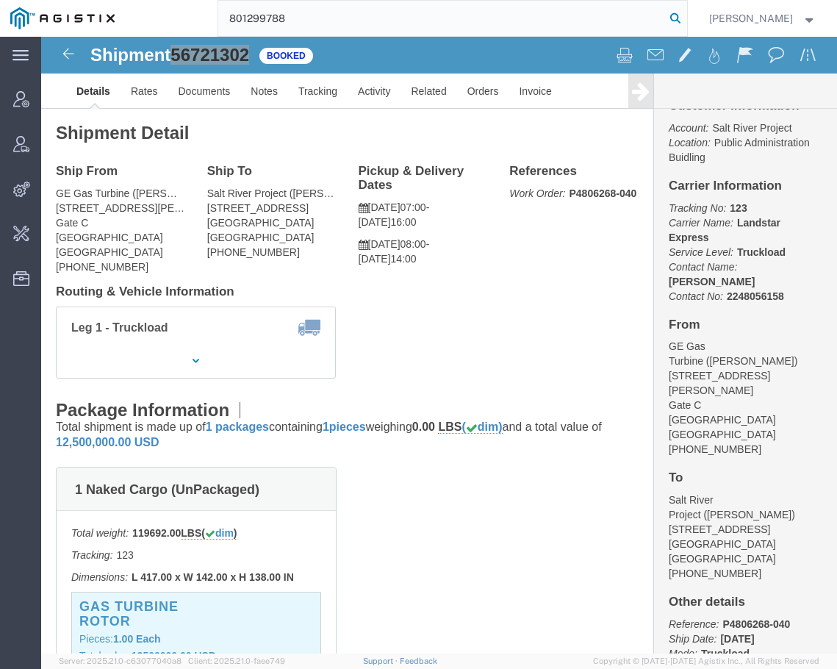
click at [685, 22] on icon at bounding box center [675, 18] width 21 height 21
click at [595, 22] on input "801299788" at bounding box center [441, 18] width 447 height 35
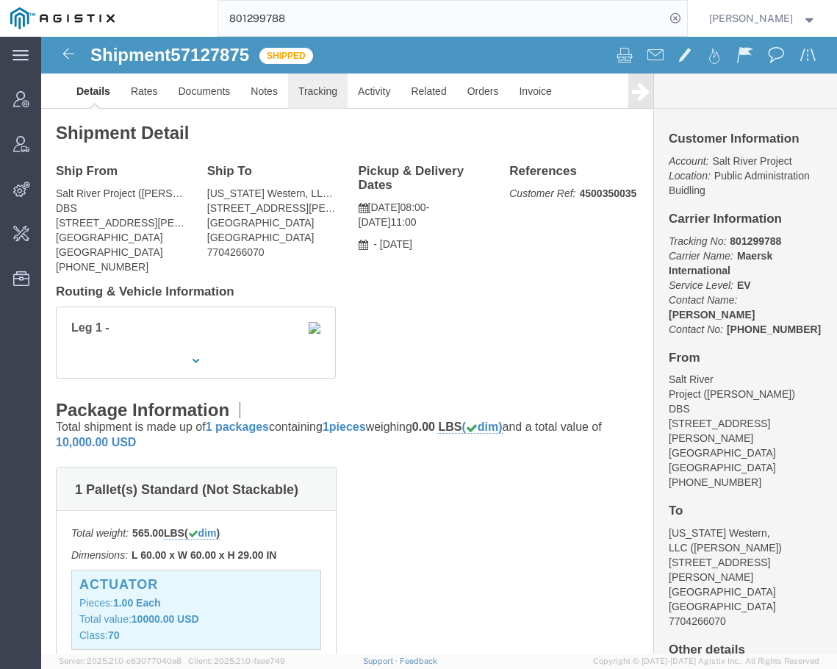
click link "Tracking"
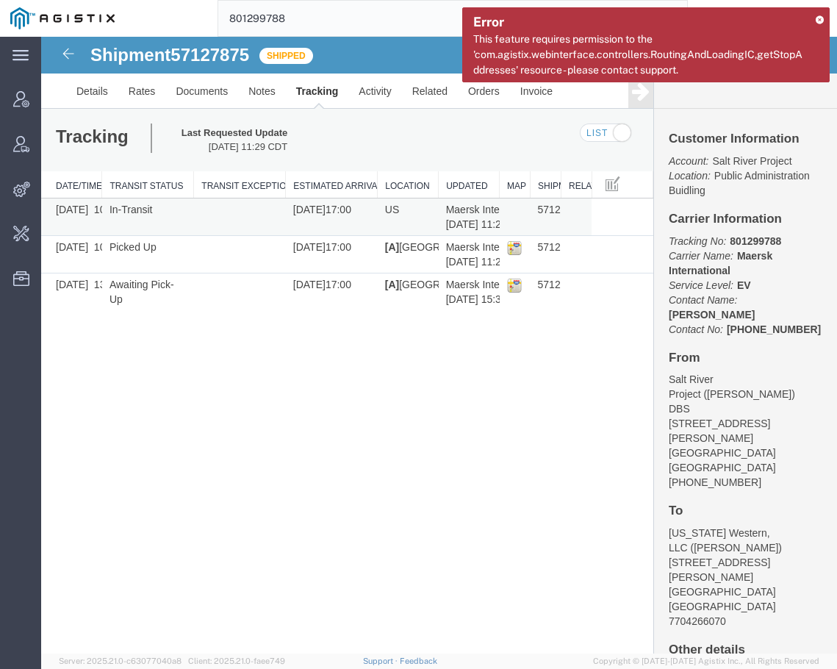
click at [237, 223] on td at bounding box center [240, 216] width 92 height 37
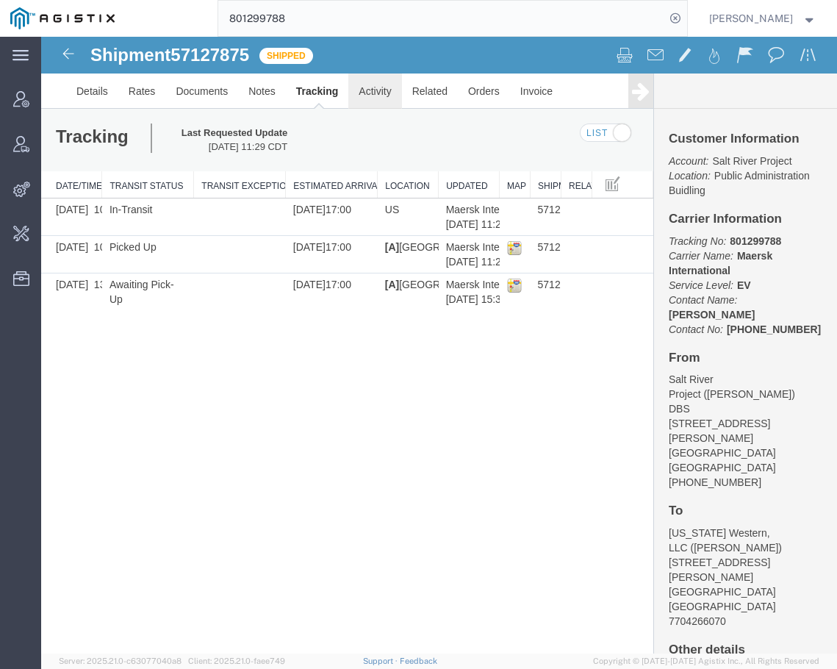
click at [377, 93] on link "Activity" at bounding box center [374, 90] width 53 height 35
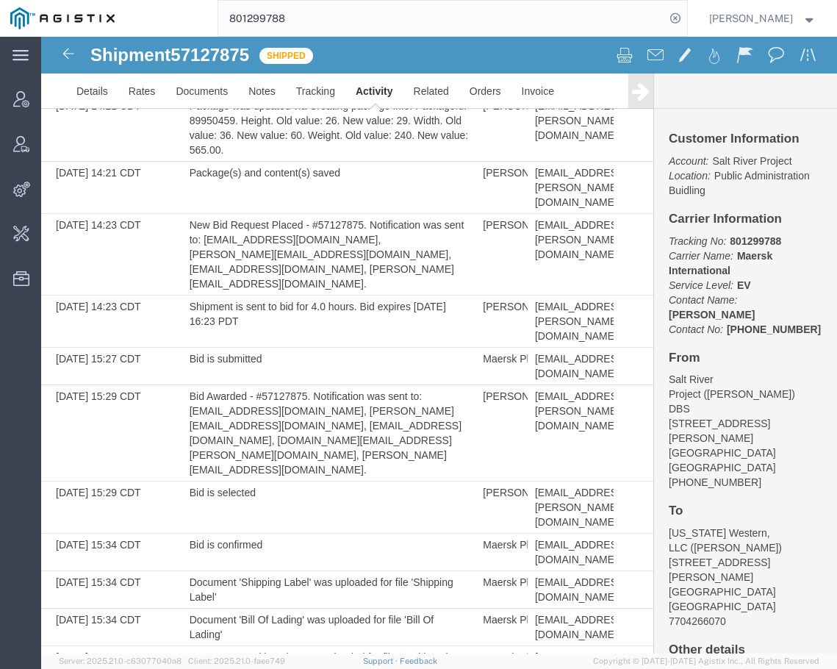
scroll to position [533, 0]
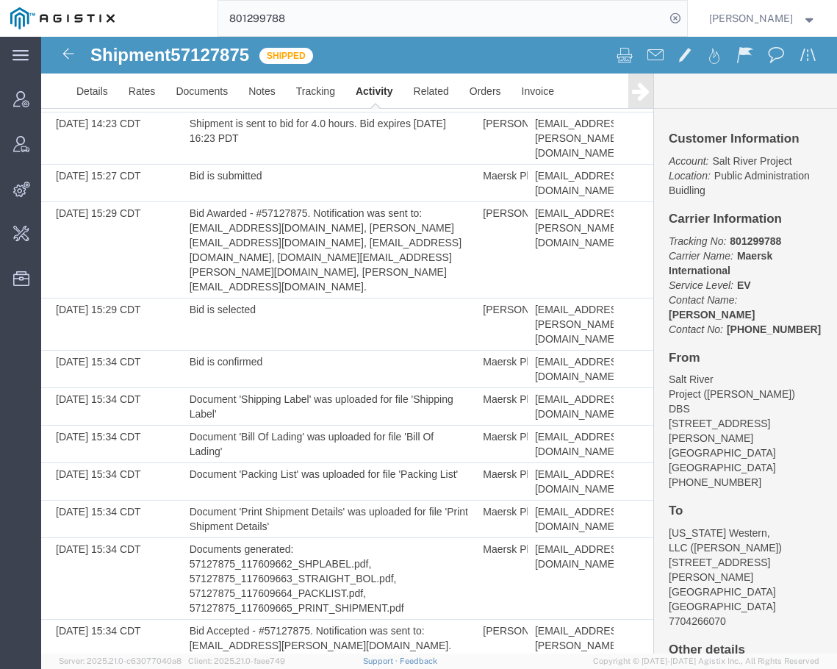
drag, startPoint x: 527, startPoint y: 612, endPoint x: 628, endPoint y: 613, distance: 101.4
copy td "phx_plt@maersk.com"
click at [588, 10] on input "801299788" at bounding box center [441, 18] width 447 height 35
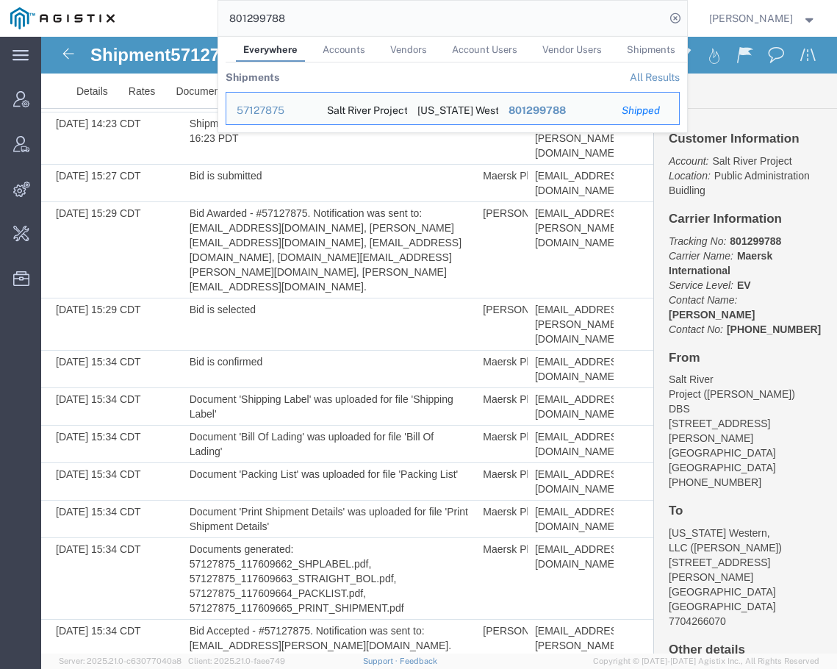
paste input "phx_plt@maersk.com"
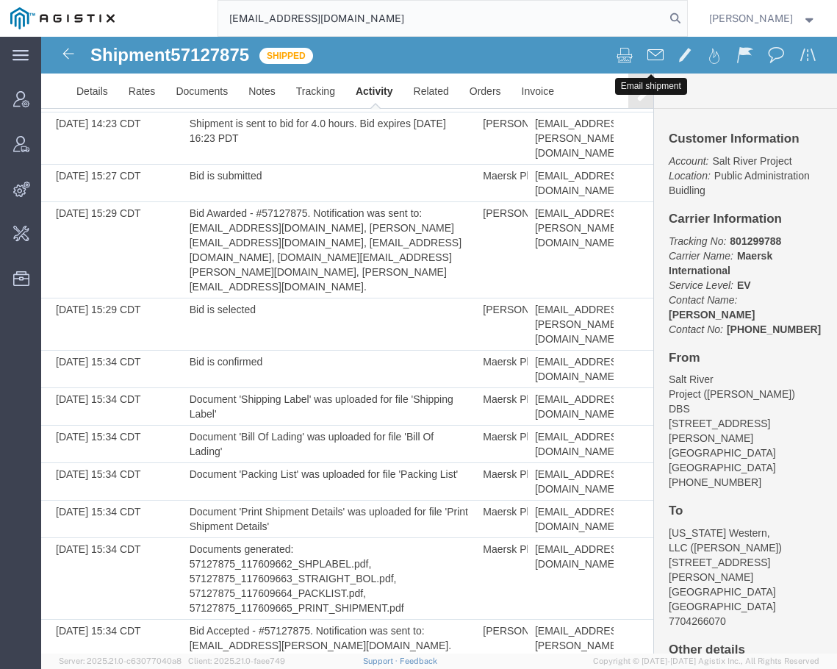
type input "phx_plt@maersk.com"
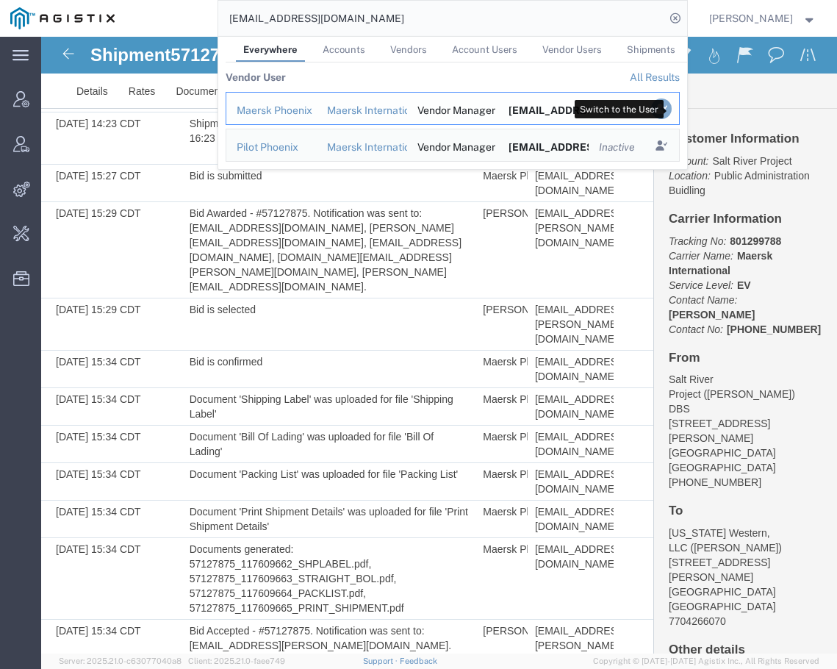
click at [671, 108] on icon "Search Results" at bounding box center [660, 108] width 21 height 21
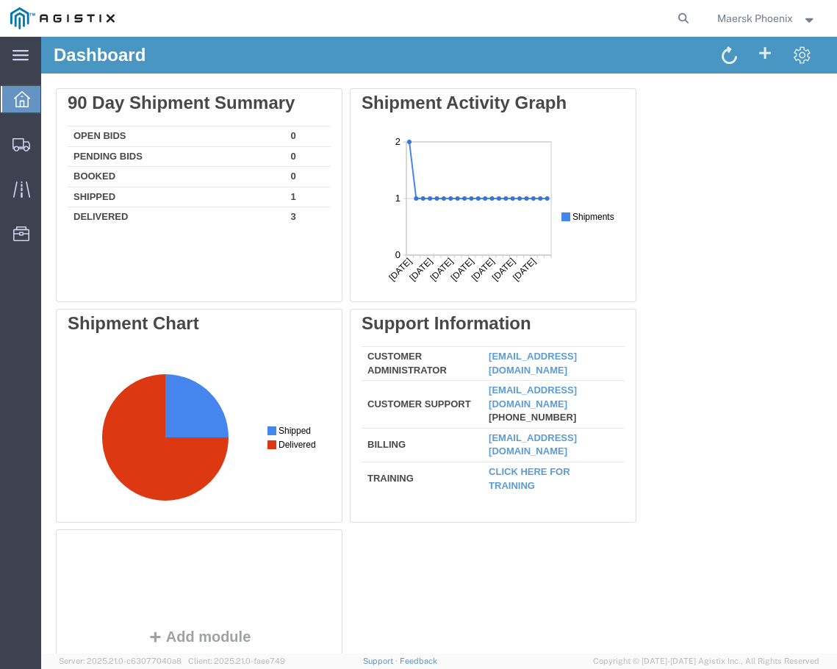
click at [666, 21] on agx-global-search at bounding box center [461, 18] width 470 height 37
click at [675, 21] on icon at bounding box center [683, 18] width 21 height 21
paste input "57127875"
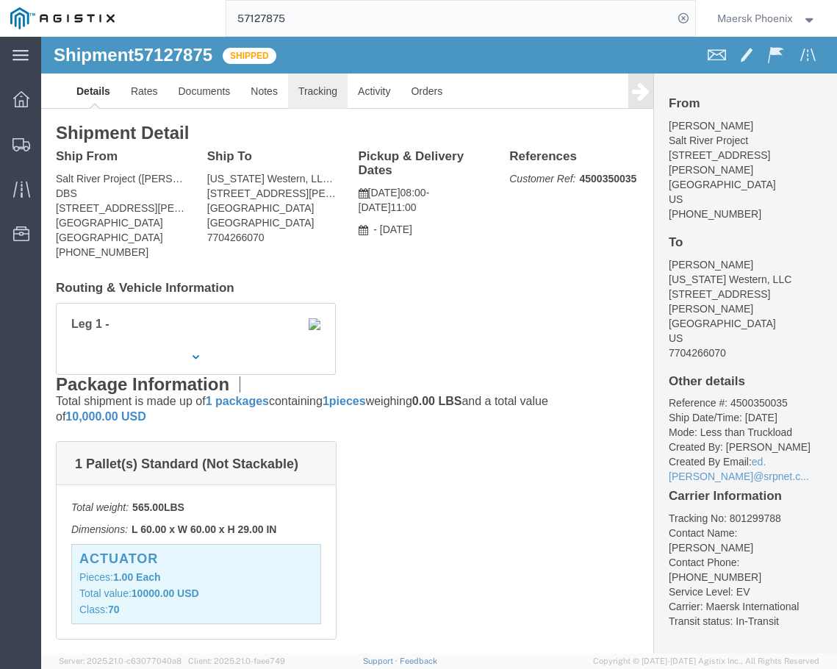
click link "Tracking"
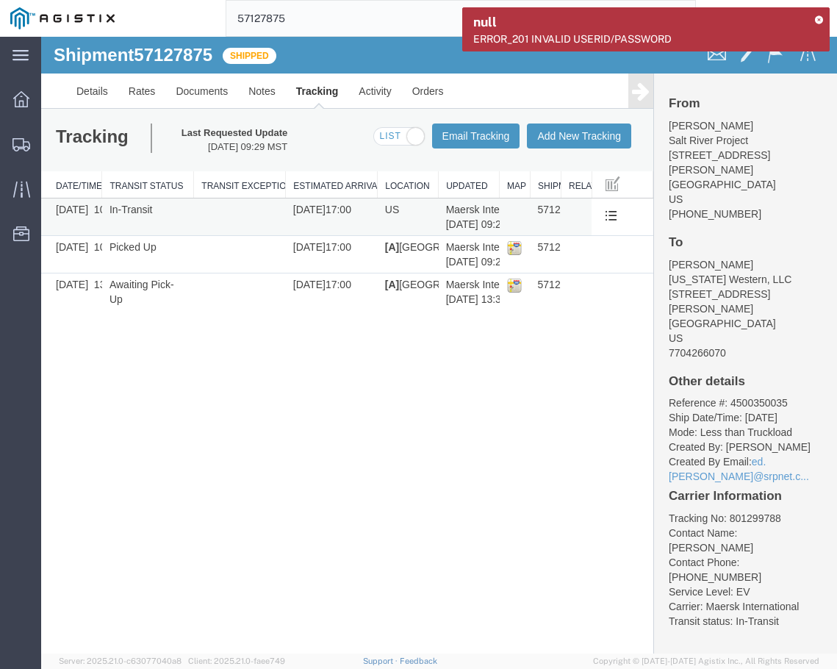
click at [226, 226] on td at bounding box center [240, 216] width 92 height 37
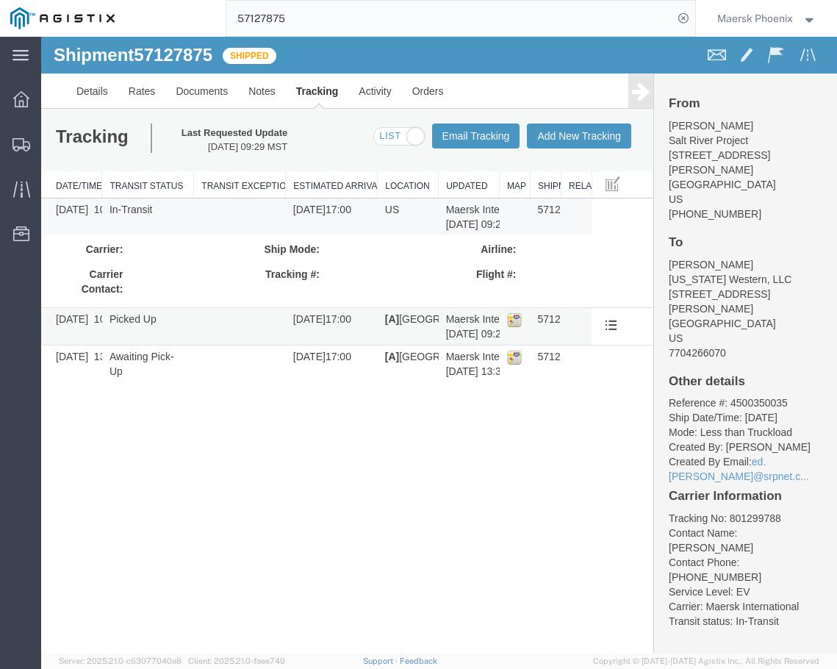
click at [191, 336] on td "Picked Up" at bounding box center [148, 326] width 92 height 37
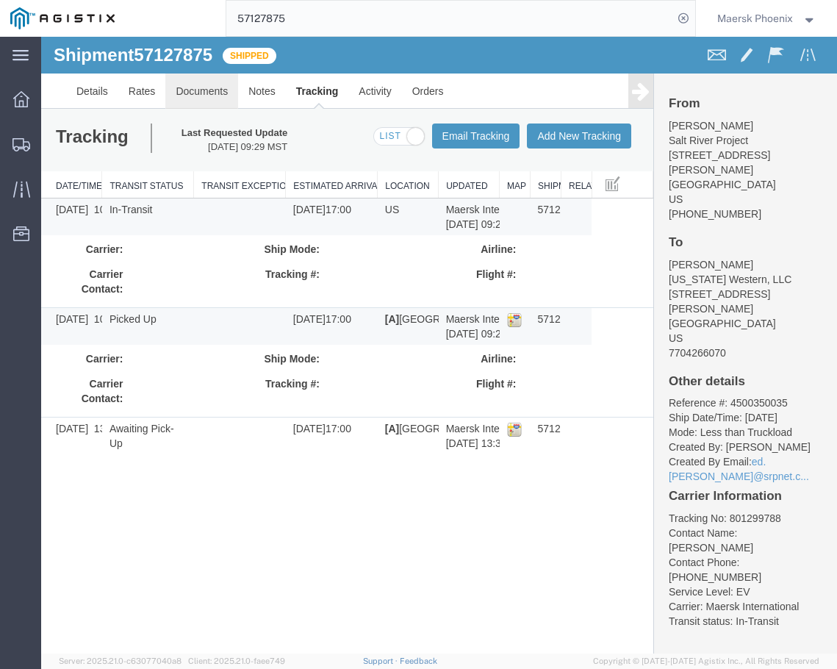
click at [215, 92] on link "Documents" at bounding box center [201, 90] width 73 height 35
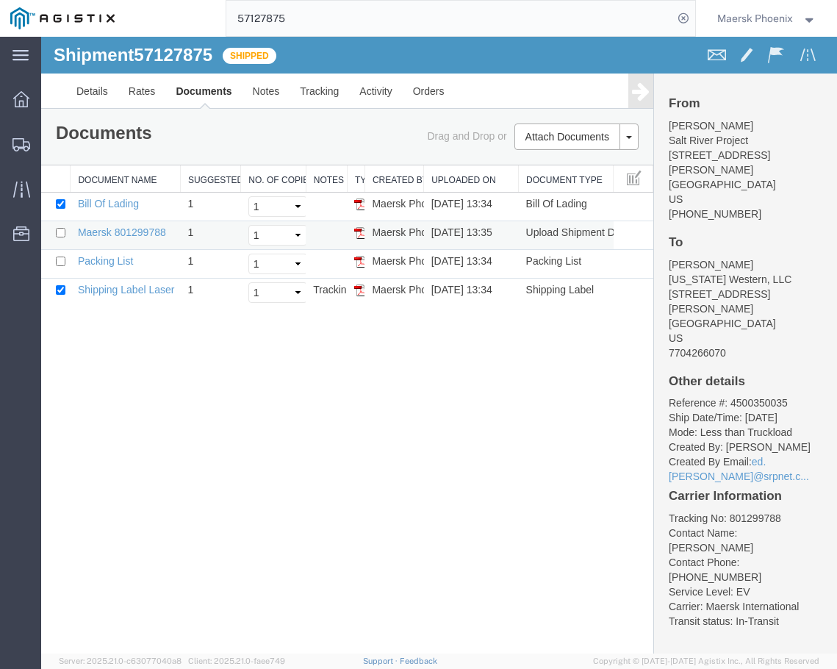
click at [359, 230] on img at bounding box center [360, 233] width 12 height 12
drag, startPoint x: 349, startPoint y: 184, endPoint x: 425, endPoint y: 186, distance: 76.4
click at [425, 165] on div at bounding box center [347, 165] width 612 height 0
drag, startPoint x: 365, startPoint y: 179, endPoint x: 413, endPoint y: 183, distance: 48.0
click at [413, 183] on div "Document Name Suggested No. of Copies No. of Copies to Print Notes Type Created…" at bounding box center [347, 235] width 612 height 141
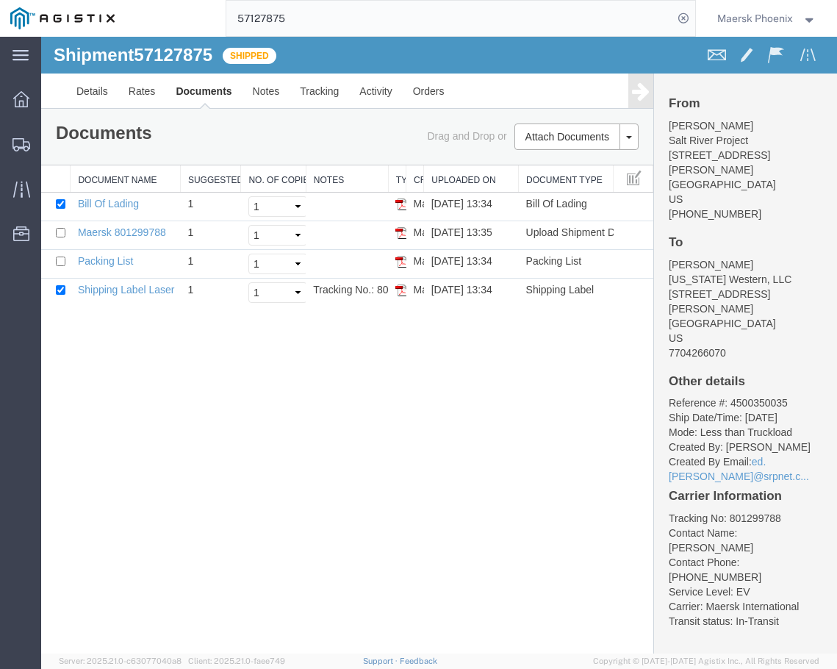
drag, startPoint x: 350, startPoint y: 171, endPoint x: 403, endPoint y: 173, distance: 53.7
click at [403, 165] on div at bounding box center [347, 165] width 612 height 0
click at [345, 287] on td "Tracking No.: 801299788" at bounding box center [347, 292] width 82 height 29
drag, startPoint x: 517, startPoint y: 183, endPoint x: 545, endPoint y: 183, distance: 27.9
click at [545, 183] on div "Document Name Suggested No. of Copies No. of Copies to Print Notes Type Created…" at bounding box center [347, 235] width 612 height 141
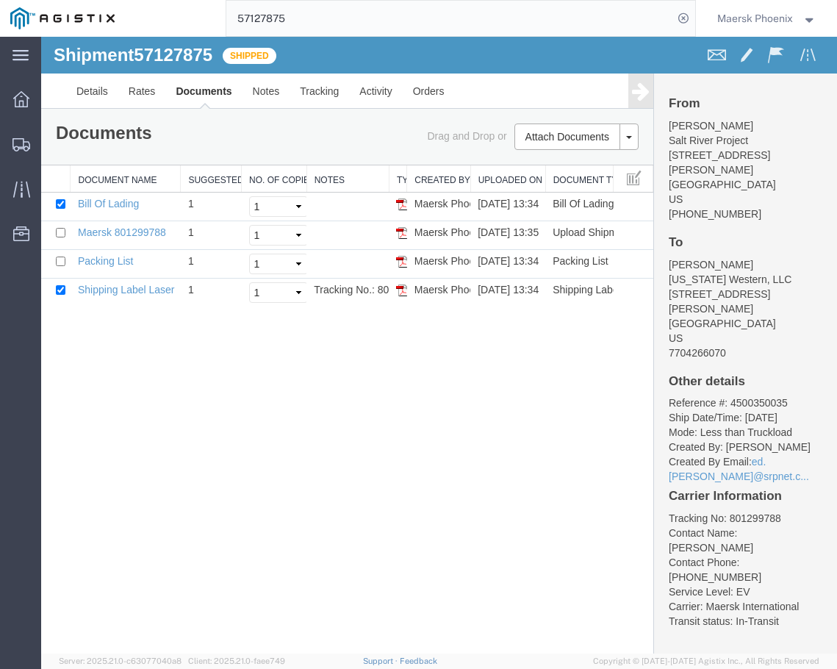
drag, startPoint x: 424, startPoint y: 184, endPoint x: 481, endPoint y: 184, distance: 57.3
click at [481, 184] on div "Document Name Suggested No. of Copies No. of Copies to Print Notes Type Created…" at bounding box center [347, 235] width 612 height 141
drag, startPoint x: 409, startPoint y: 181, endPoint x: 471, endPoint y: 182, distance: 61.7
click at [471, 182] on div "Document Name Suggested No. of Copies No. of Copies to Print Notes Type Created…" at bounding box center [347, 235] width 612 height 141
drag, startPoint x: 387, startPoint y: 184, endPoint x: 470, endPoint y: 184, distance: 83.0
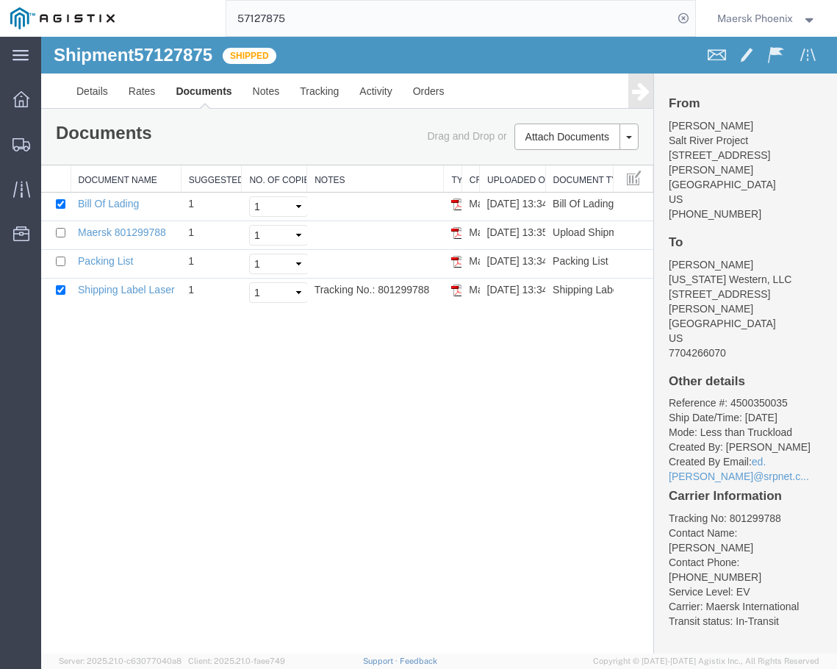
click at [470, 184] on div "Document Name Suggested No. of Copies No. of Copies to Print Notes Type Created…" at bounding box center [347, 235] width 612 height 141
click at [564, 18] on input "57127875" at bounding box center [449, 18] width 447 height 35
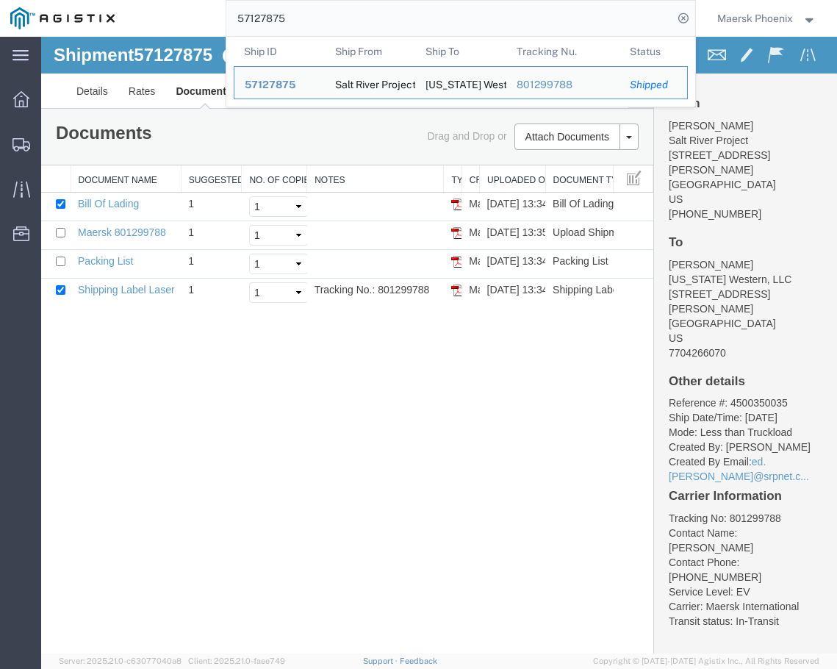
paste input "6890340"
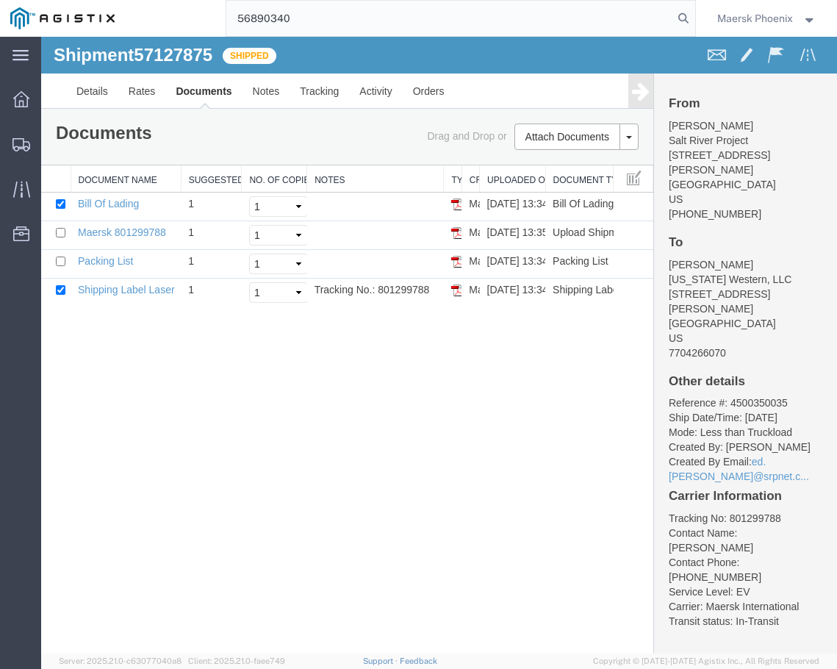
type input "56890340"
click at [730, 18] on span "Maersk Phoenix" at bounding box center [755, 18] width 76 height 16
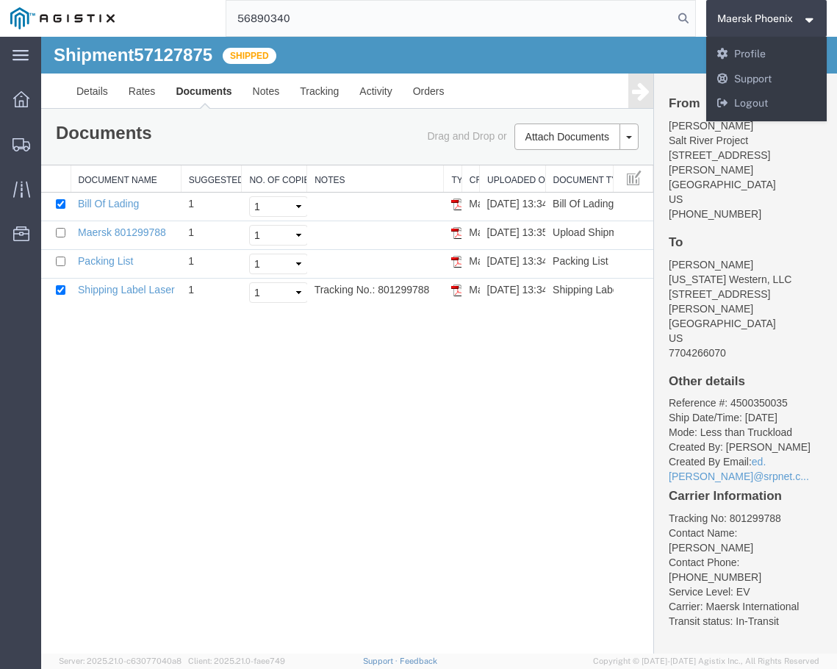
click at [750, 116] on div "Maersk Phoenix Messages Notifications Profile Support Logout" at bounding box center [766, 79] width 121 height 84
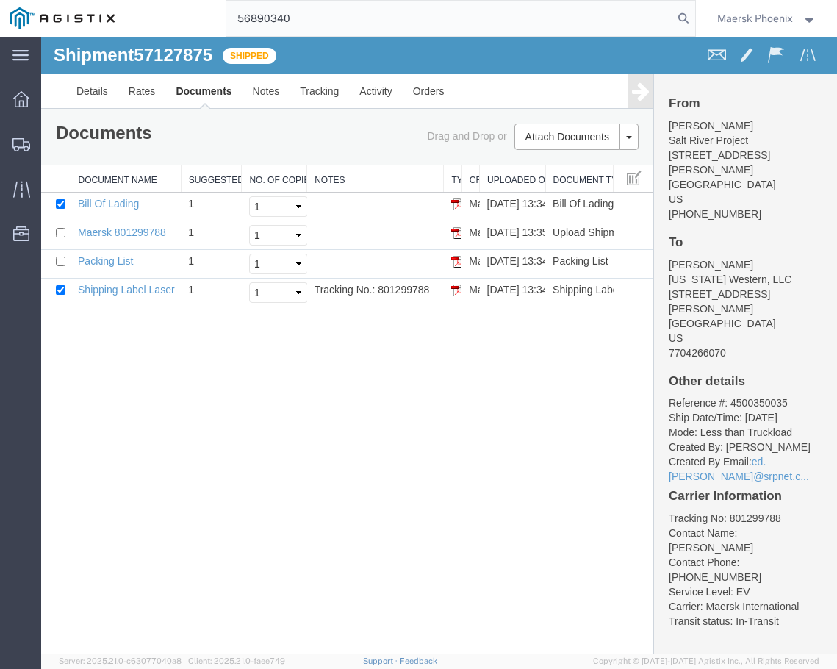
click at [750, 101] on h4 "From" at bounding box center [746, 104] width 154 height 14
click at [760, 13] on span "Maersk Phoenix" at bounding box center [755, 18] width 76 height 16
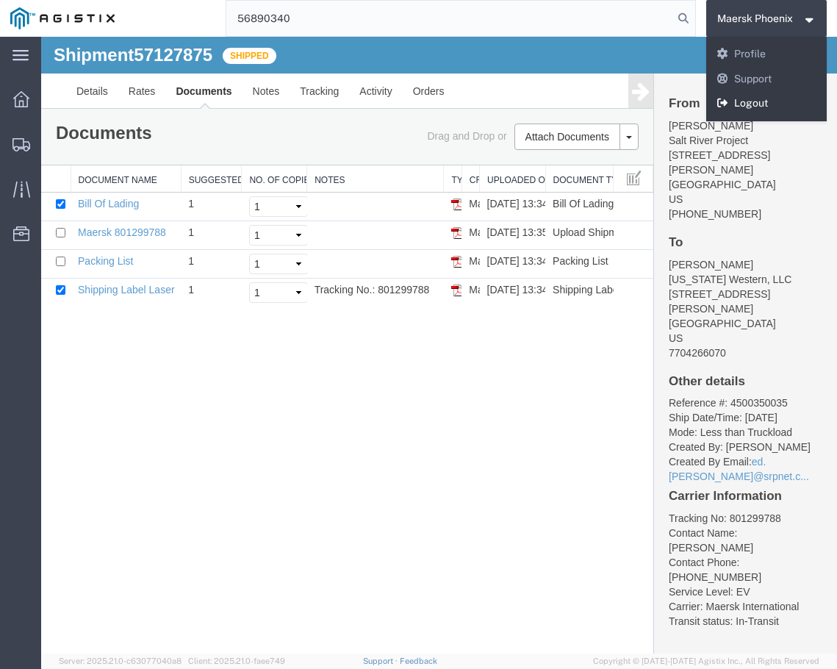
click at [773, 99] on link "Logout" at bounding box center [766, 103] width 121 height 25
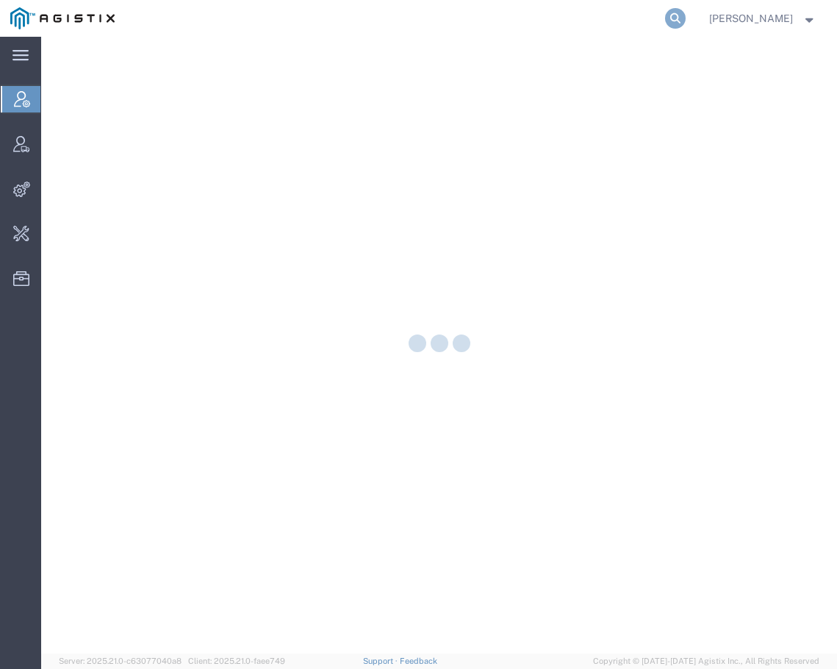
click at [685, 18] on icon at bounding box center [675, 18] width 21 height 21
paste input "56890340"
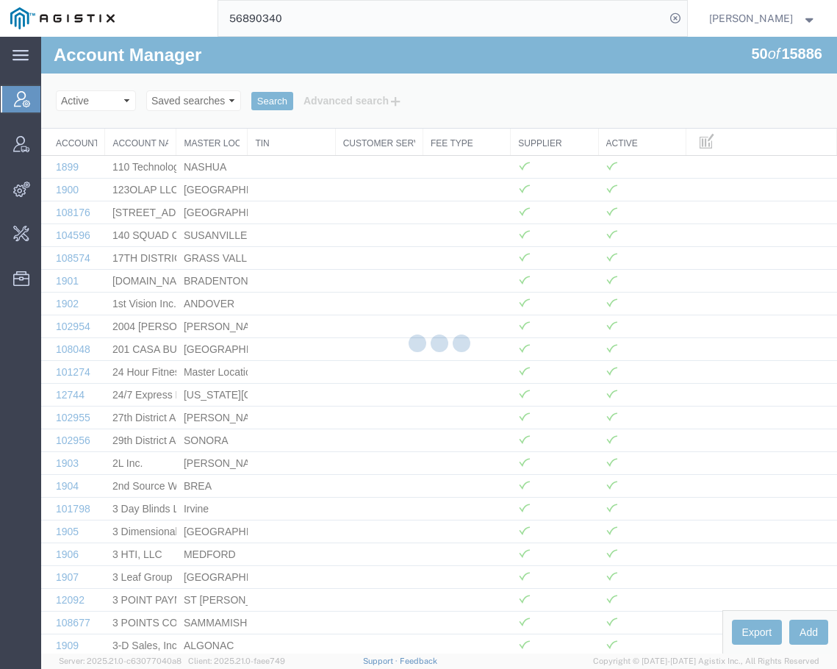
click at [644, 23] on input "56890340" at bounding box center [441, 18] width 447 height 35
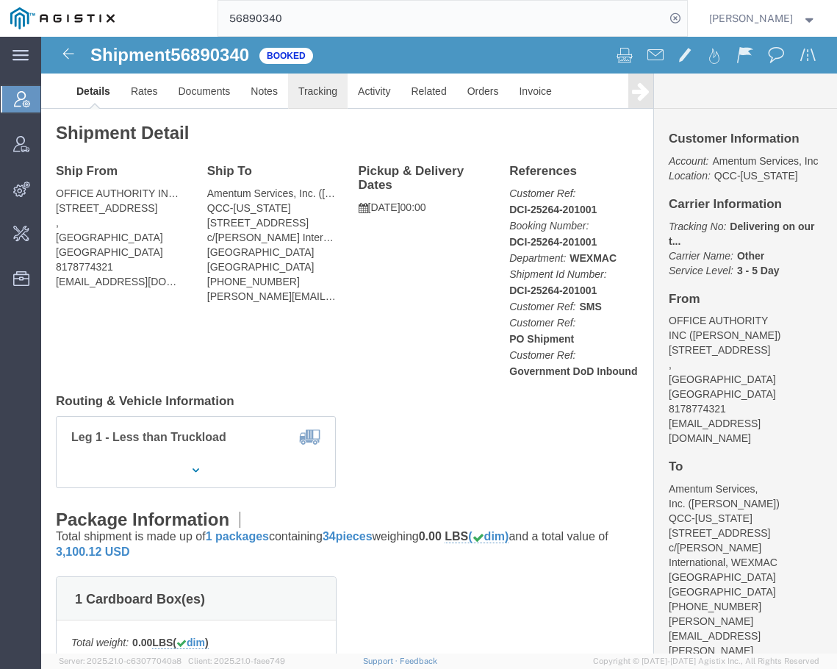
click link "Tracking"
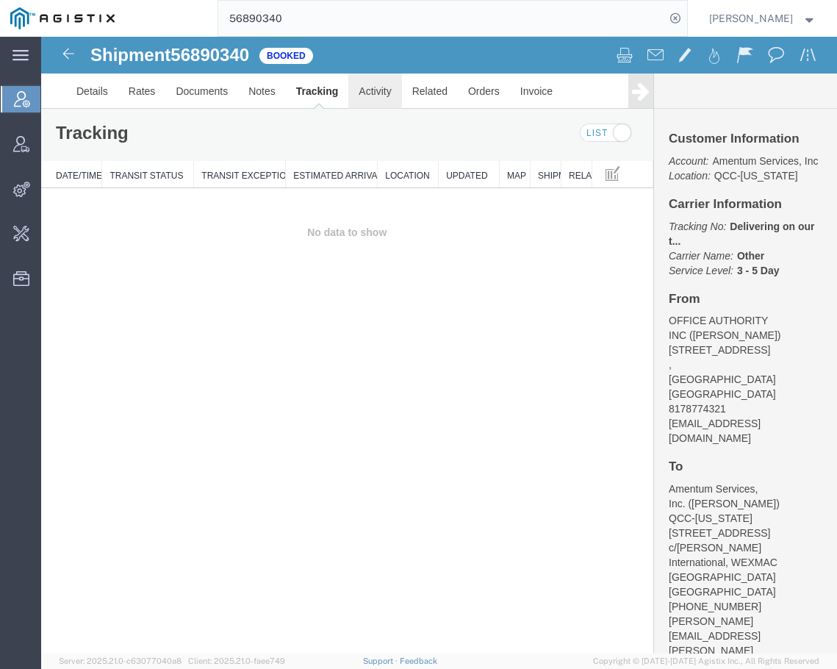
click at [379, 87] on link "Activity" at bounding box center [374, 90] width 53 height 35
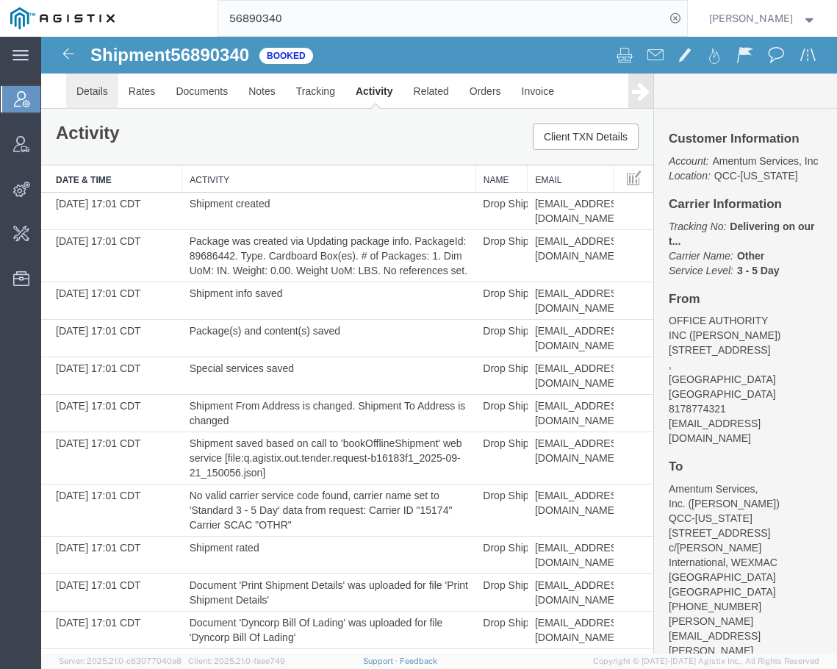
click at [109, 97] on link "Details" at bounding box center [92, 90] width 52 height 35
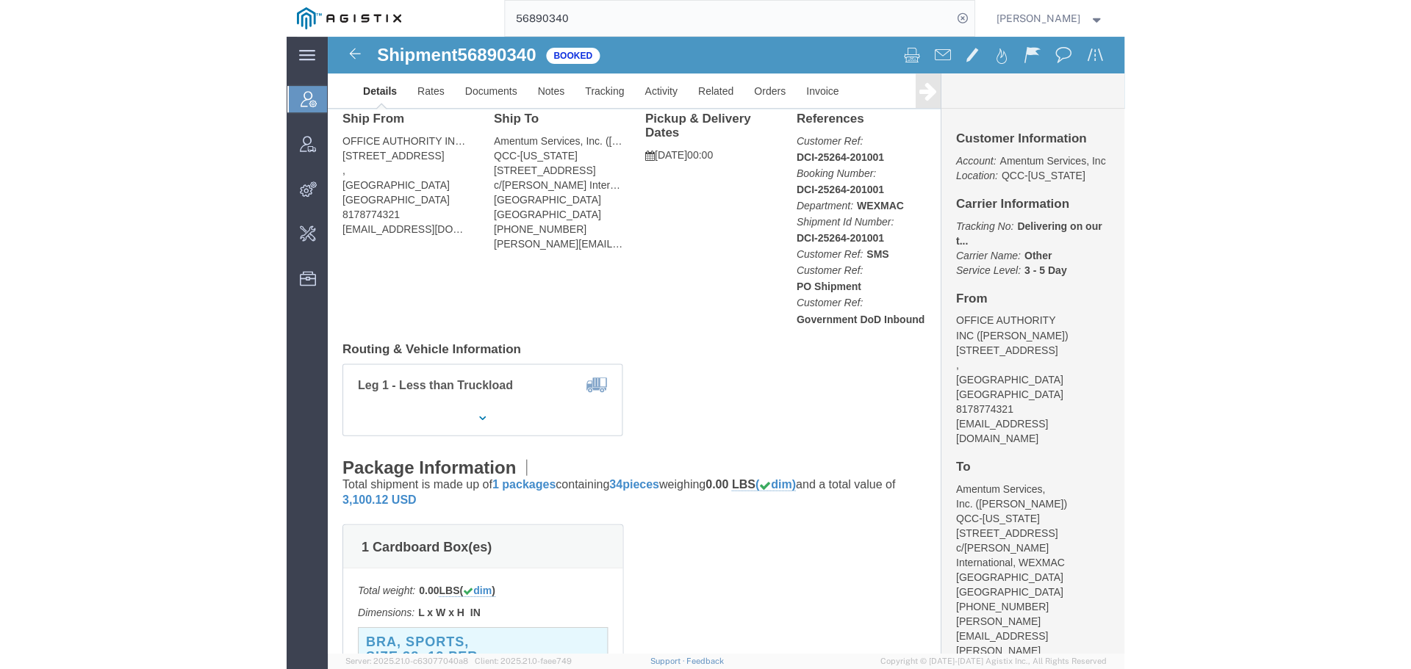
scroll to position [8, 0]
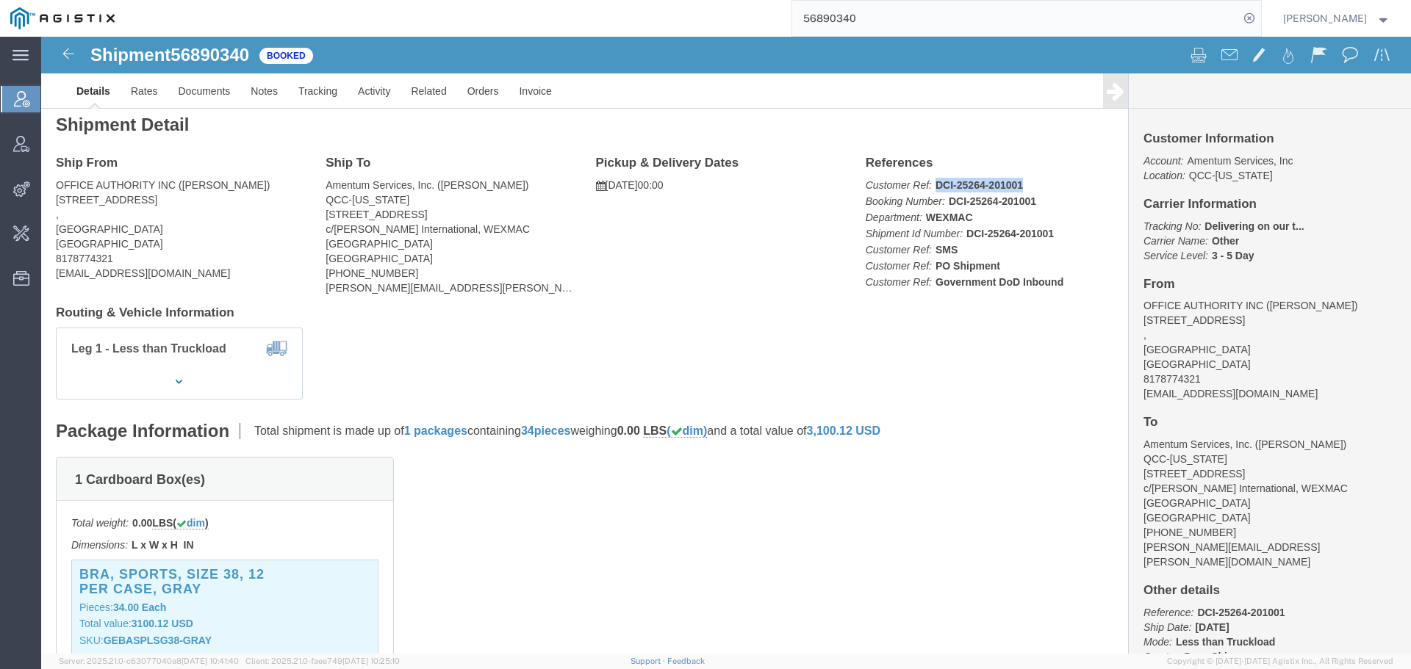
drag, startPoint x: 982, startPoint y: 145, endPoint x: 890, endPoint y: 151, distance: 91.2
click p "Customer Ref: DCI-25264-201001 Booking Number: DCI-25264-201001 Department: WEX…"
copy b "DCI-25264-201001"
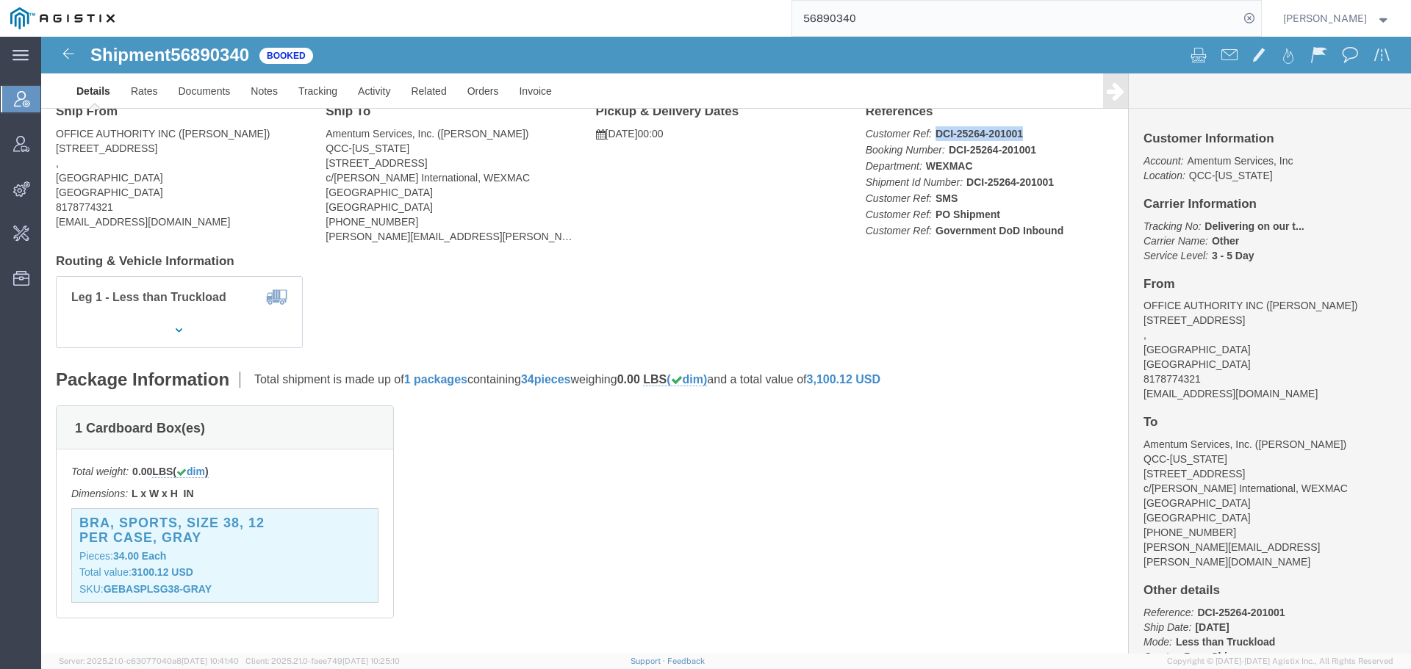
scroll to position [0, 0]
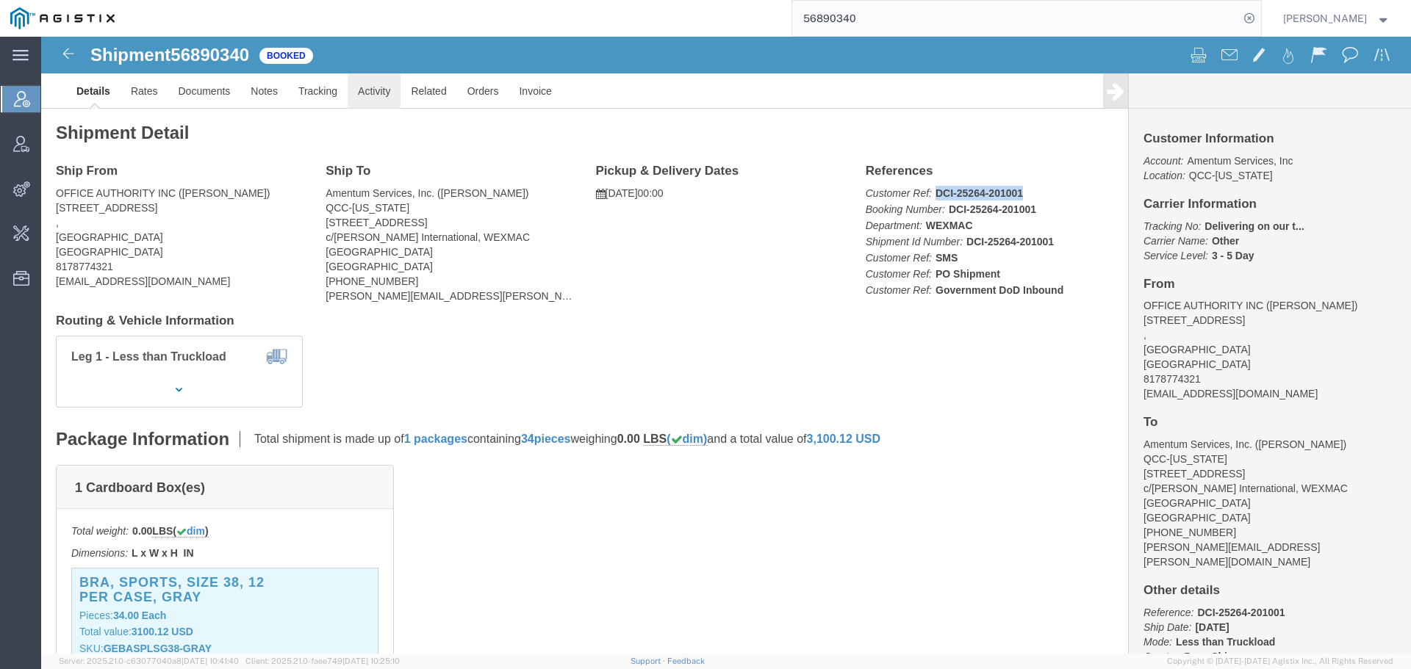
click link "Activity"
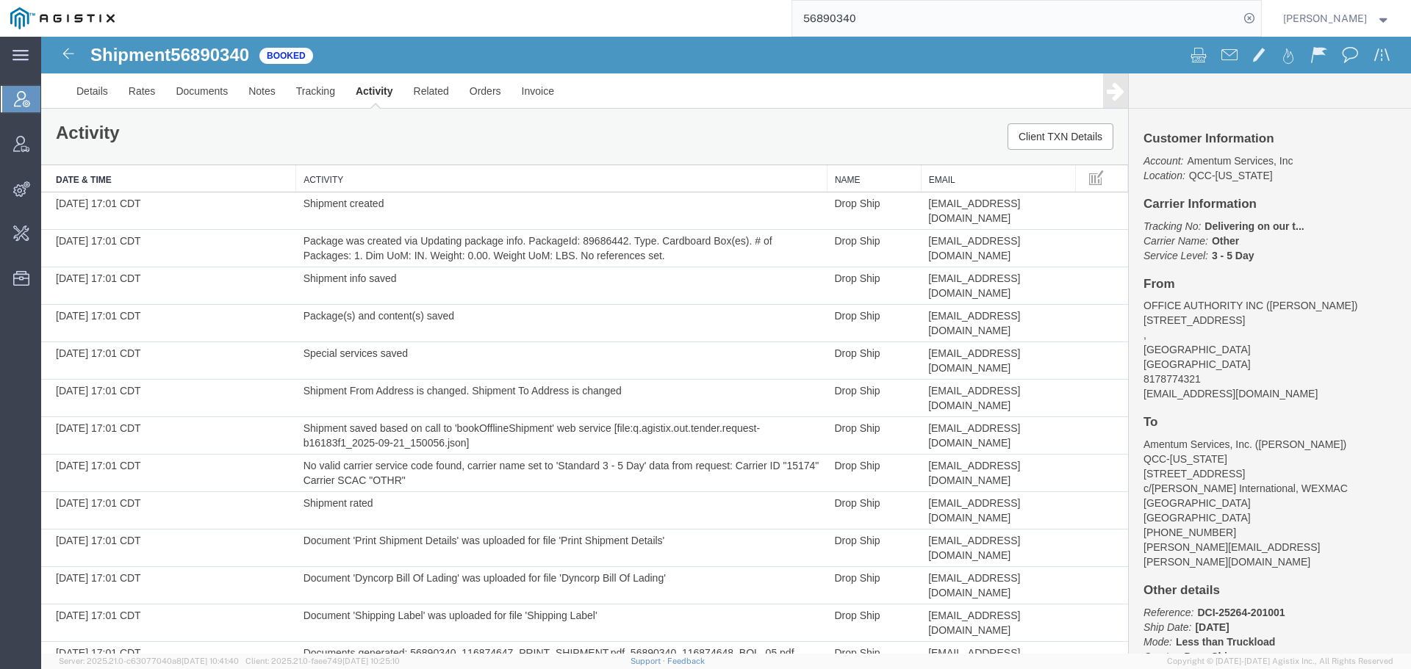
click at [218, 109] on div "Activity Client TXN Details" at bounding box center [584, 137] width 1087 height 56
click at [219, 98] on link "Documents" at bounding box center [201, 90] width 73 height 35
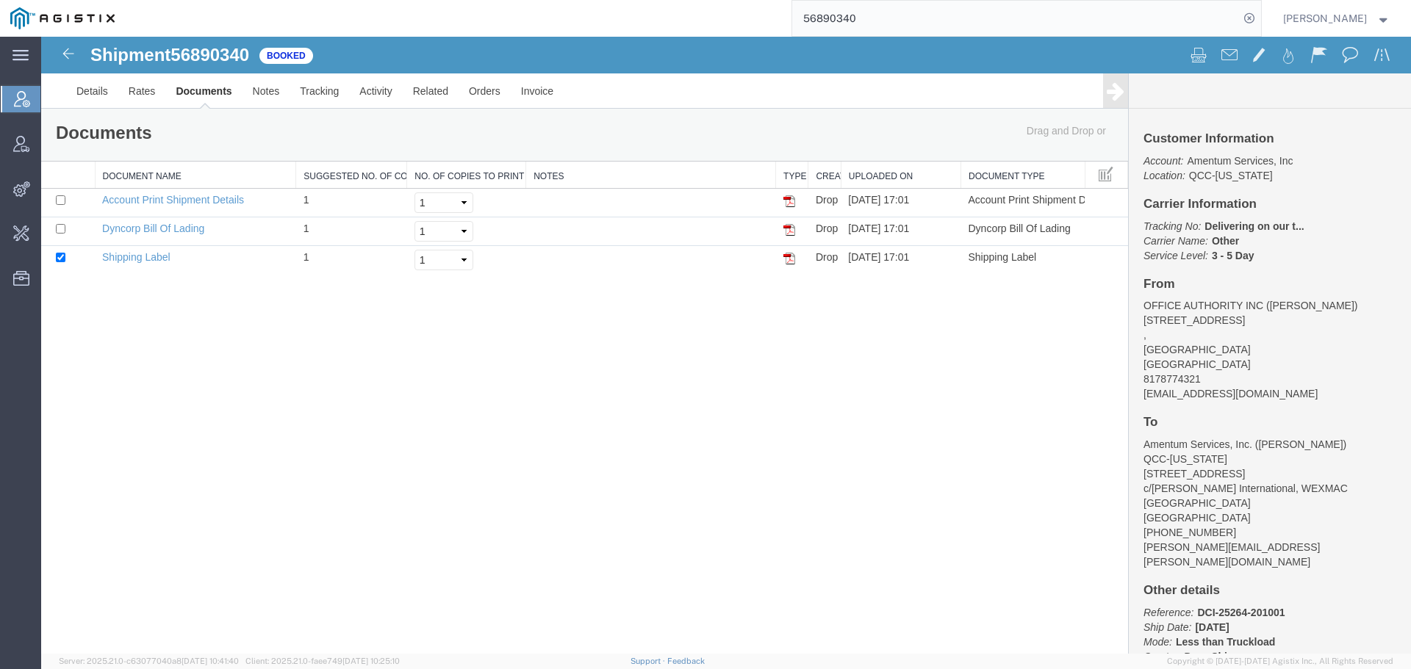
drag, startPoint x: 792, startPoint y: 261, endPoint x: 373, endPoint y: 163, distance: 430.0
click at [792, 261] on img at bounding box center [789, 259] width 12 height 12
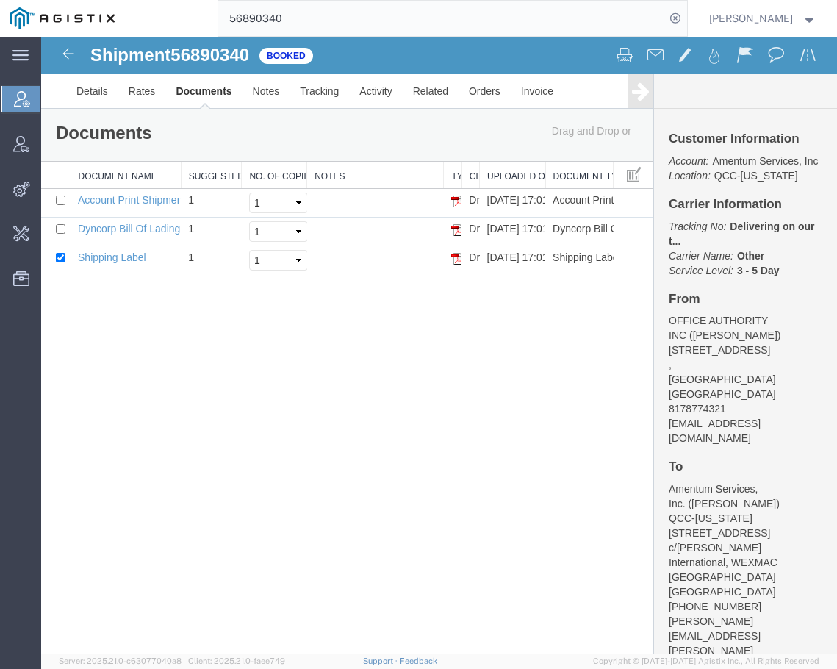
click at [638, 21] on input "56890340" at bounding box center [441, 18] width 447 height 35
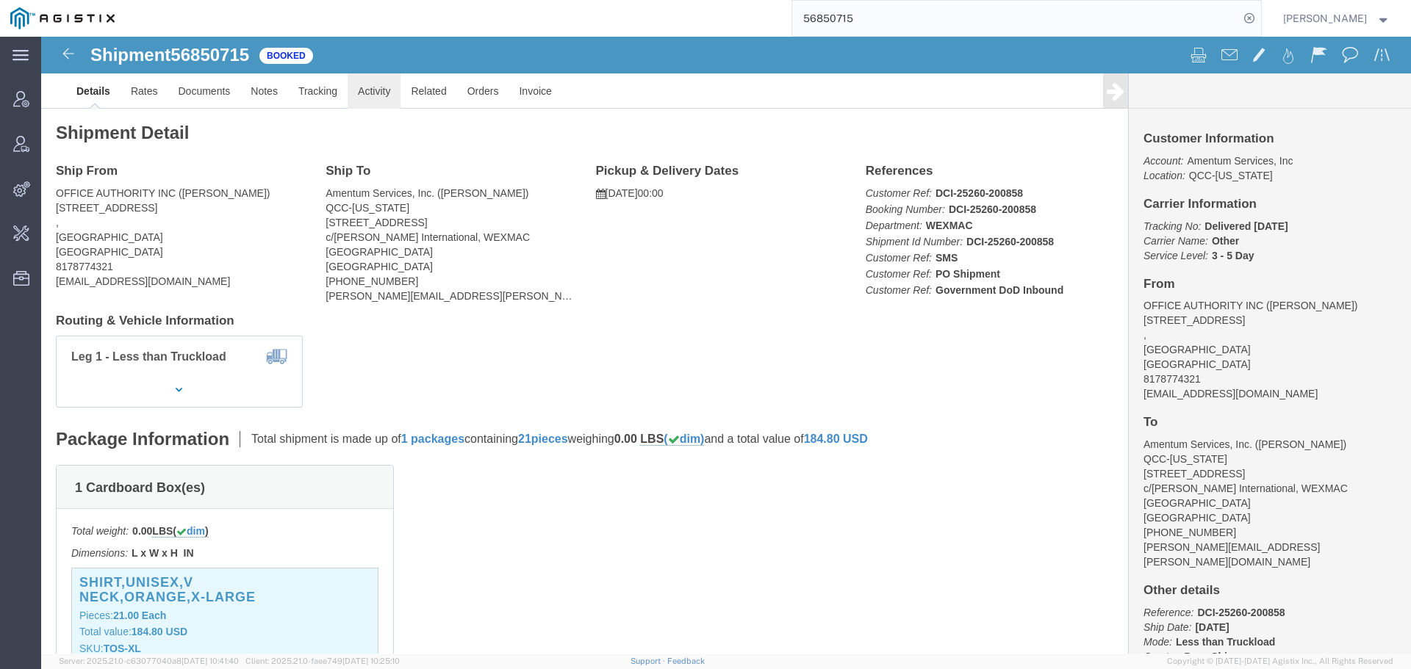
click link "Activity"
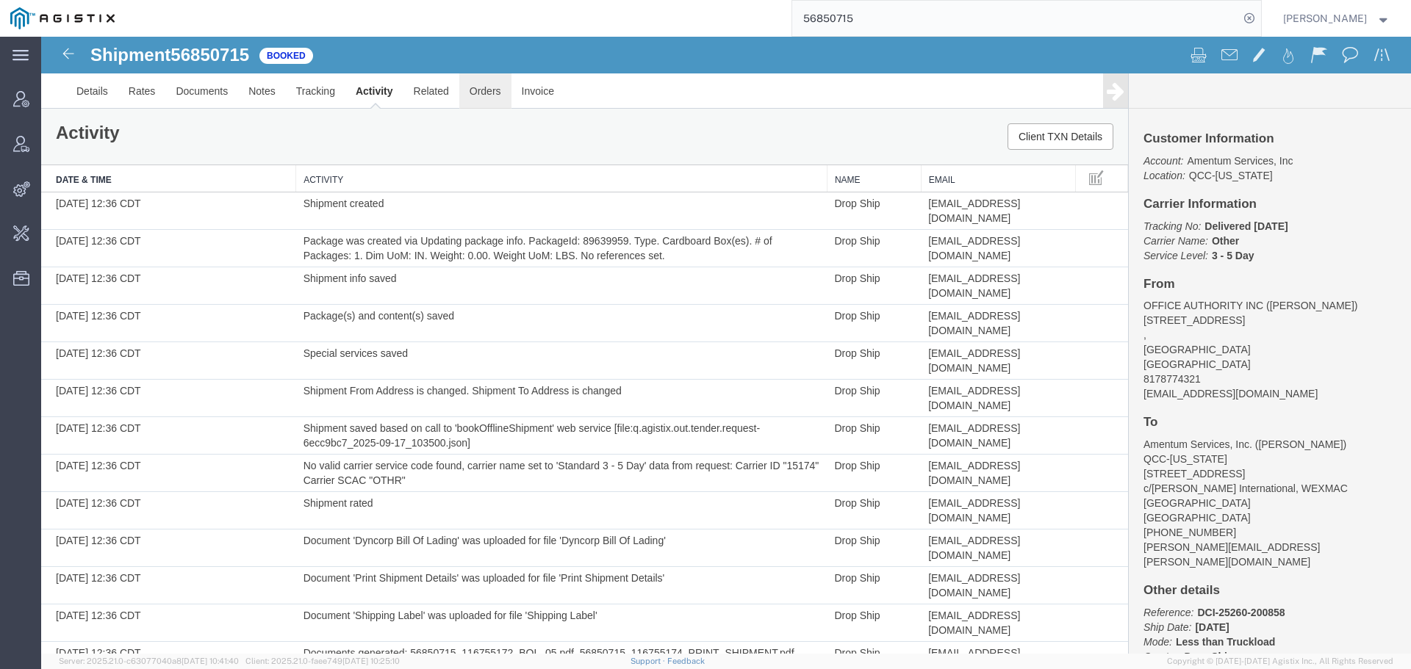
click at [489, 96] on link "Orders" at bounding box center [485, 90] width 52 height 35
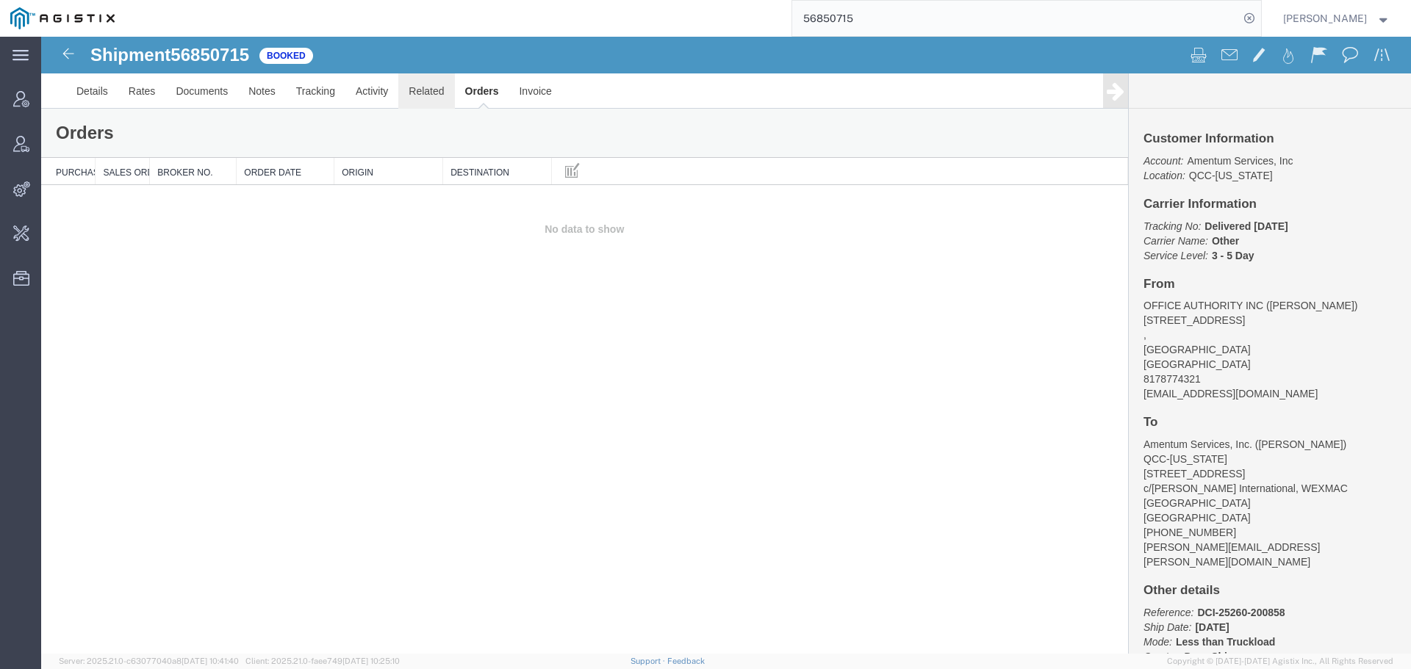
click at [443, 95] on link "Related" at bounding box center [426, 90] width 56 height 35
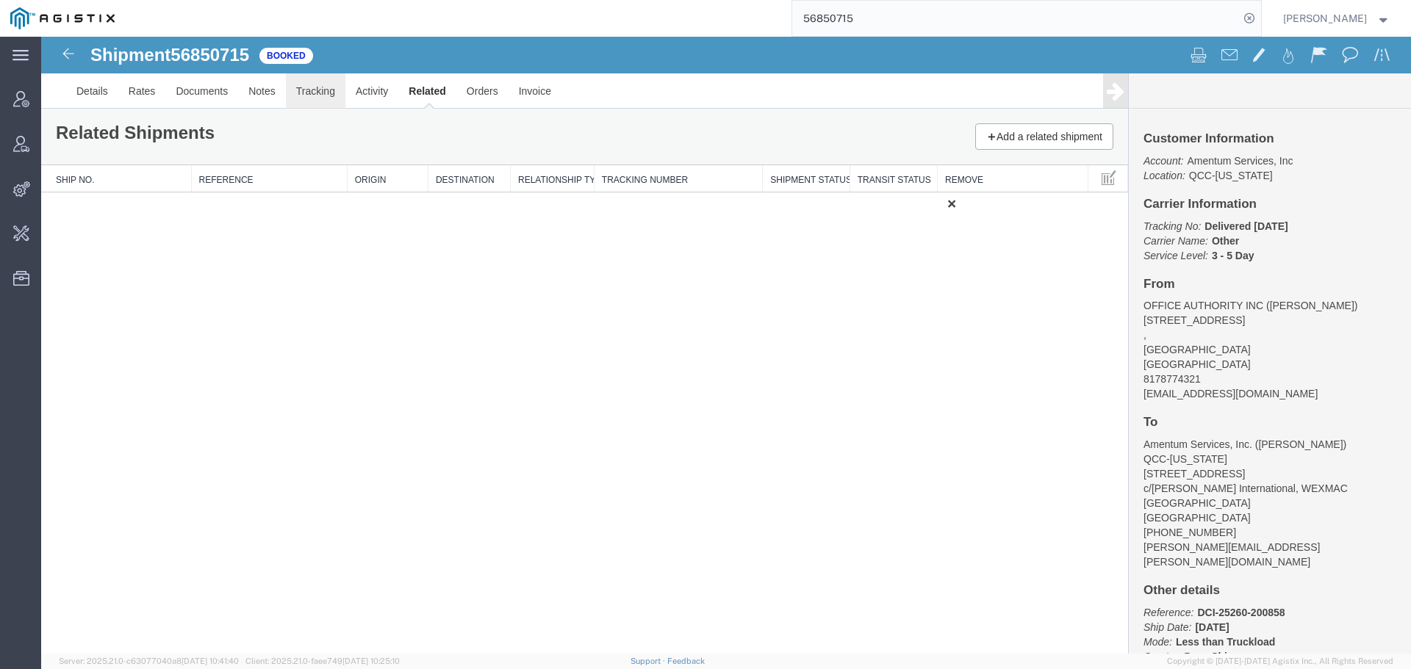
click at [322, 95] on link "Tracking" at bounding box center [316, 90] width 60 height 35
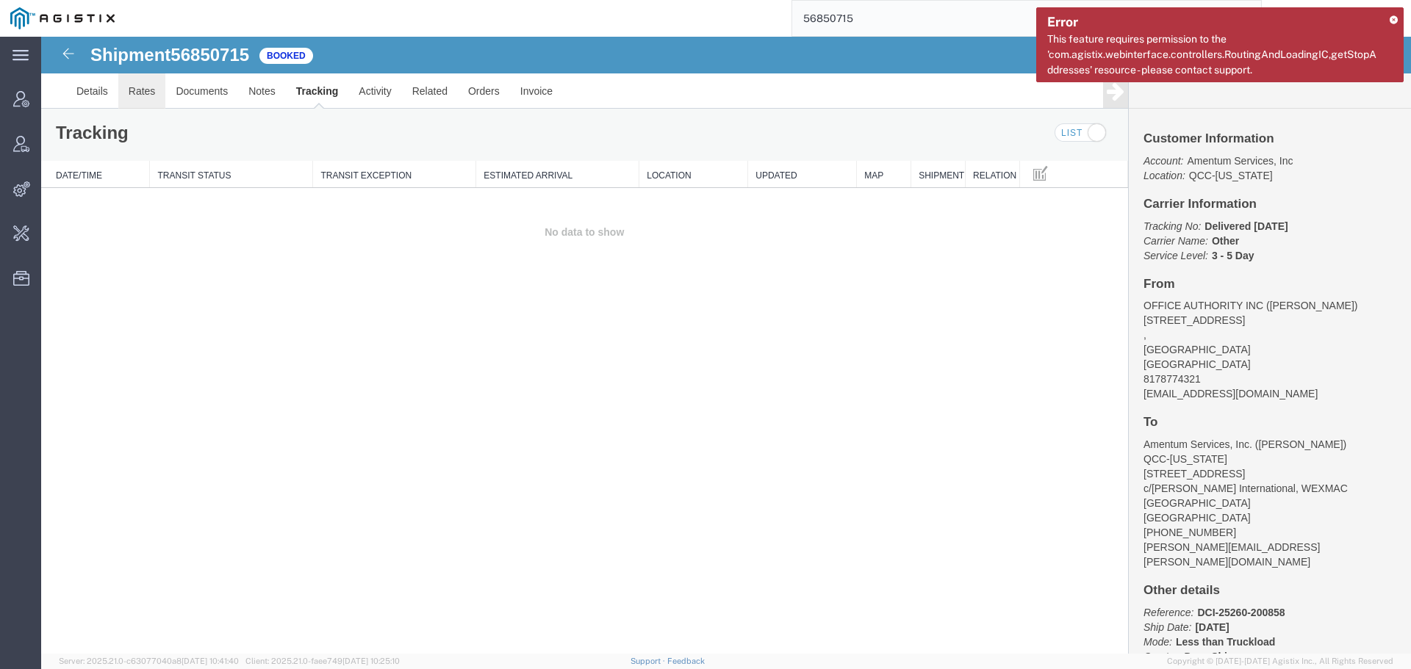
click at [151, 95] on link "Rates" at bounding box center [142, 90] width 48 height 35
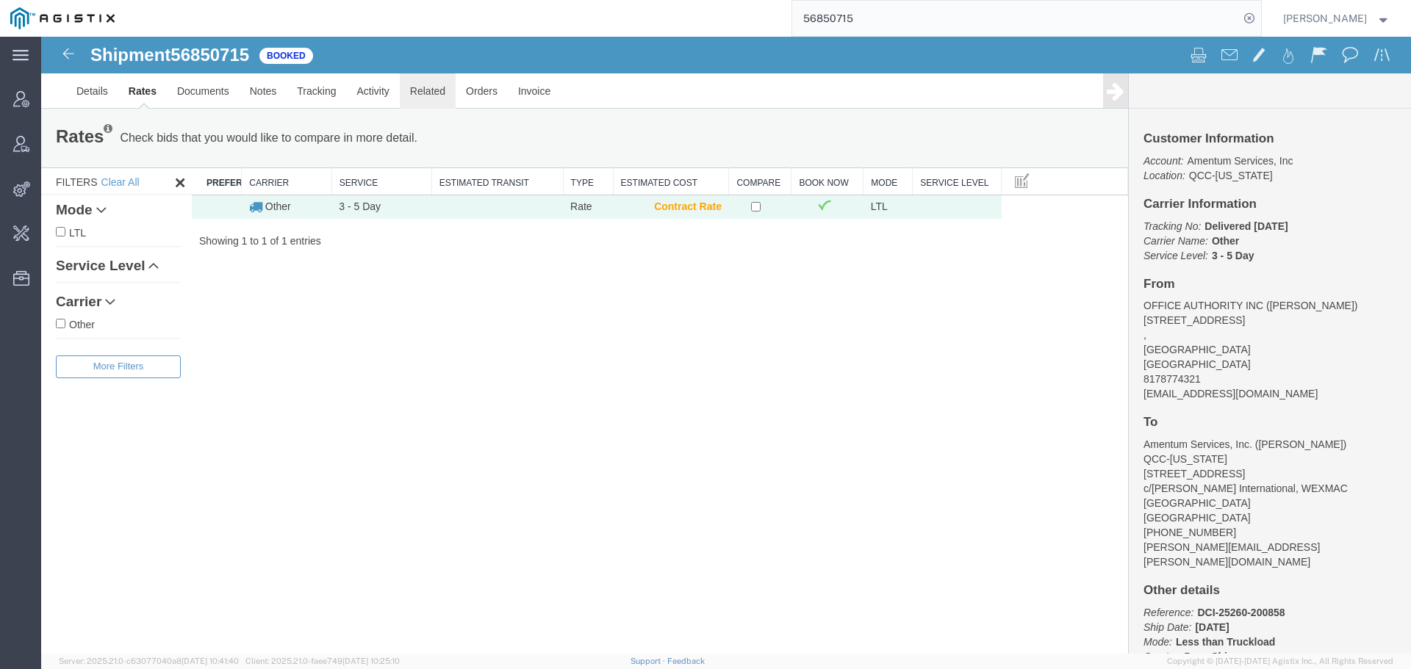
drag, startPoint x: 419, startPoint y: 103, endPoint x: 428, endPoint y: 95, distance: 12.0
click at [419, 103] on link "Related" at bounding box center [428, 90] width 56 height 35
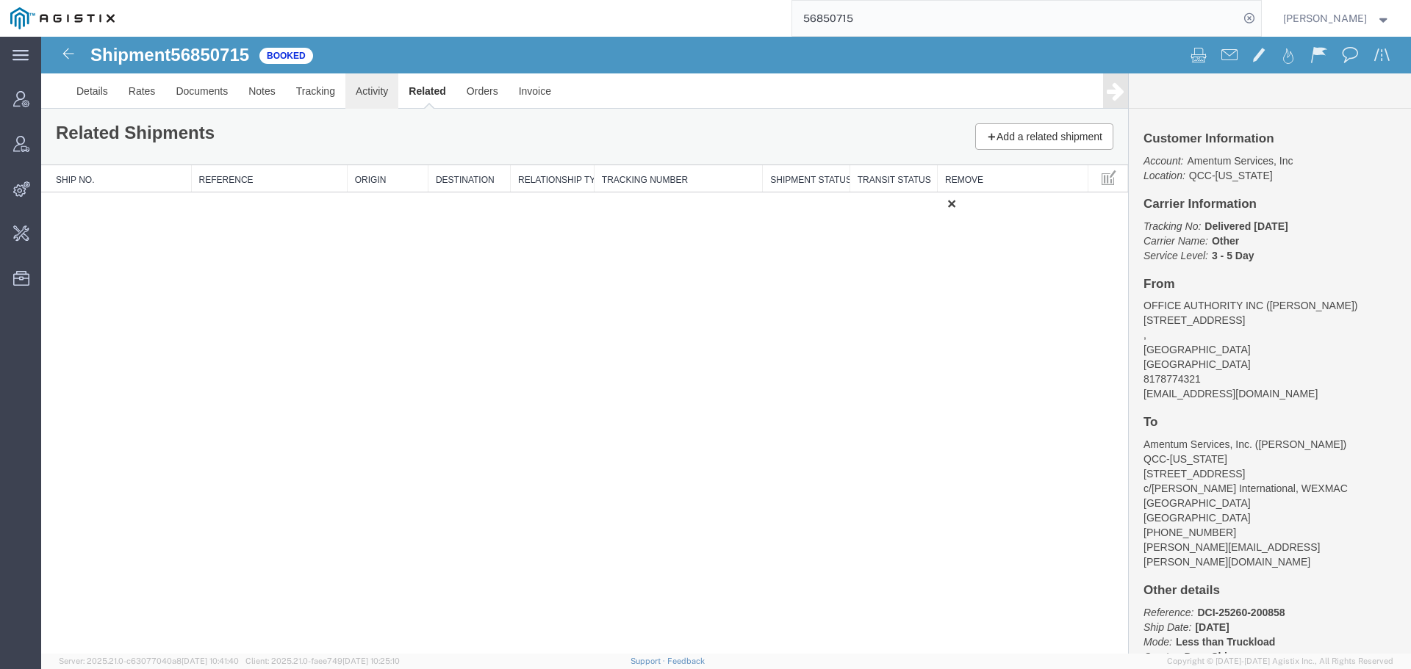
click at [355, 92] on link "Activity" at bounding box center [371, 90] width 53 height 35
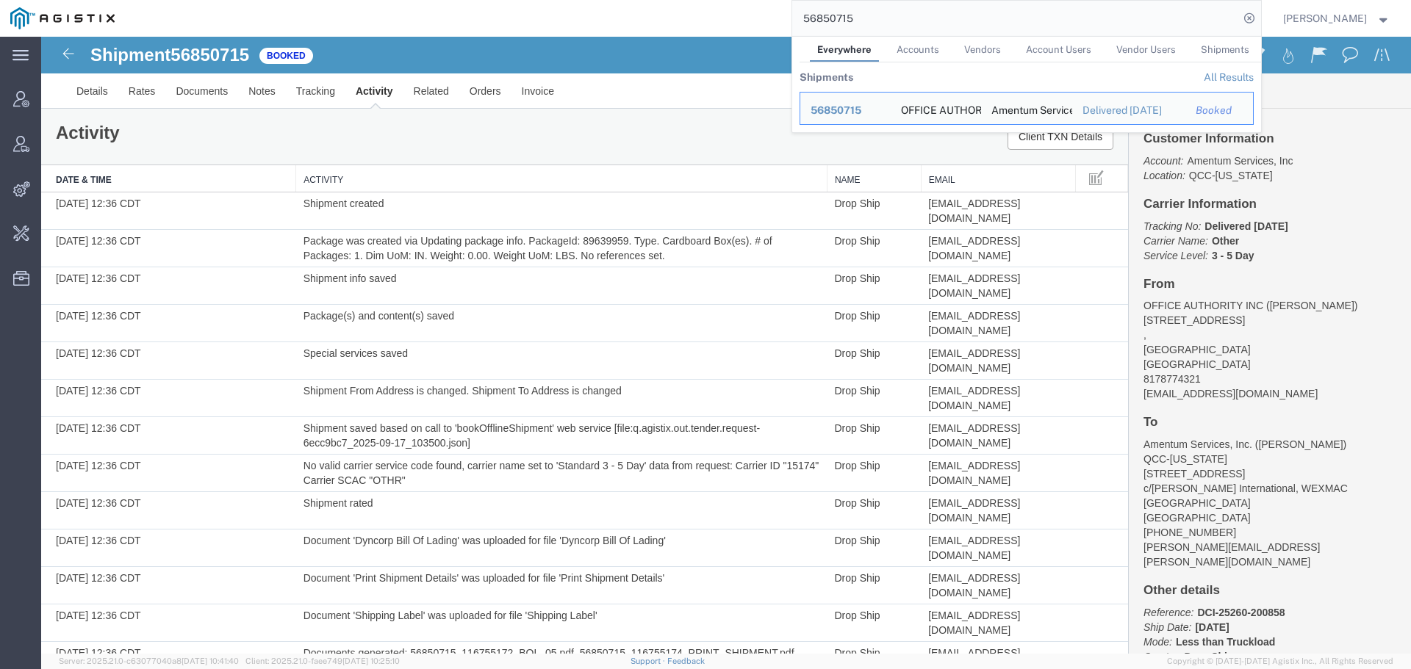
drag, startPoint x: 887, startPoint y: 19, endPoint x: 746, endPoint y: 24, distance: 140.4
click at [746, 24] on div "56850715 Everywhere Accounts Vendors Account Users Vendor Users Shipments Shipm…" at bounding box center [693, 18] width 1136 height 37
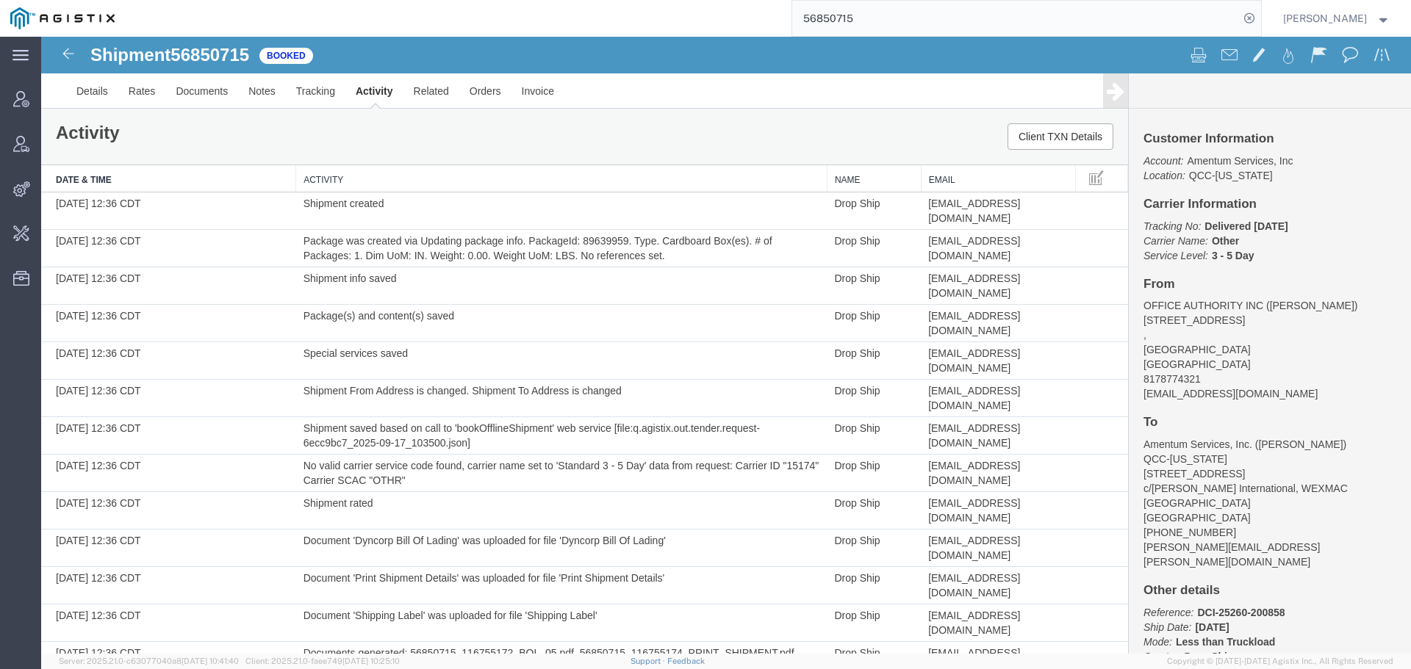
paste input "77774"
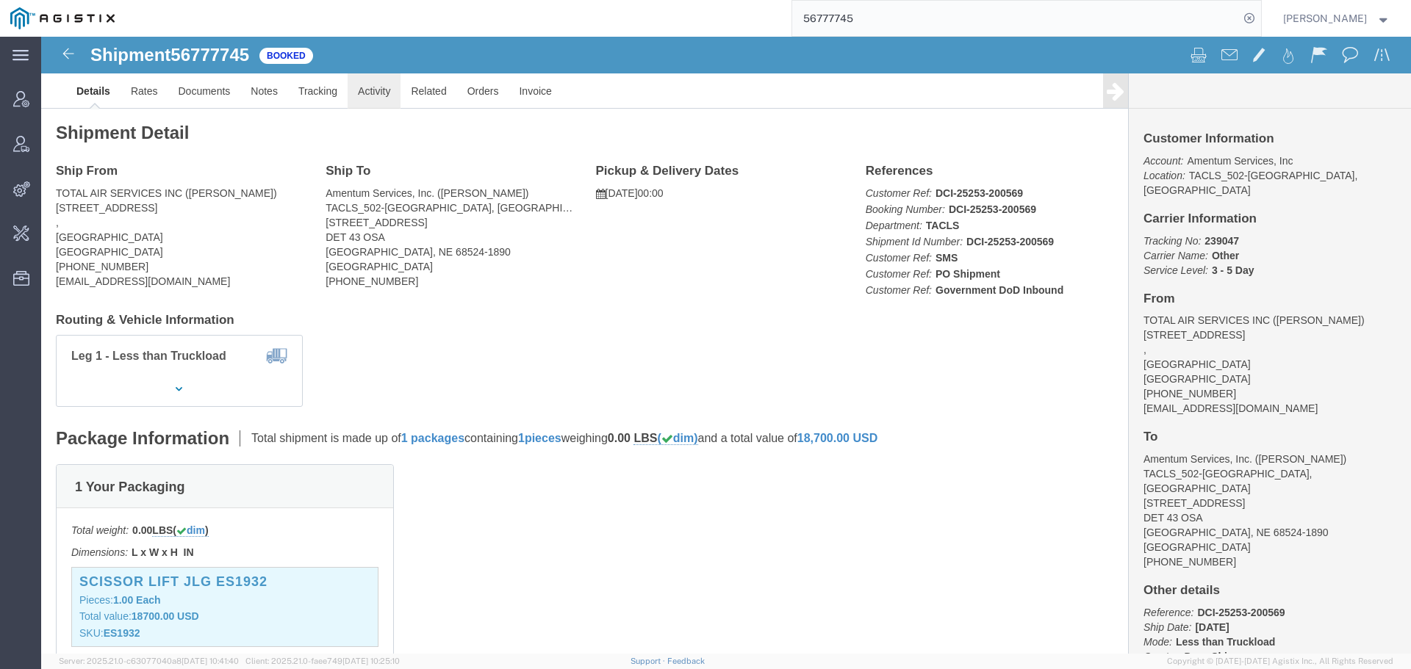
click link "Activity"
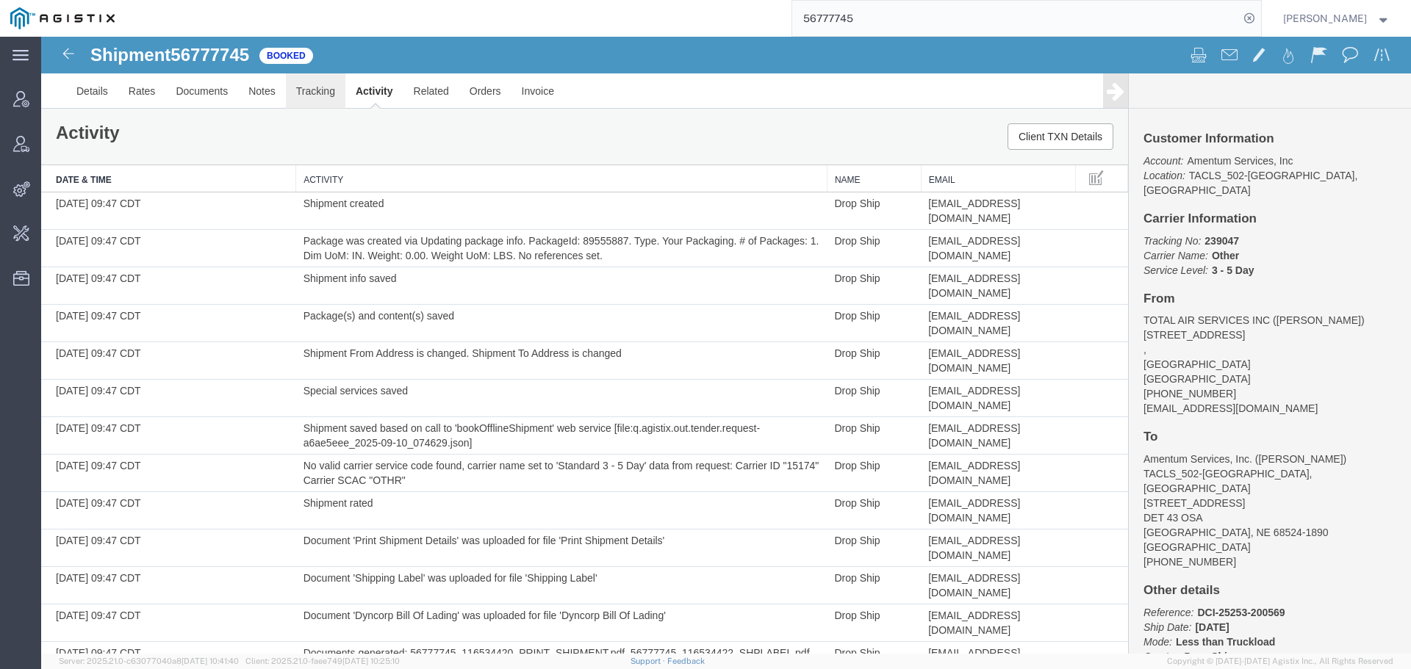
click at [303, 92] on link "Tracking" at bounding box center [316, 90] width 60 height 35
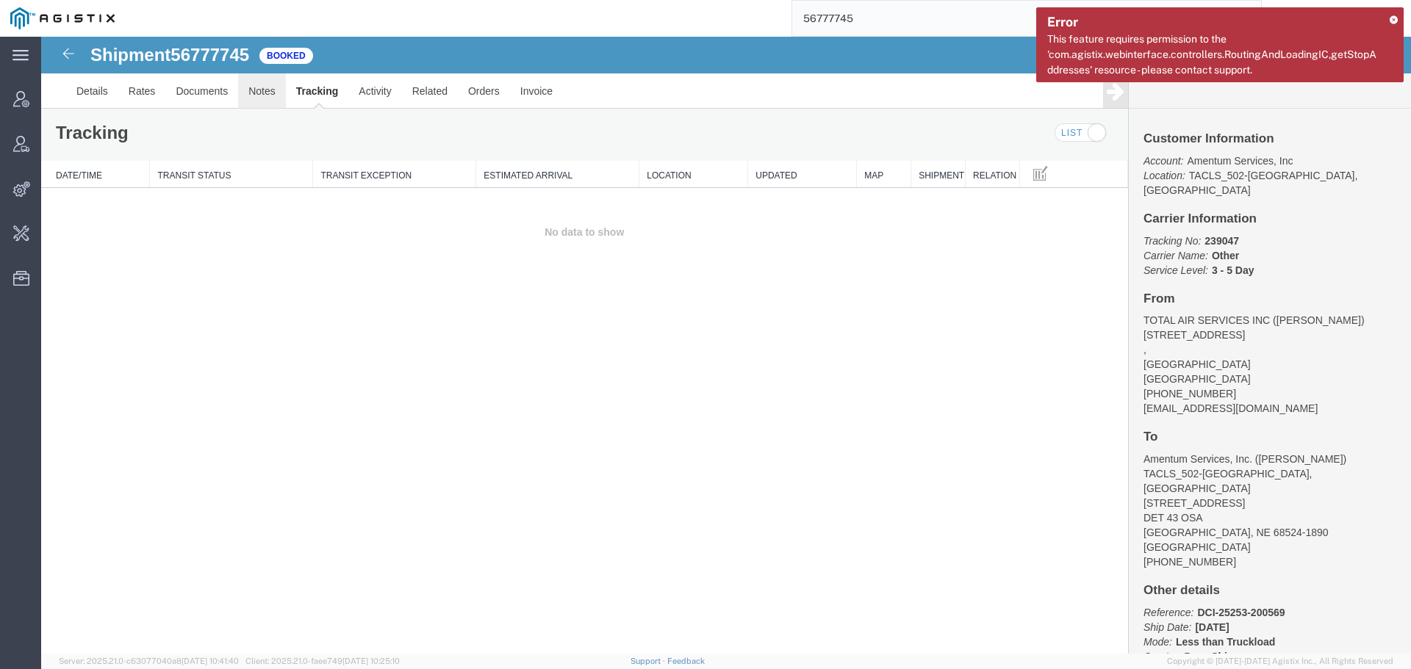
click at [251, 98] on link "Notes" at bounding box center [262, 90] width 48 height 35
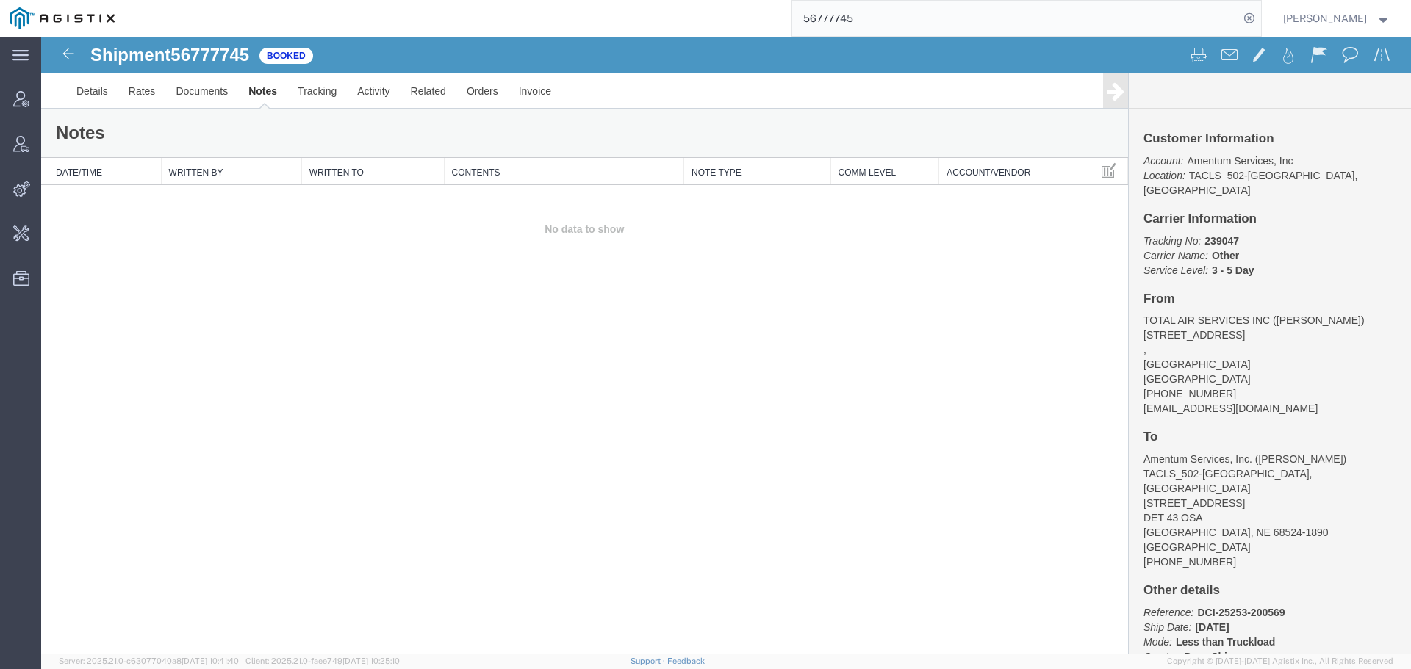
click at [65, 88] on div "Details Rates Documents Notes Tracking Activity Related Orders Invoice Customer…" at bounding box center [725, 90] width 1369 height 35
click at [85, 88] on link "Details" at bounding box center [92, 90] width 52 height 35
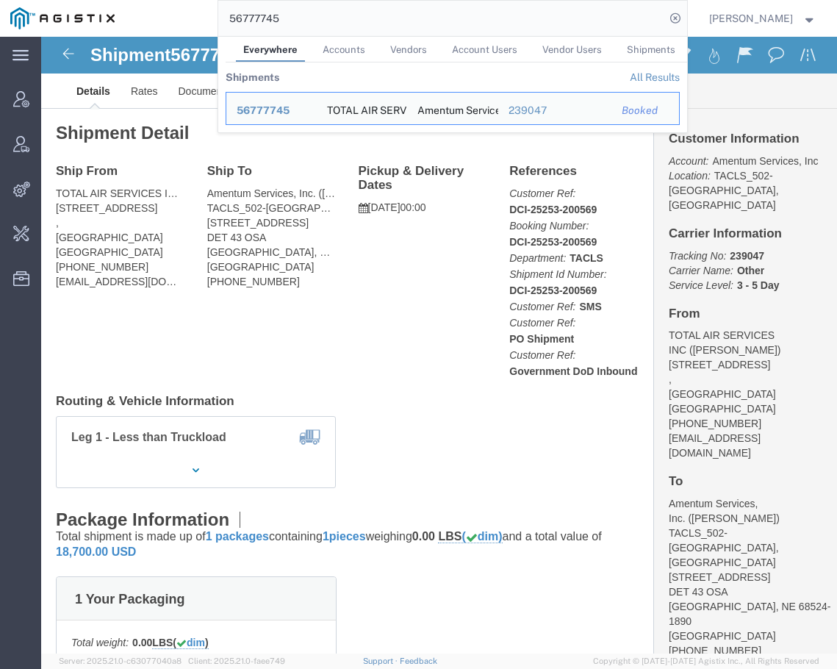
drag, startPoint x: 239, startPoint y: 33, endPoint x: 202, endPoint y: 34, distance: 36.7
click at [202, 34] on div "56777745 Everywhere Accounts Vendors Account Users Vendor Users Shipments Shipm…" at bounding box center [406, 18] width 562 height 37
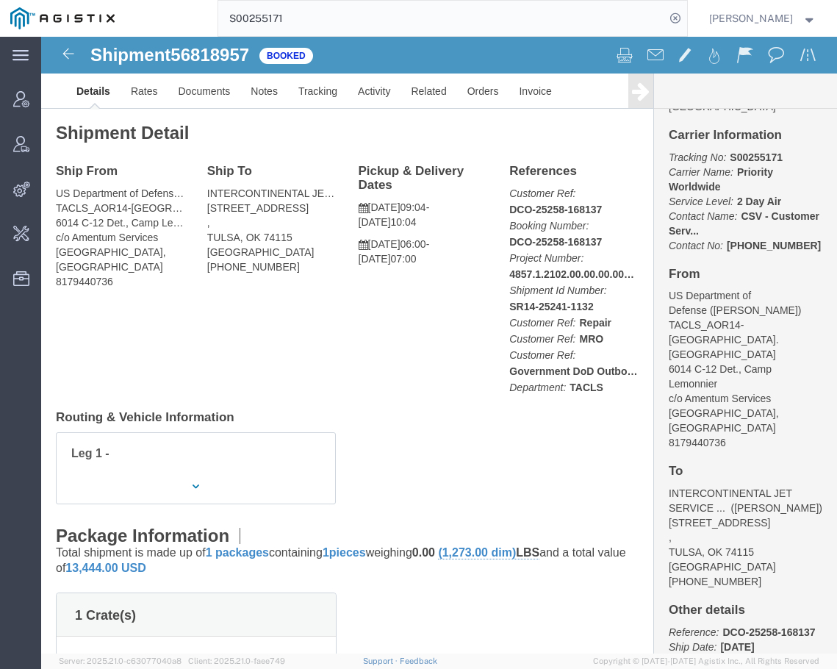
scroll to position [116, 0]
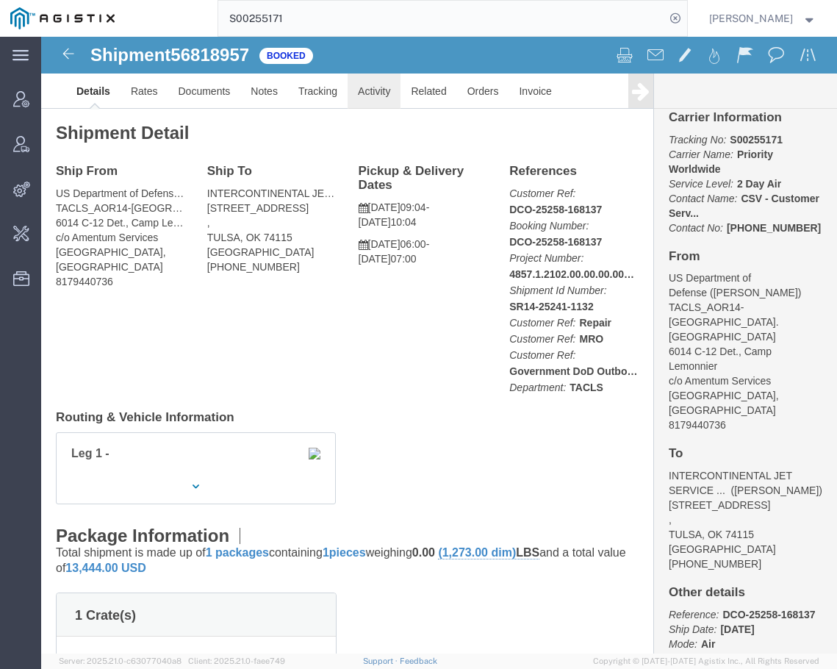
click link "Activity"
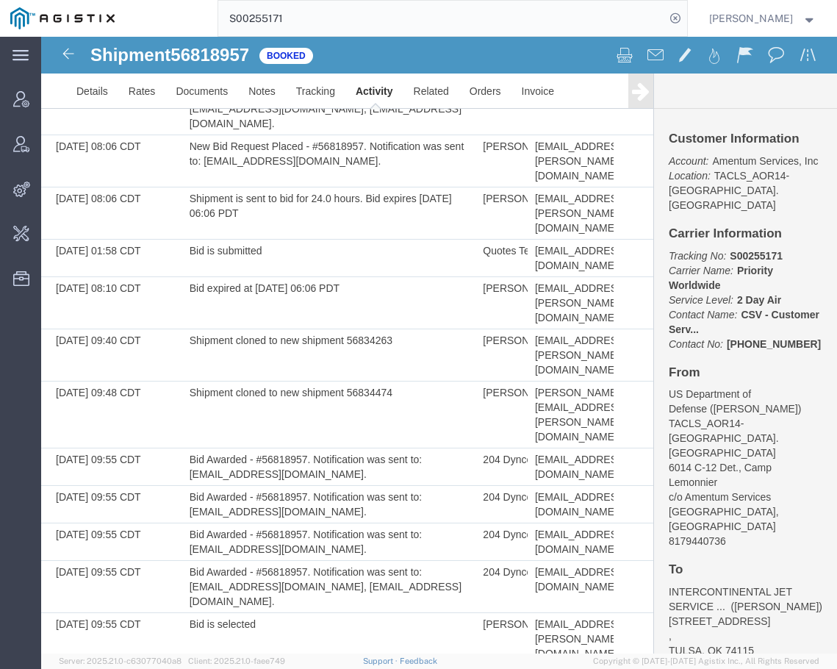
scroll to position [2217, 0]
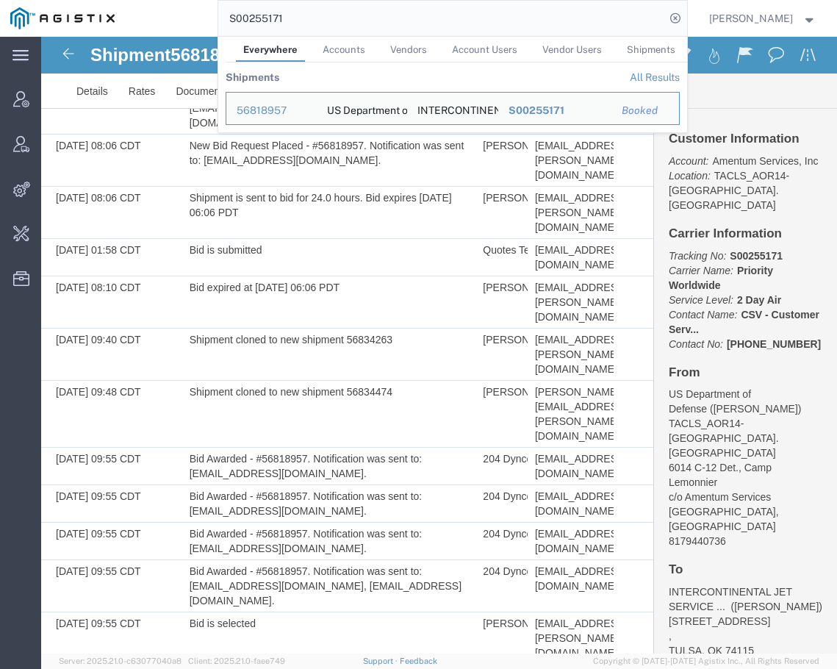
drag, startPoint x: 449, startPoint y: 24, endPoint x: 187, endPoint y: 32, distance: 262.4
click at [187, 32] on div "S00255171 Everywhere Accounts Vendors Account Users Vendor Users Shipments Ship…" at bounding box center [406, 18] width 562 height 37
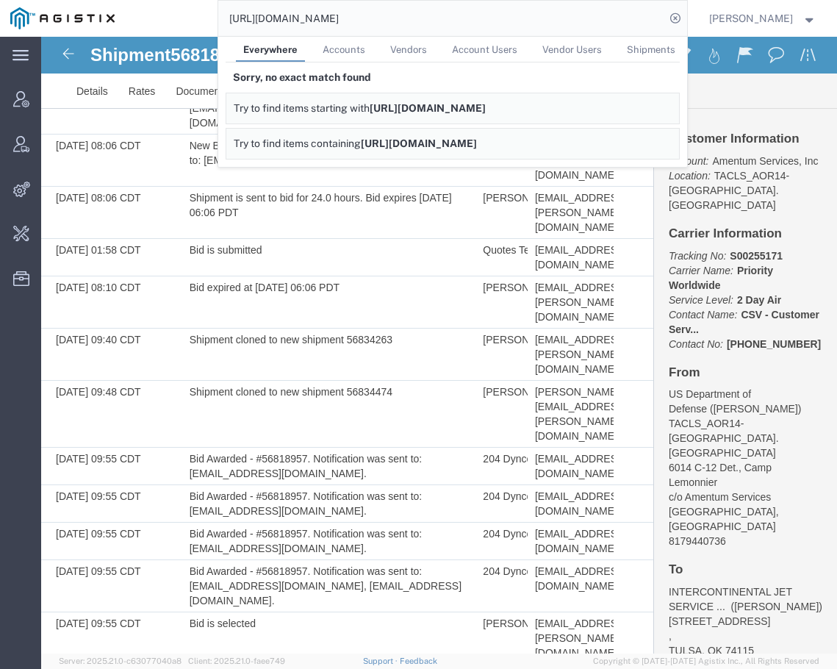
drag, startPoint x: 420, startPoint y: 25, endPoint x: 141, endPoint y: 26, distance: 278.5
click at [141, 26] on div "[URL][DOMAIN_NAME] Everywhere Accounts Vendors Account Users Vendor Users Shipm…" at bounding box center [406, 18] width 562 height 37
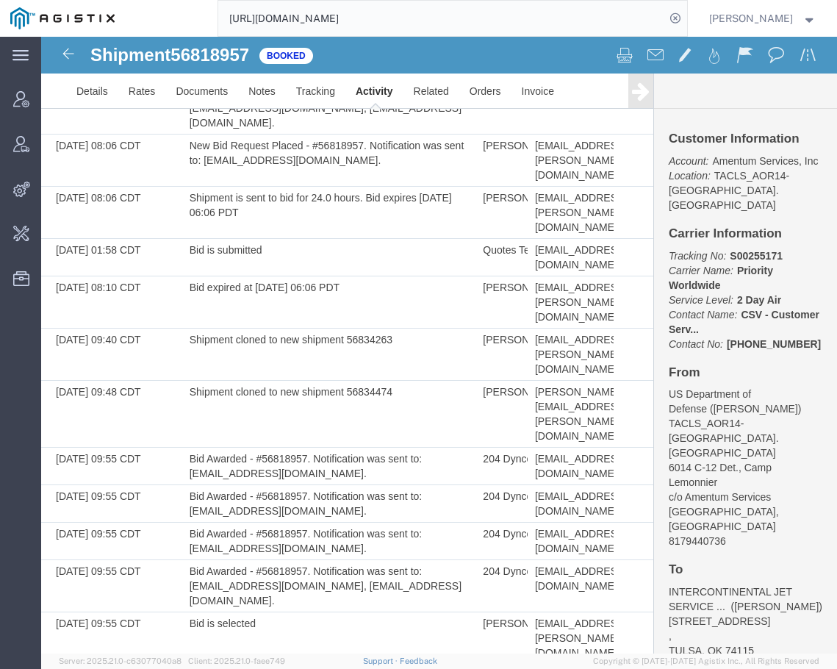
drag, startPoint x: 586, startPoint y: 84, endPoint x: 567, endPoint y: 62, distance: 28.7
click at [586, 84] on ul "Details Rates Documents Notes Tracking Activity Related Orders Invoice" at bounding box center [439, 90] width 746 height 35
click at [544, 13] on input "[URL][DOMAIN_NAME]" at bounding box center [441, 18] width 447 height 35
paste input "S00255780"
type input "S00255780"
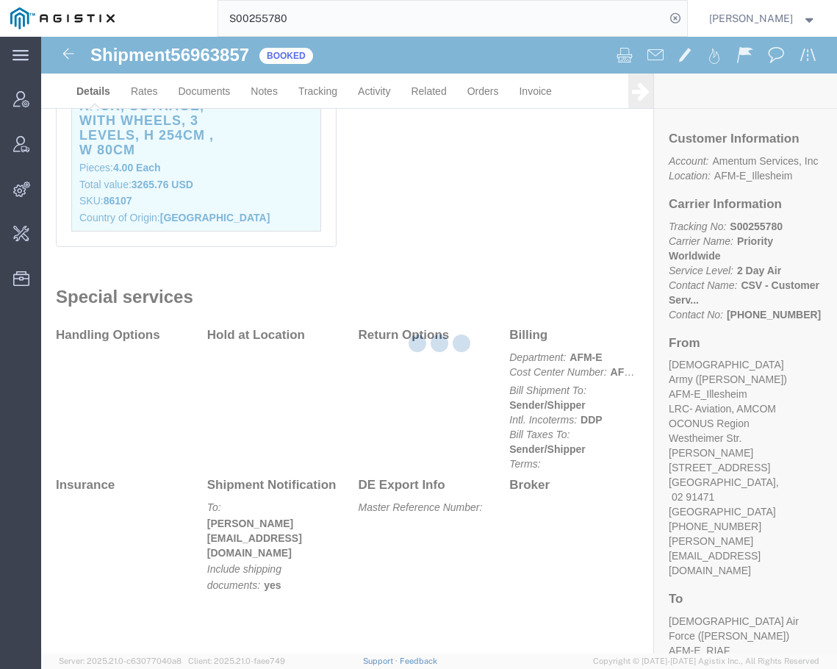
scroll to position [1702, 0]
